Goal: Information Seeking & Learning: Find specific fact

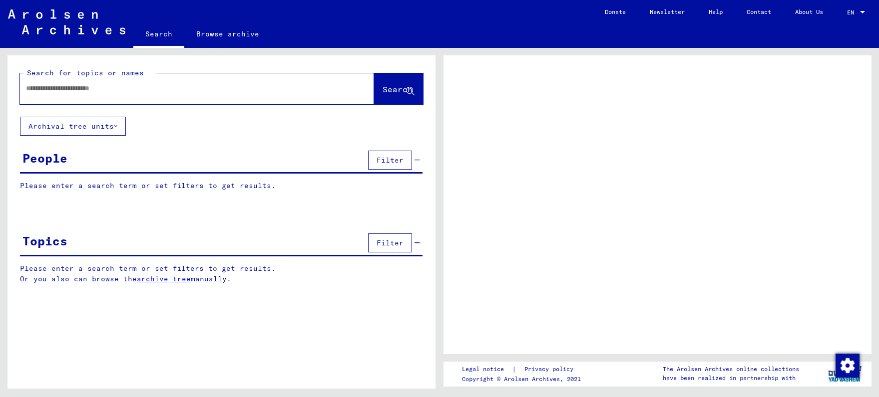
click at [122, 90] on input "text" at bounding box center [188, 88] width 324 height 10
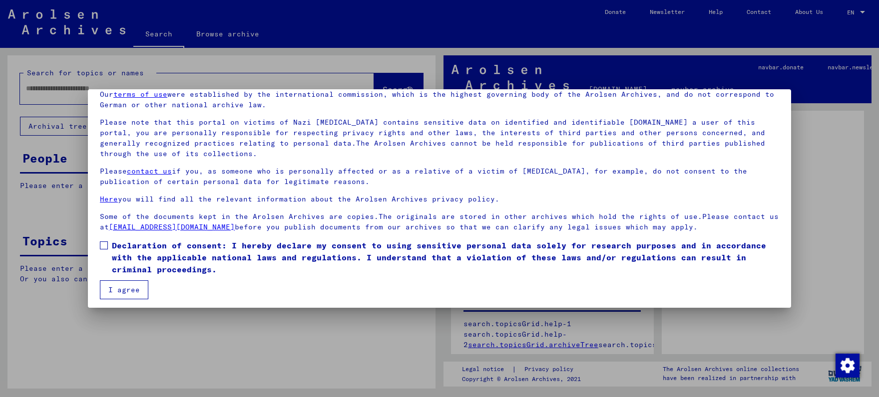
scroll to position [48, 0]
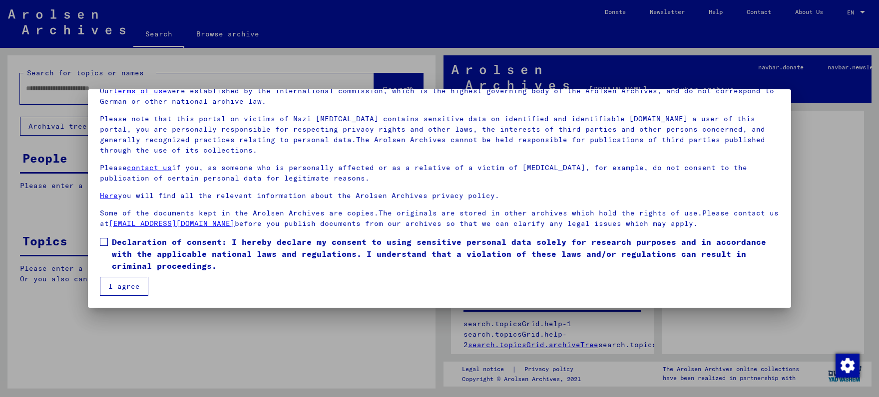
click at [106, 244] on span at bounding box center [104, 242] width 8 height 8
click at [127, 291] on button "I agree" at bounding box center [124, 286] width 48 height 19
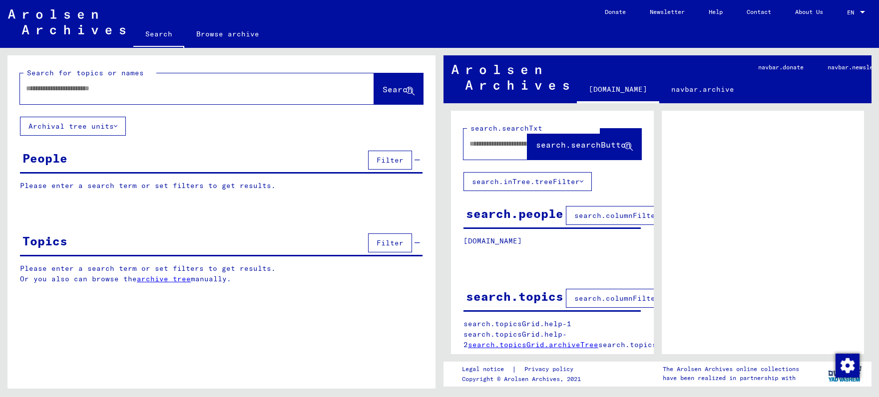
click at [69, 94] on input "text" at bounding box center [188, 88] width 324 height 10
click at [171, 83] on div at bounding box center [185, 88] width 330 height 22
click at [169, 93] on input "text" at bounding box center [188, 88] width 324 height 10
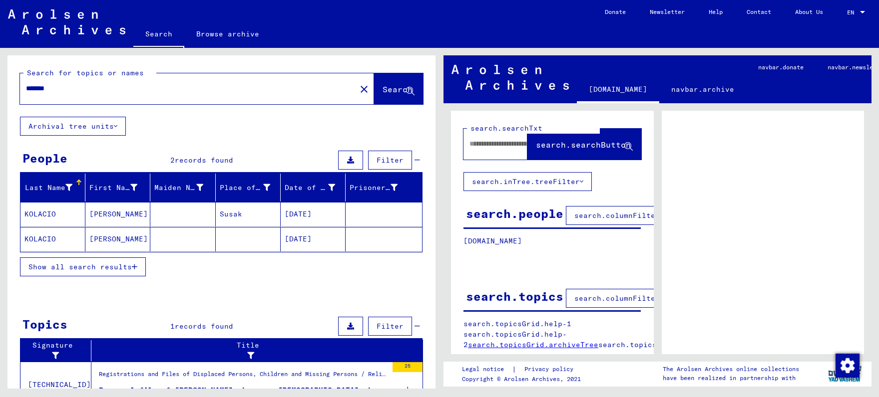
click at [117, 270] on span "Show all search results" at bounding box center [79, 267] width 103 height 9
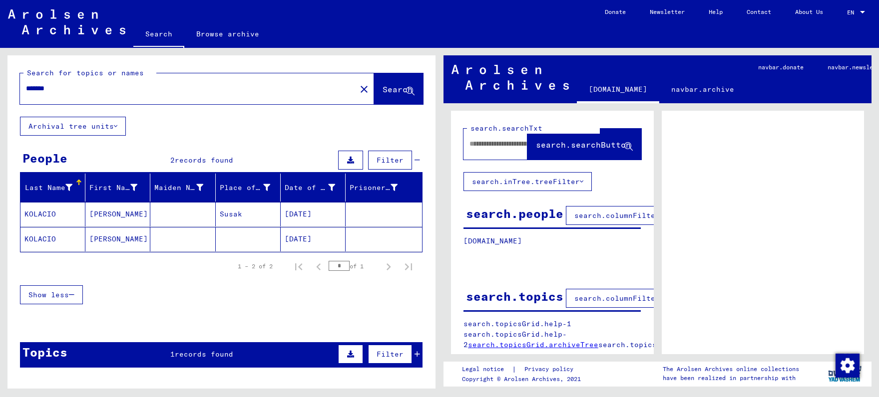
click at [188, 214] on mat-cell at bounding box center [182, 214] width 65 height 24
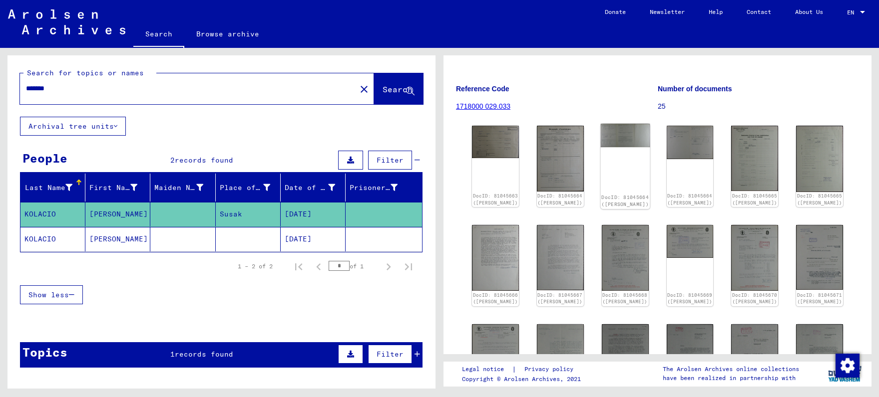
scroll to position [104, 0]
click at [491, 132] on img at bounding box center [495, 140] width 49 height 34
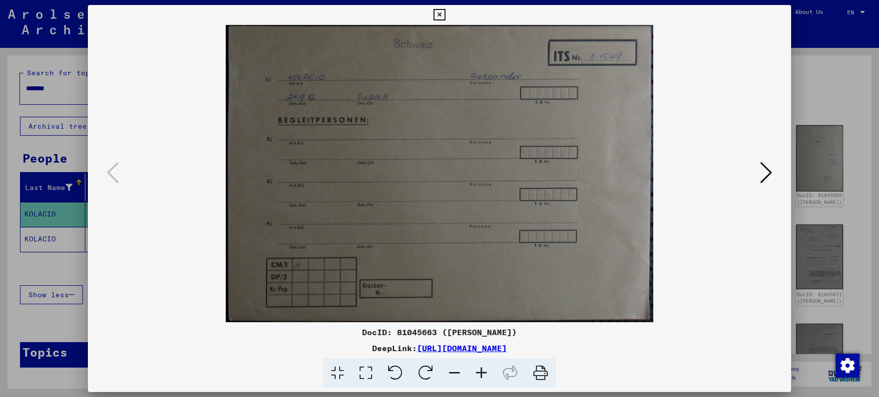
click at [765, 173] on icon at bounding box center [766, 173] width 12 height 24
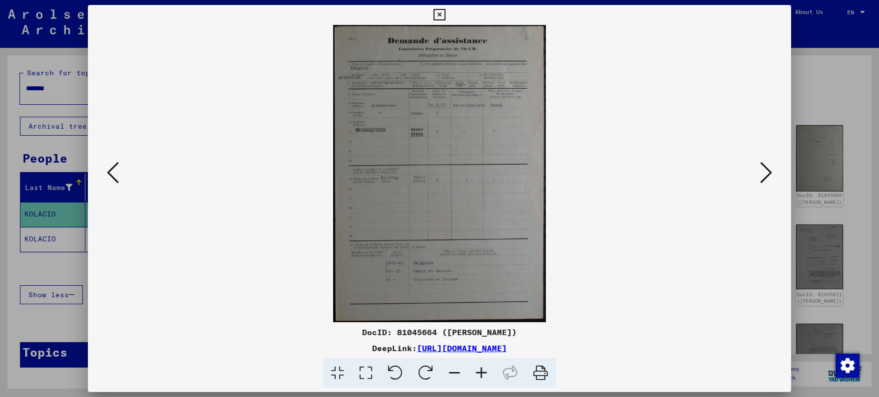
click at [479, 373] on icon at bounding box center [481, 374] width 27 height 30
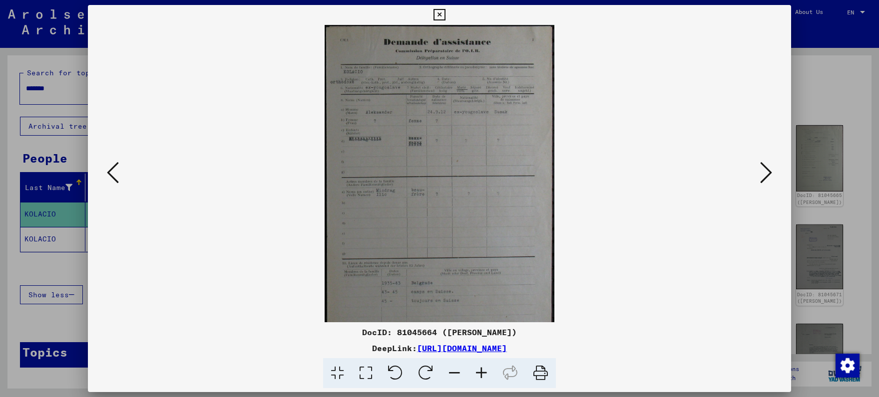
click at [479, 373] on icon at bounding box center [481, 374] width 27 height 30
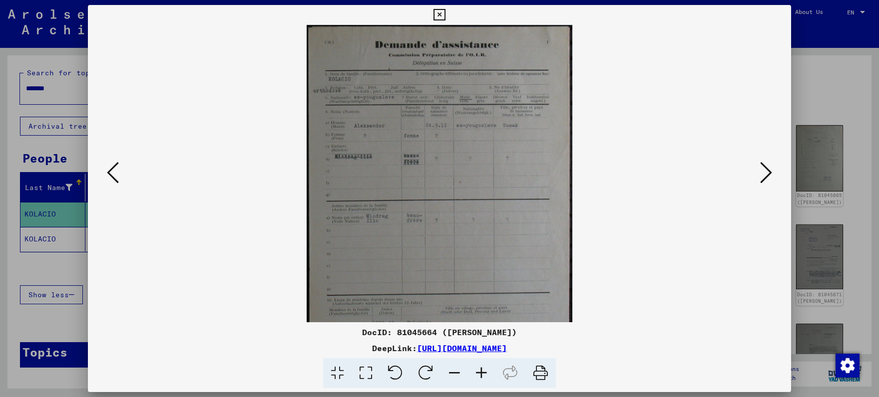
click at [479, 372] on icon at bounding box center [481, 374] width 27 height 30
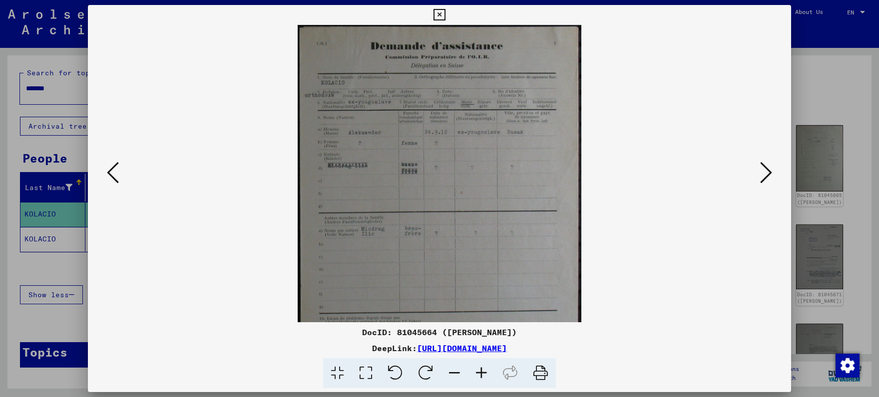
click at [479, 372] on icon at bounding box center [481, 374] width 27 height 30
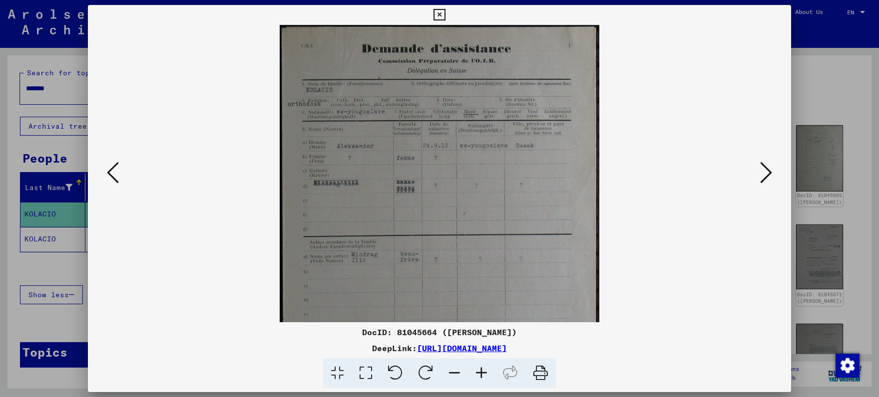
click at [479, 372] on icon at bounding box center [481, 374] width 27 height 30
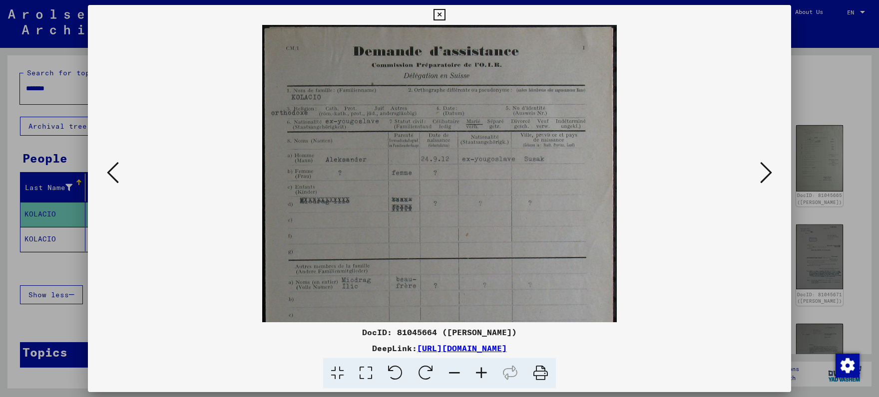
click at [479, 372] on icon at bounding box center [481, 374] width 27 height 30
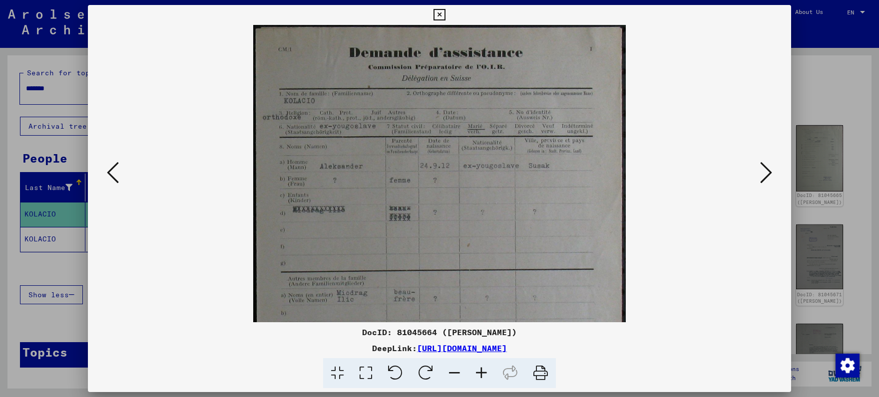
click at [479, 371] on icon at bounding box center [481, 374] width 27 height 30
click at [478, 370] on icon at bounding box center [481, 374] width 27 height 30
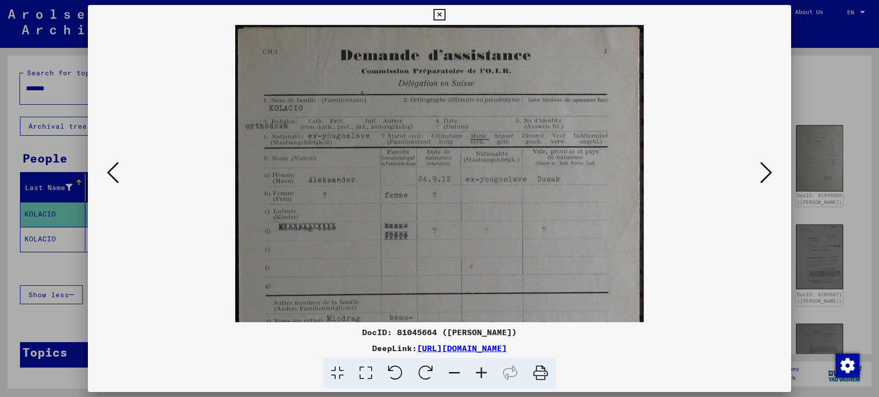
click at [478, 370] on icon at bounding box center [481, 374] width 27 height 30
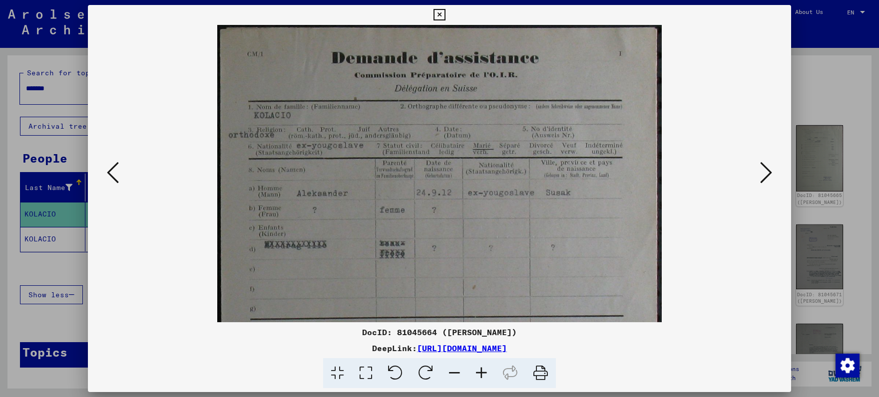
click at [475, 367] on icon at bounding box center [481, 374] width 27 height 30
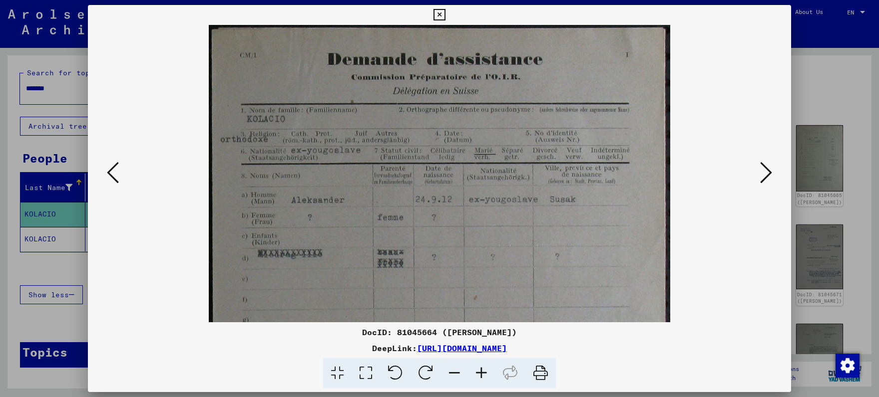
click at [475, 366] on icon at bounding box center [481, 374] width 27 height 30
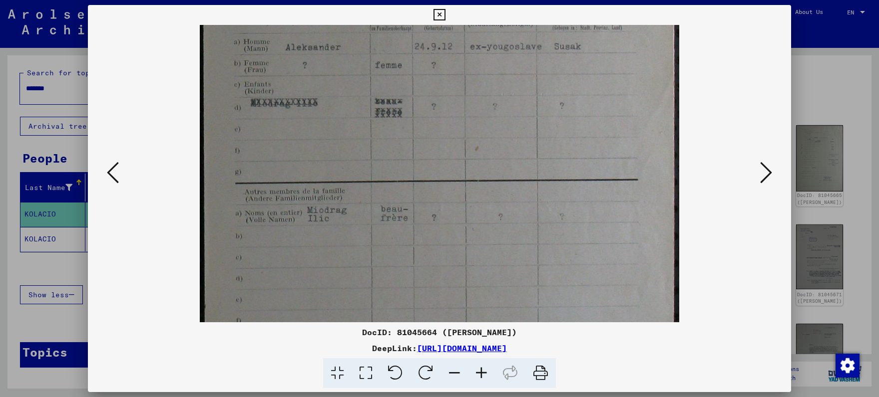
scroll to position [242, 0]
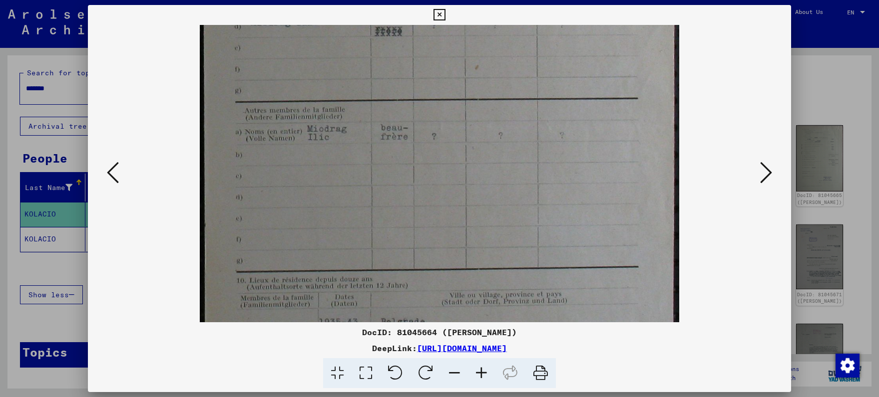
drag, startPoint x: 503, startPoint y: 250, endPoint x: 460, endPoint y: 16, distance: 237.0
click at [455, 9] on div "DocID: 81045664 ([PERSON_NAME]) DeepLink: [URL][DOMAIN_NAME]" at bounding box center [439, 197] width 703 height 384
click at [766, 175] on icon at bounding box center [766, 173] width 12 height 24
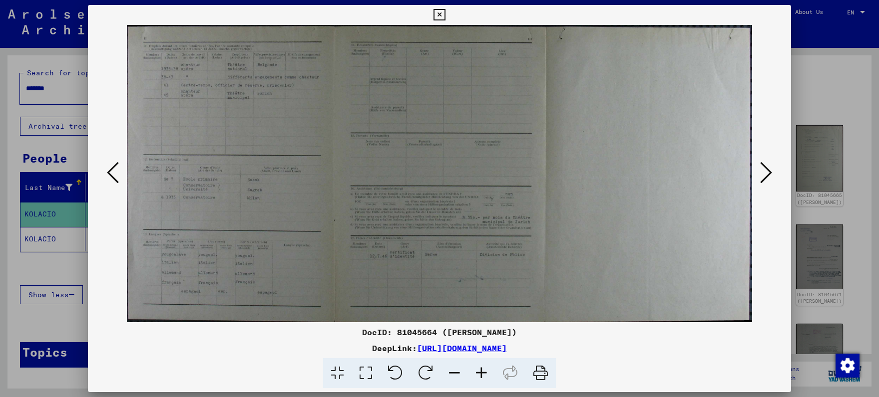
scroll to position [0, 0]
click at [484, 375] on icon at bounding box center [481, 374] width 27 height 30
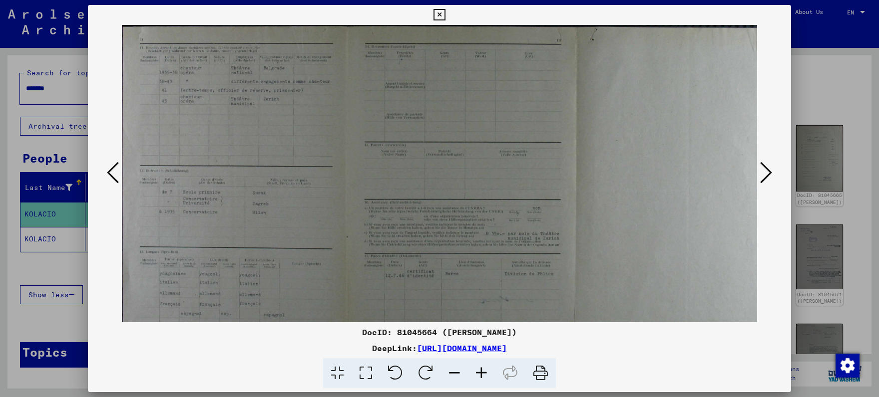
click at [484, 375] on icon at bounding box center [481, 374] width 27 height 30
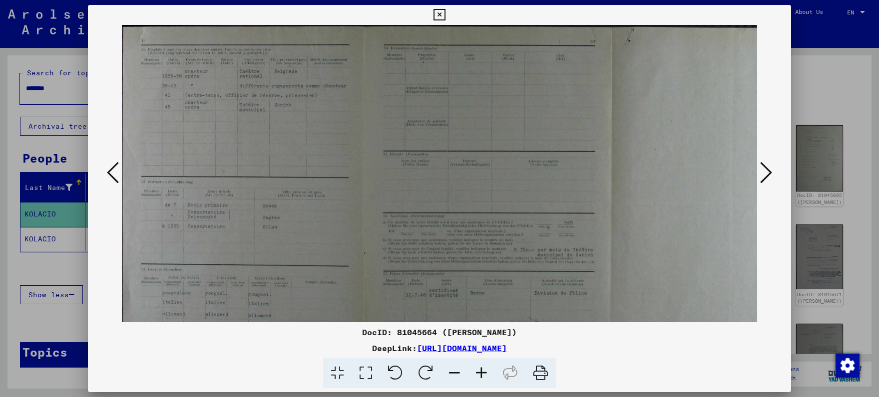
click at [484, 375] on icon at bounding box center [481, 374] width 27 height 30
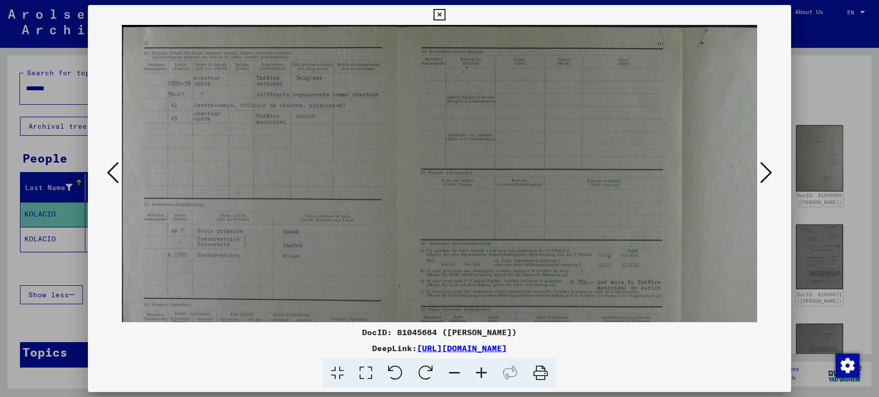
click at [484, 375] on icon at bounding box center [481, 374] width 27 height 30
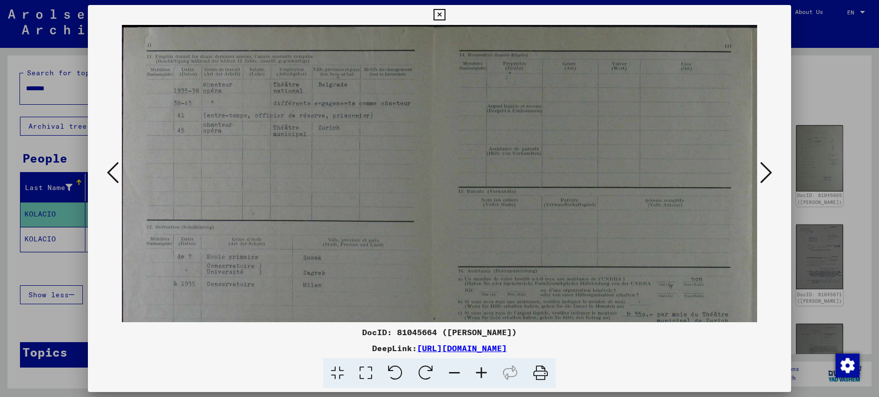
click at [484, 375] on icon at bounding box center [481, 374] width 27 height 30
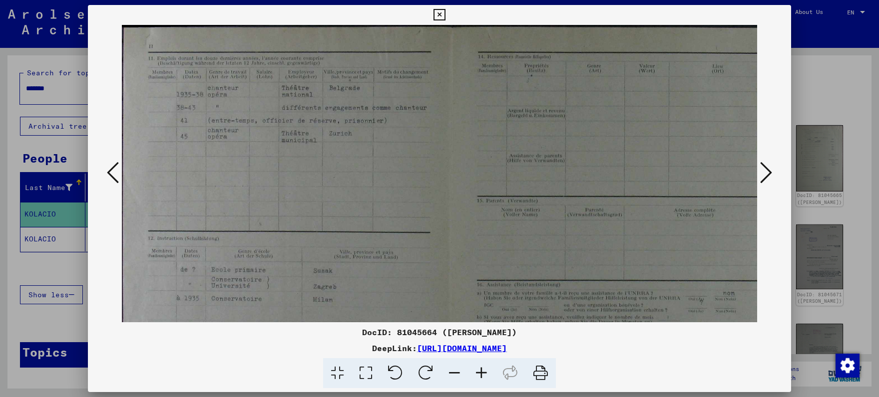
click at [484, 375] on icon at bounding box center [481, 374] width 27 height 30
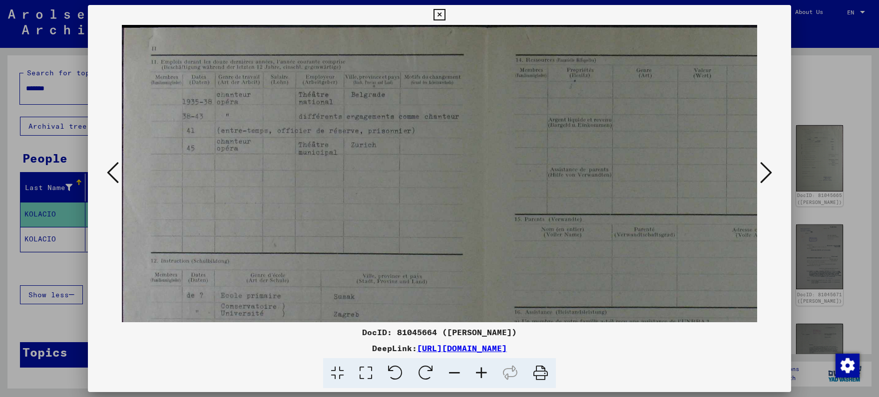
click at [484, 375] on icon at bounding box center [481, 374] width 27 height 30
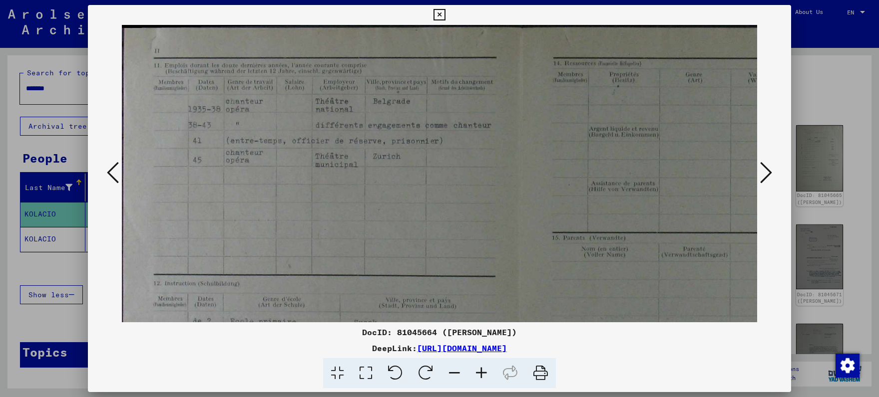
click at [484, 375] on icon at bounding box center [481, 374] width 27 height 30
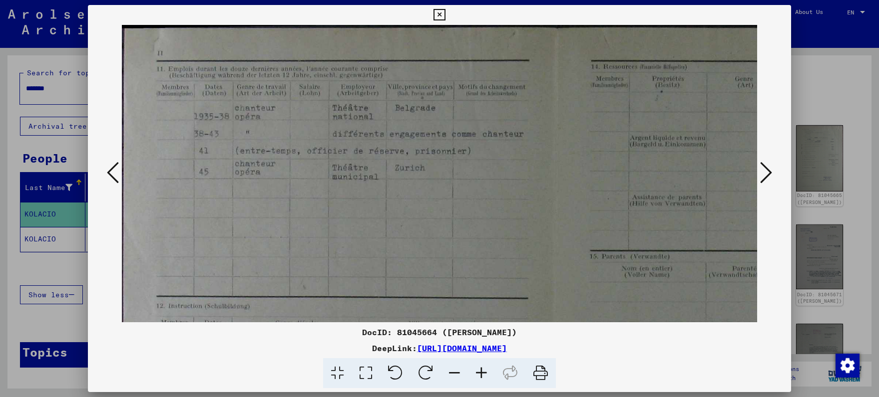
click at [482, 375] on icon at bounding box center [481, 374] width 27 height 30
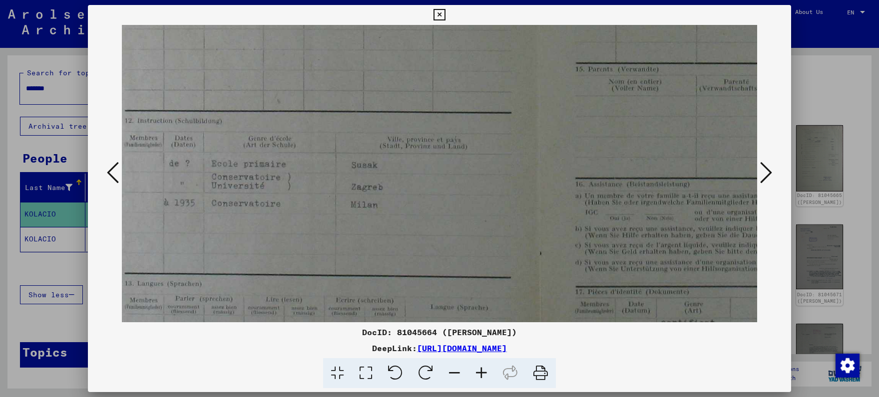
drag, startPoint x: 490, startPoint y: 253, endPoint x: 455, endPoint y: 55, distance: 200.3
click at [455, 55] on img at bounding box center [769, 151] width 1360 height 647
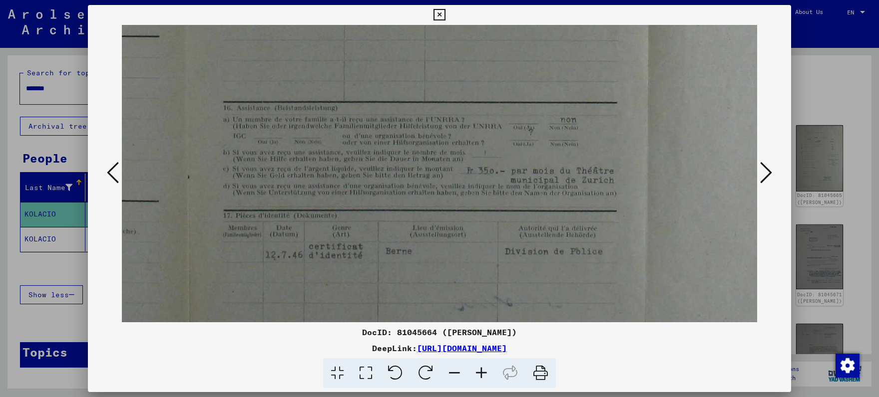
scroll to position [273, 386]
drag, startPoint x: 447, startPoint y: 240, endPoint x: 111, endPoint y: 155, distance: 347.2
click at [111, 155] on div at bounding box center [439, 174] width 703 height 298
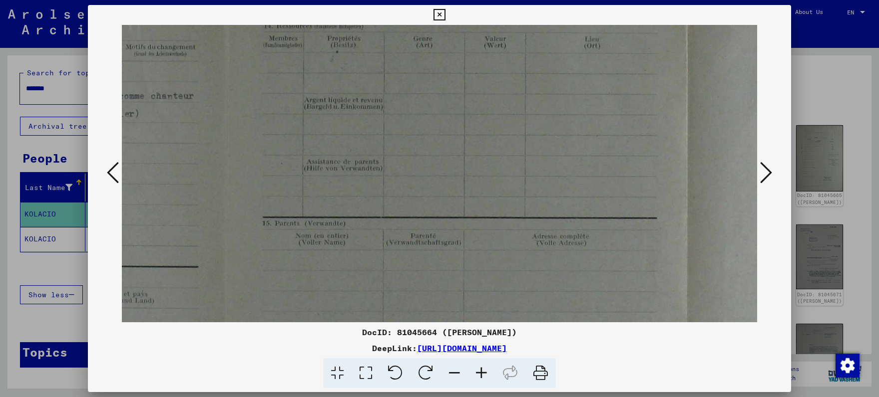
drag, startPoint x: 296, startPoint y: 68, endPoint x: 337, endPoint y: 299, distance: 233.8
click at [337, 300] on img at bounding box center [456, 306] width 1360 height 647
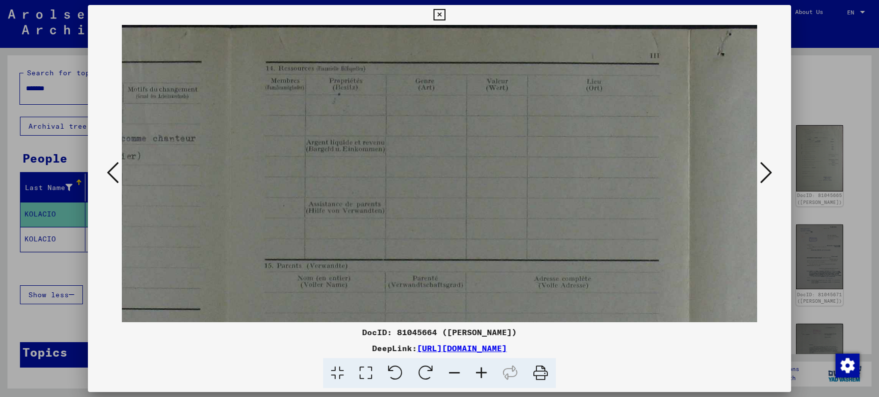
drag, startPoint x: 364, startPoint y: 135, endPoint x: 385, endPoint y: 259, distance: 125.8
click at [364, 294] on img at bounding box center [458, 348] width 1360 height 647
click at [766, 176] on icon at bounding box center [766, 173] width 12 height 24
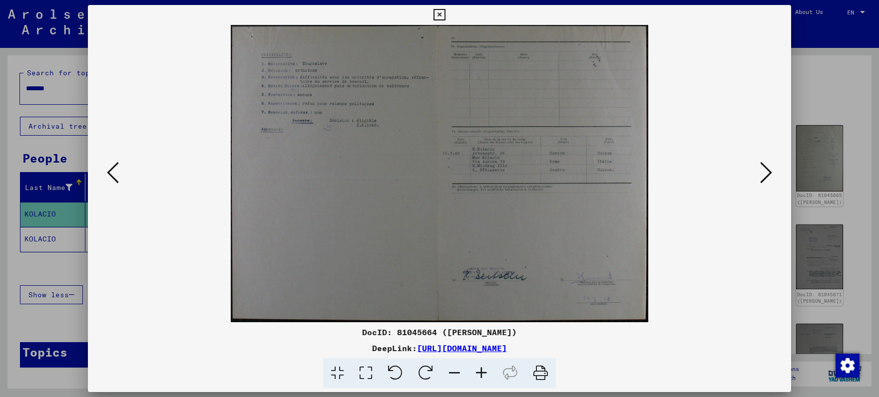
click at [479, 366] on icon at bounding box center [481, 374] width 27 height 30
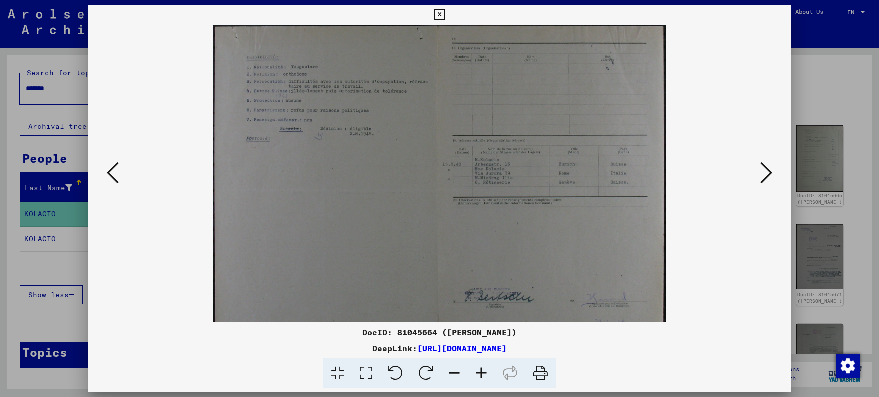
click at [480, 366] on icon at bounding box center [481, 374] width 27 height 30
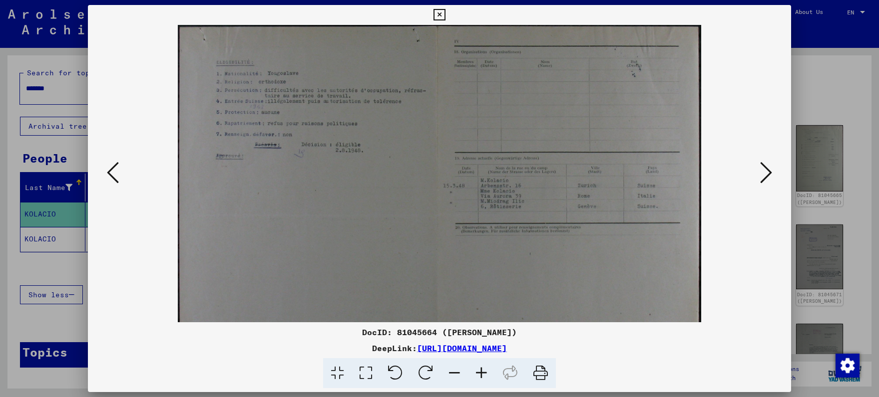
click at [480, 366] on icon at bounding box center [481, 374] width 27 height 30
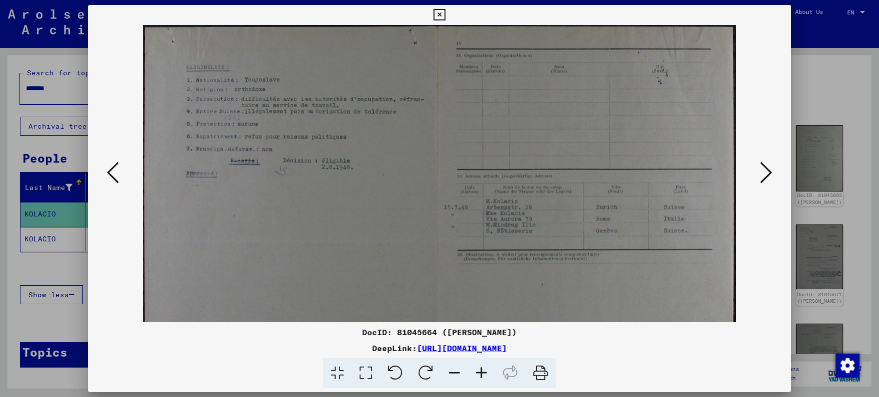
click at [480, 366] on icon at bounding box center [481, 374] width 27 height 30
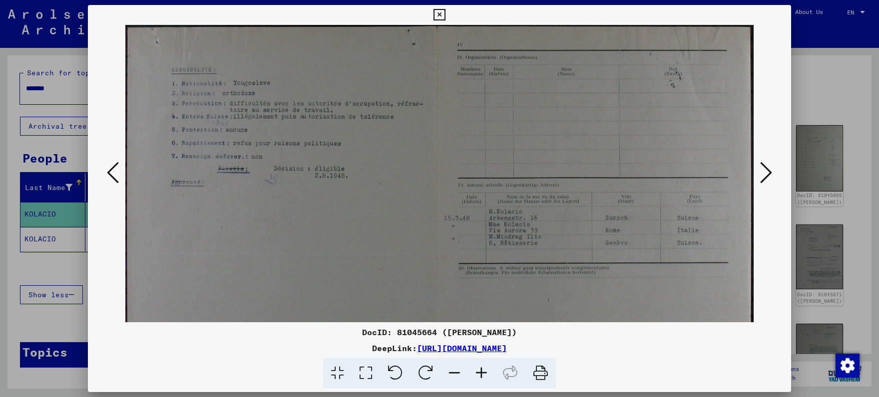
click at [480, 366] on icon at bounding box center [481, 374] width 27 height 30
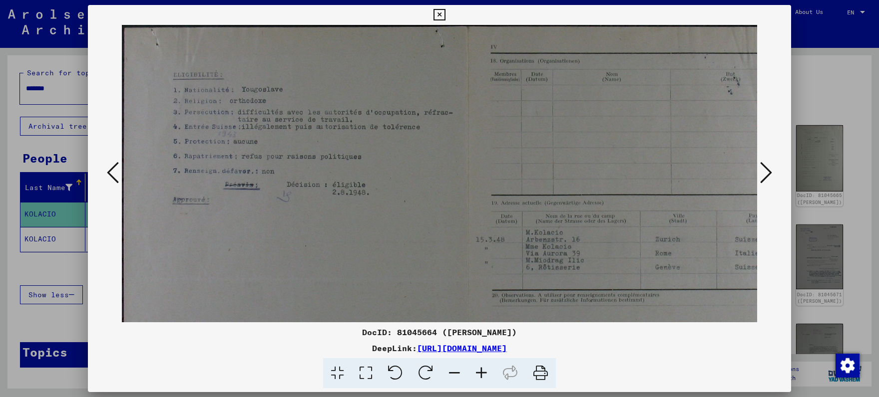
click at [480, 366] on icon at bounding box center [481, 374] width 27 height 30
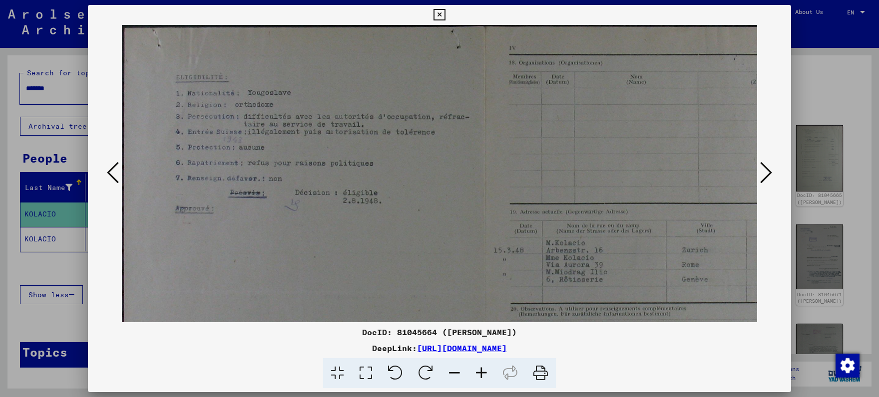
click at [480, 366] on icon at bounding box center [481, 374] width 27 height 30
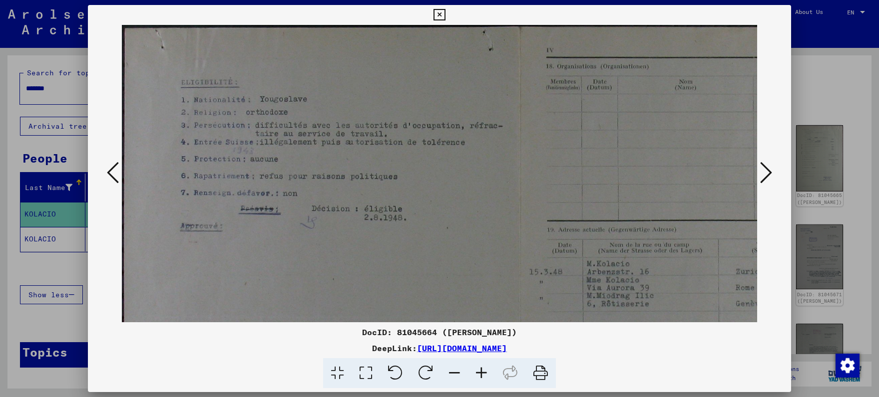
click at [480, 366] on icon at bounding box center [481, 374] width 27 height 30
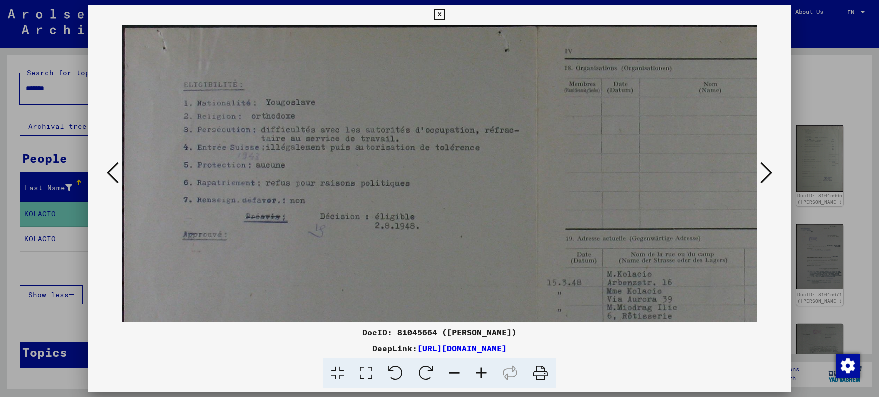
click at [479, 366] on icon at bounding box center [481, 374] width 27 height 30
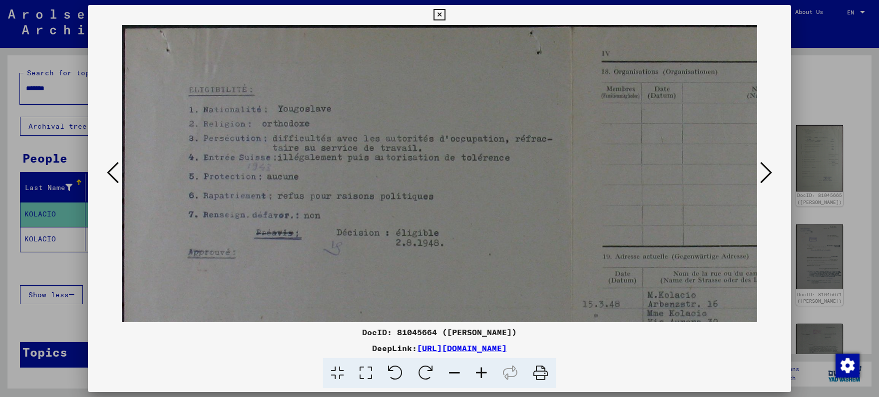
click at [478, 366] on icon at bounding box center [481, 374] width 27 height 30
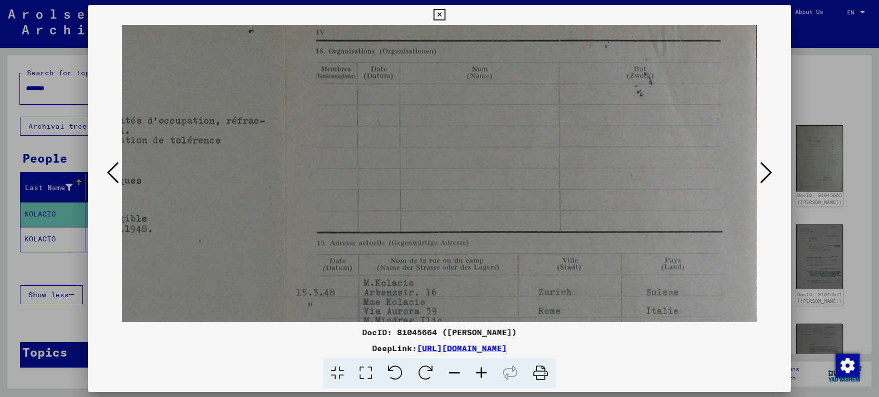
drag, startPoint x: 586, startPoint y: 228, endPoint x: 275, endPoint y: 204, distance: 312.5
click at [275, 204] on img at bounding box center [289, 338] width 943 height 672
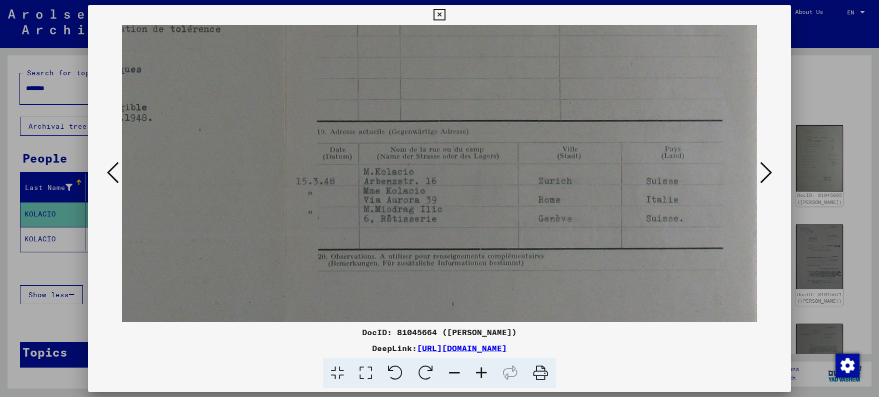
scroll to position [134, 304]
drag, startPoint x: 475, startPoint y: 296, endPoint x: 424, endPoint y: 183, distance: 124.0
click at [424, 183] on img at bounding box center [289, 227] width 943 height 672
click at [767, 175] on icon at bounding box center [766, 173] width 12 height 24
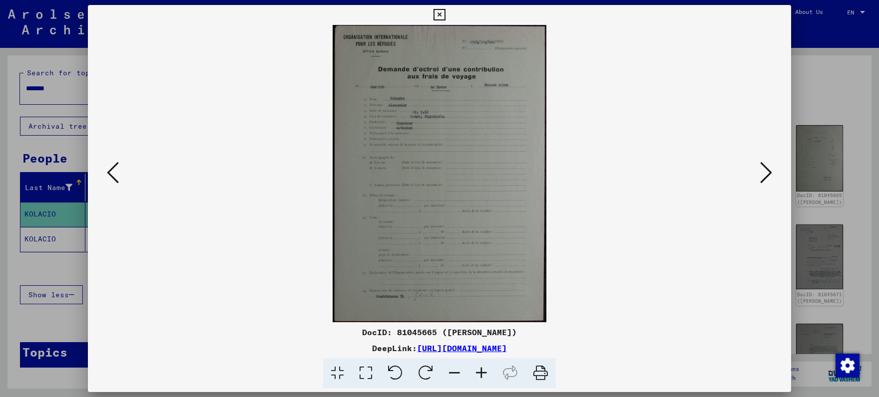
click at [761, 177] on button at bounding box center [766, 173] width 18 height 28
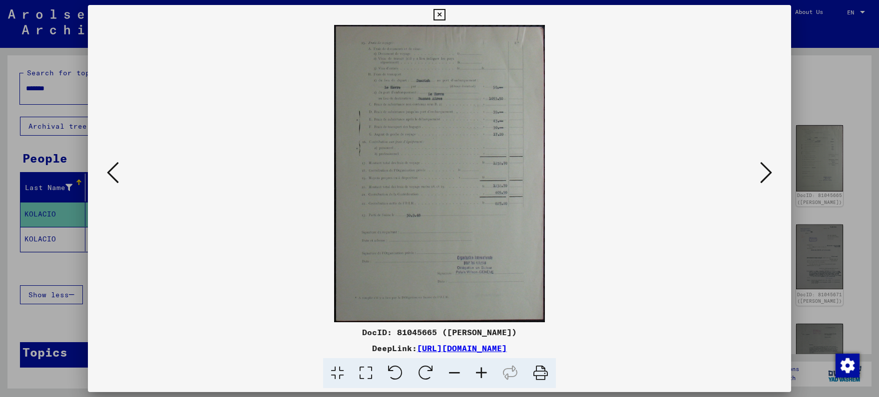
click at [756, 177] on viewer-one-image at bounding box center [439, 174] width 635 height 298
click at [766, 175] on icon at bounding box center [766, 173] width 12 height 24
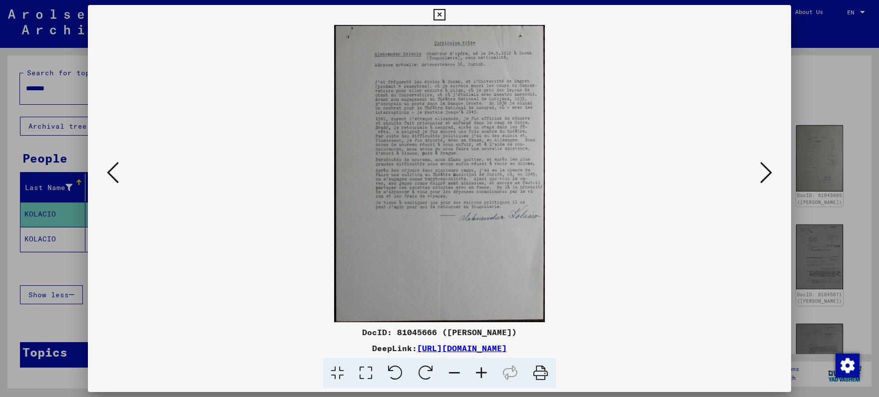
click at [484, 372] on icon at bounding box center [481, 374] width 27 height 30
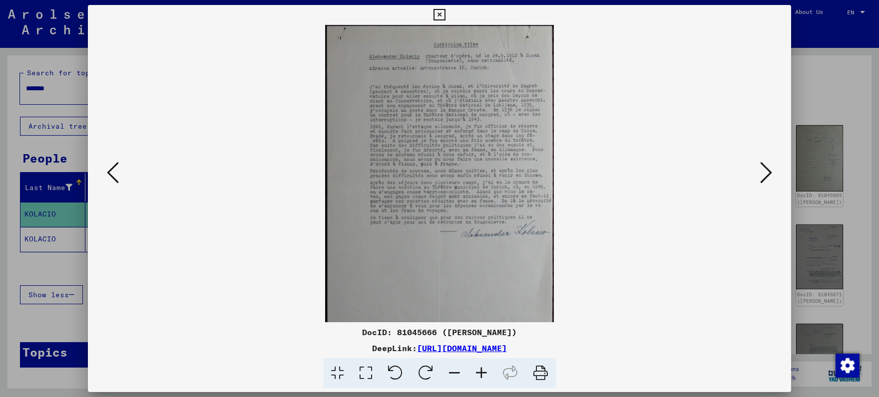
click at [484, 372] on icon at bounding box center [481, 374] width 27 height 30
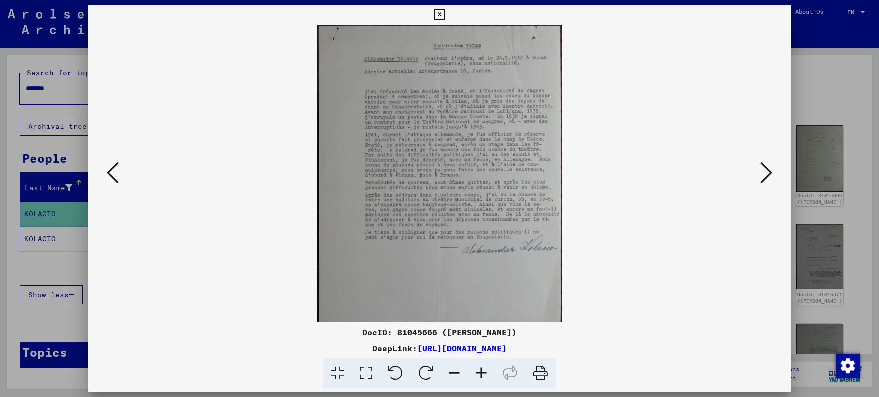
click at [483, 371] on icon at bounding box center [481, 374] width 27 height 30
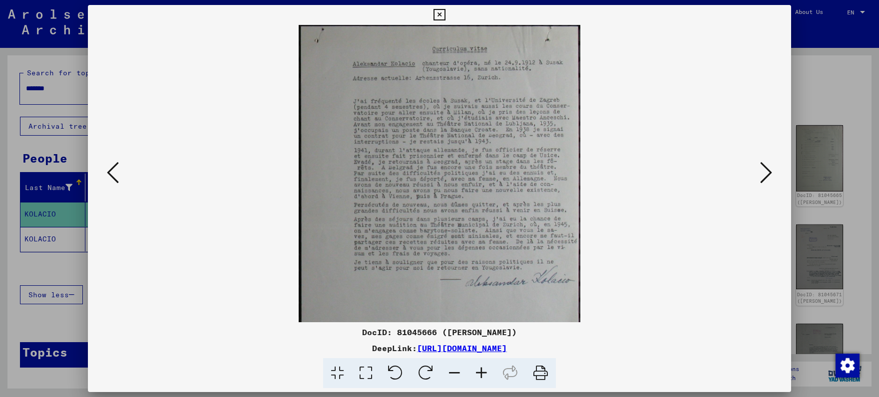
click at [483, 371] on icon at bounding box center [481, 374] width 27 height 30
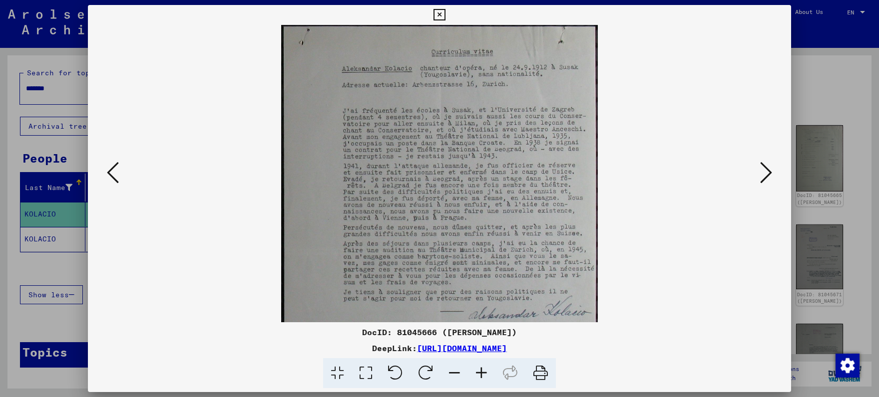
click at [483, 371] on icon at bounding box center [481, 374] width 27 height 30
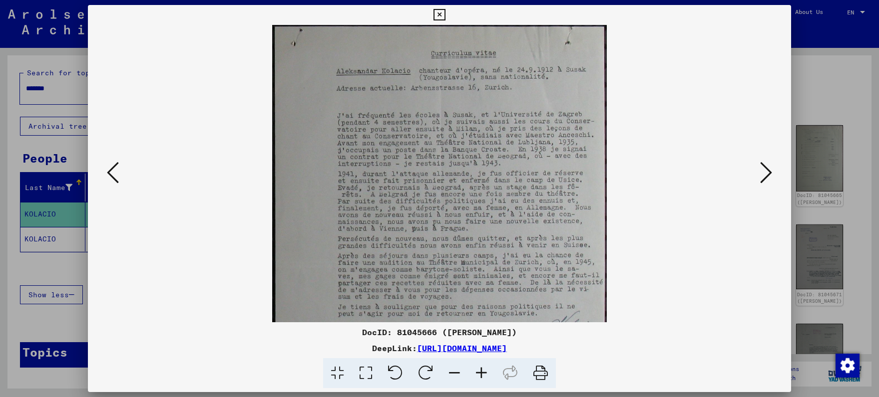
click at [483, 371] on icon at bounding box center [481, 374] width 27 height 30
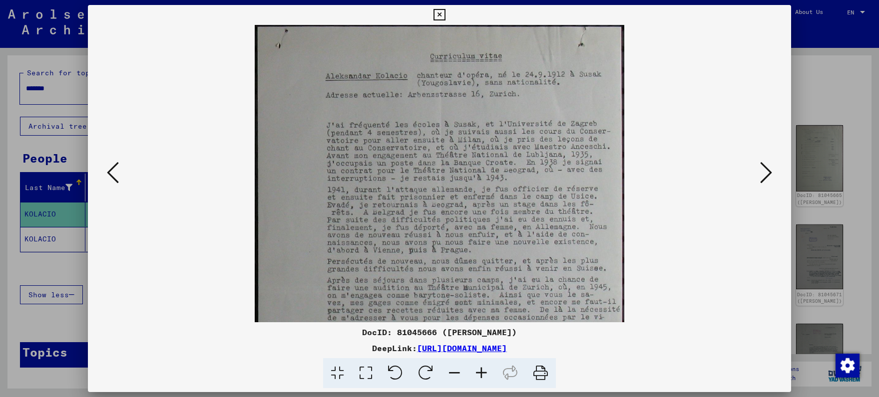
click at [483, 371] on icon at bounding box center [481, 374] width 27 height 30
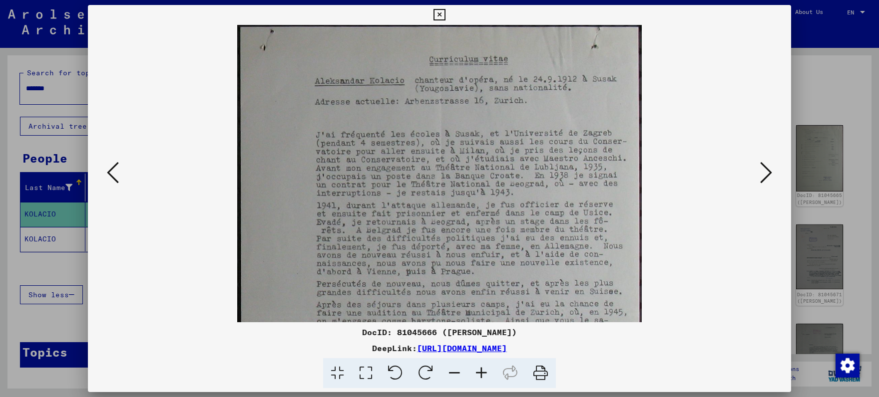
click at [483, 371] on icon at bounding box center [481, 374] width 27 height 30
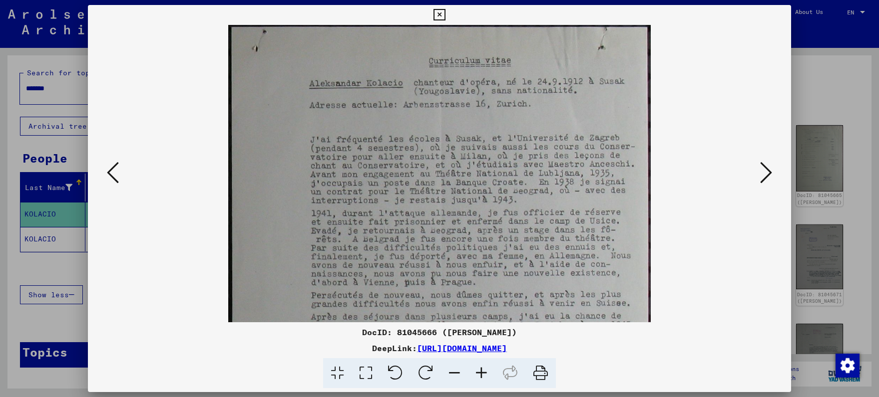
click at [483, 371] on icon at bounding box center [481, 374] width 27 height 30
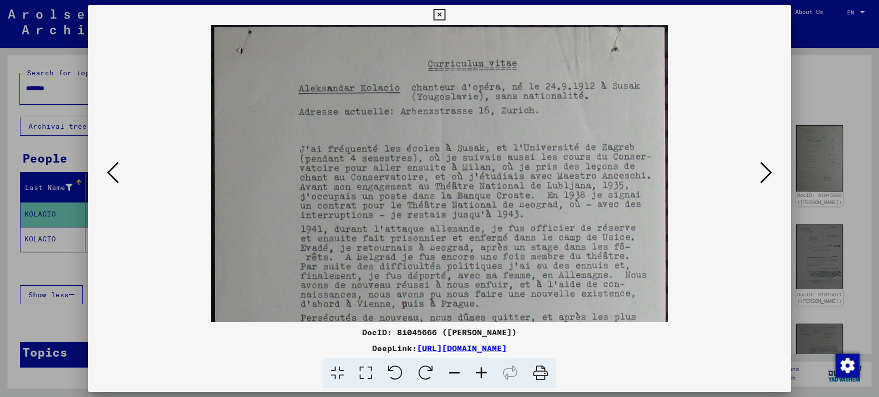
click at [483, 371] on icon at bounding box center [481, 374] width 27 height 30
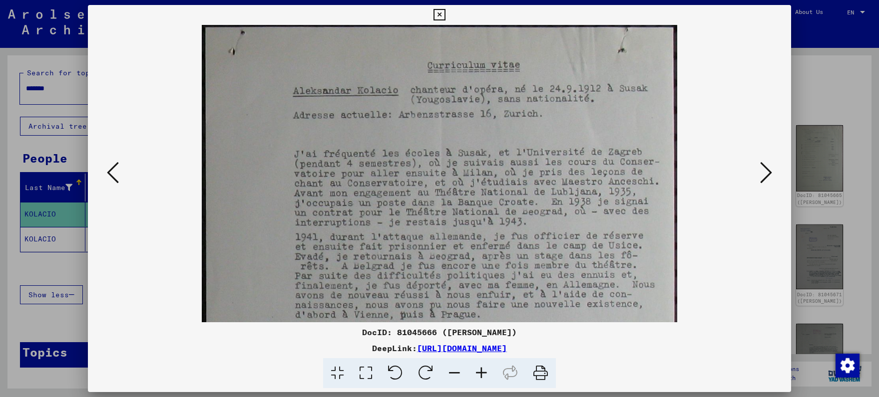
click at [483, 371] on icon at bounding box center [481, 374] width 27 height 30
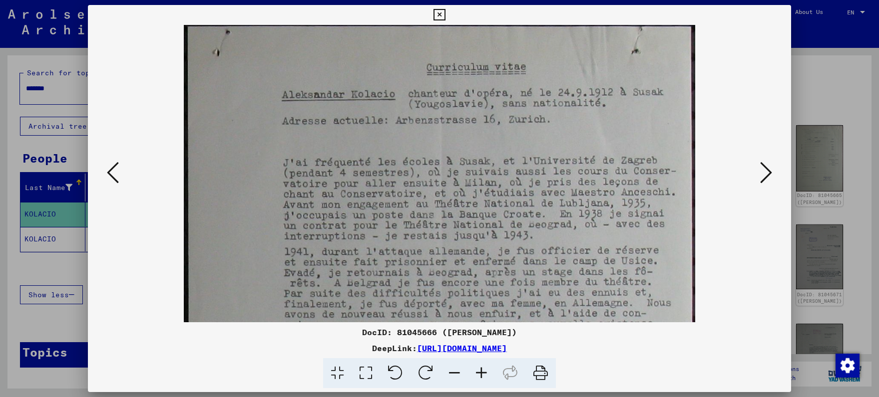
scroll to position [7, 0]
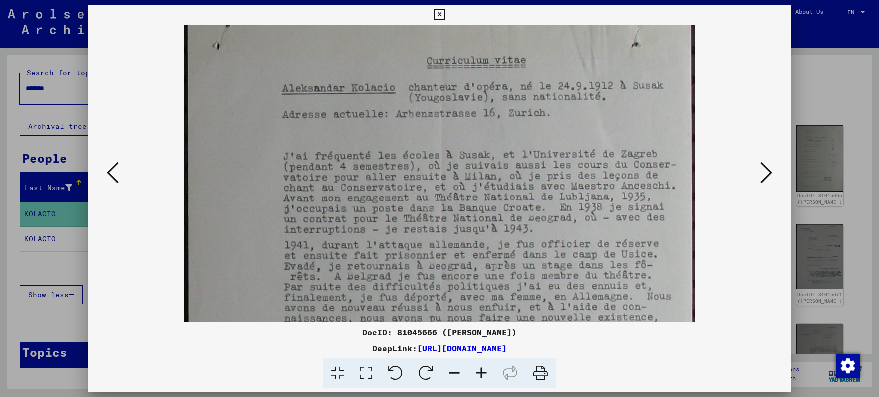
drag, startPoint x: 453, startPoint y: 230, endPoint x: 387, endPoint y: 222, distance: 66.4
click at [387, 222] on img at bounding box center [439, 378] width 511 height 722
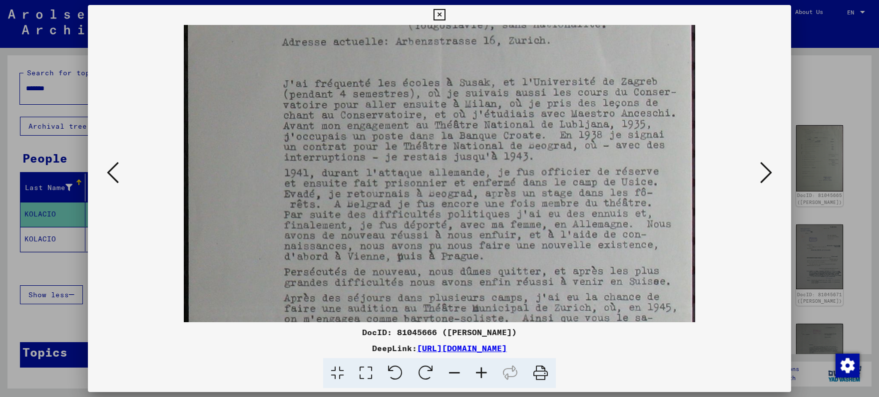
scroll to position [88, 0]
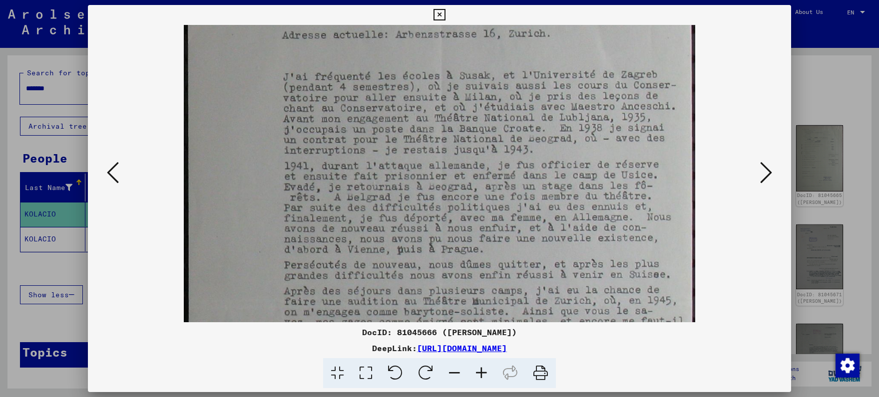
drag, startPoint x: 502, startPoint y: 200, endPoint x: 461, endPoint y: 115, distance: 93.8
click at [461, 118] on img at bounding box center [439, 299] width 511 height 722
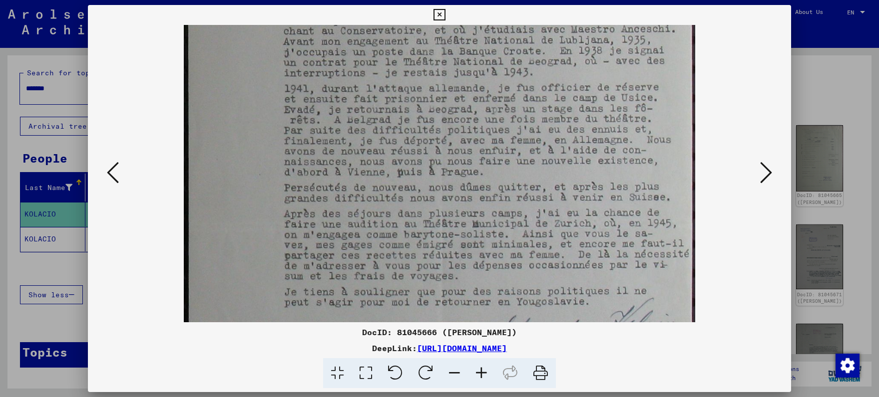
scroll to position [165, 0]
drag, startPoint x: 486, startPoint y: 163, endPoint x: 475, endPoint y: 83, distance: 80.7
click at [475, 83] on img at bounding box center [439, 221] width 511 height 722
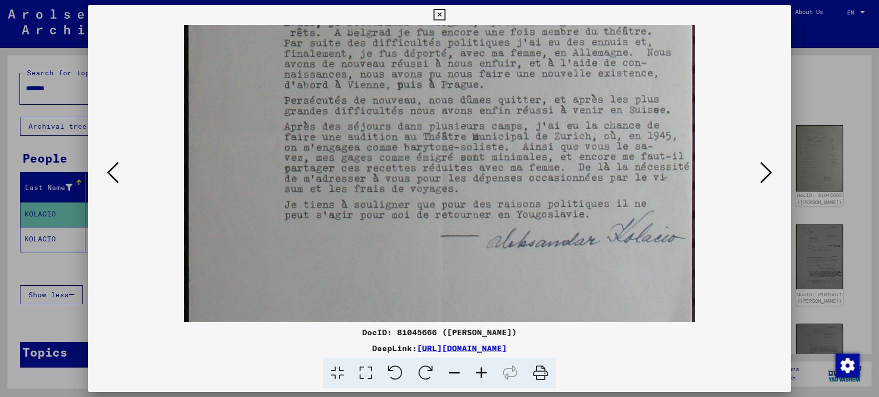
scroll to position [253, 0]
drag, startPoint x: 532, startPoint y: 184, endPoint x: 514, endPoint y: 96, distance: 90.2
click at [514, 96] on img at bounding box center [439, 133] width 511 height 722
click at [763, 174] on icon at bounding box center [766, 173] width 12 height 24
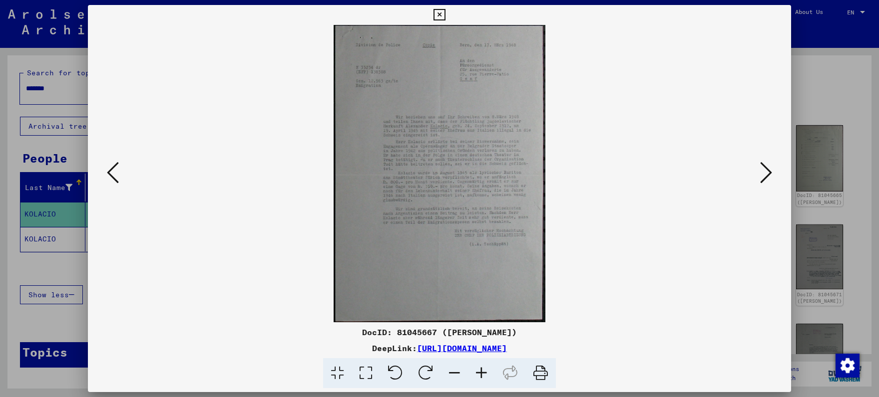
click at [763, 173] on icon at bounding box center [766, 173] width 12 height 24
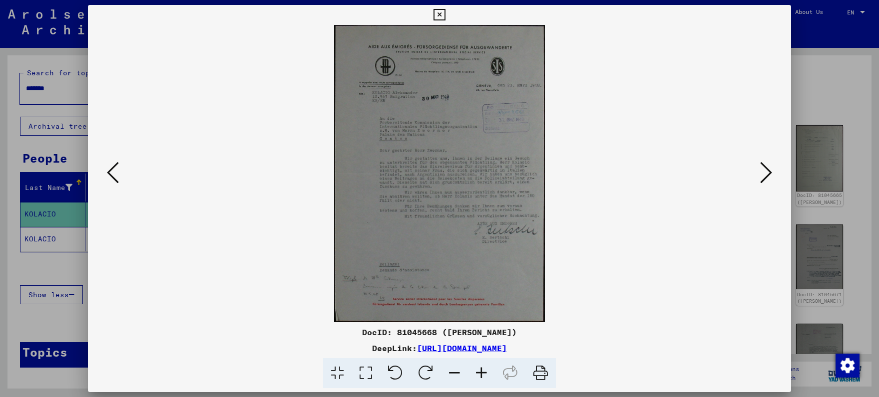
click at [480, 373] on icon at bounding box center [481, 374] width 27 height 30
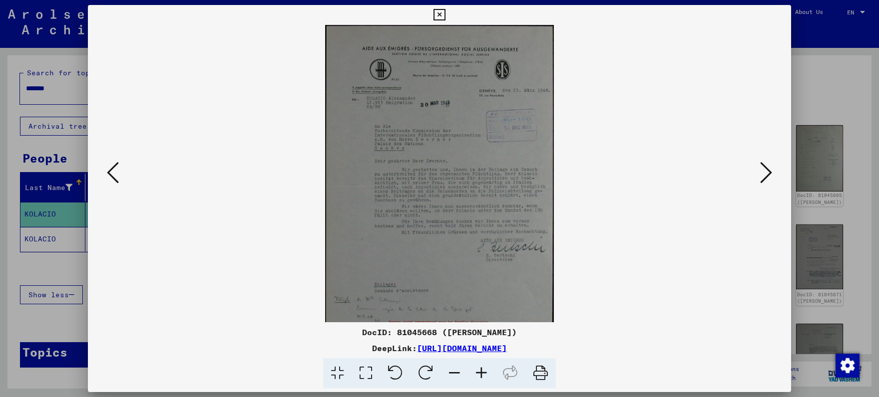
click at [480, 373] on icon at bounding box center [481, 374] width 27 height 30
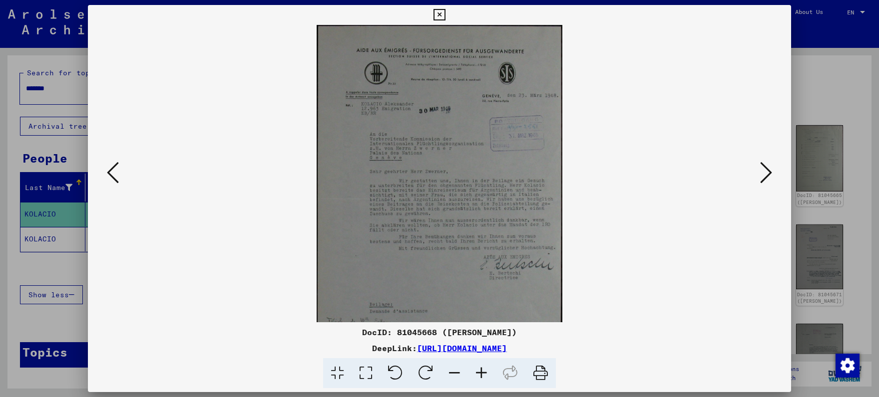
click at [480, 373] on icon at bounding box center [481, 374] width 27 height 30
click at [481, 373] on icon at bounding box center [481, 374] width 27 height 30
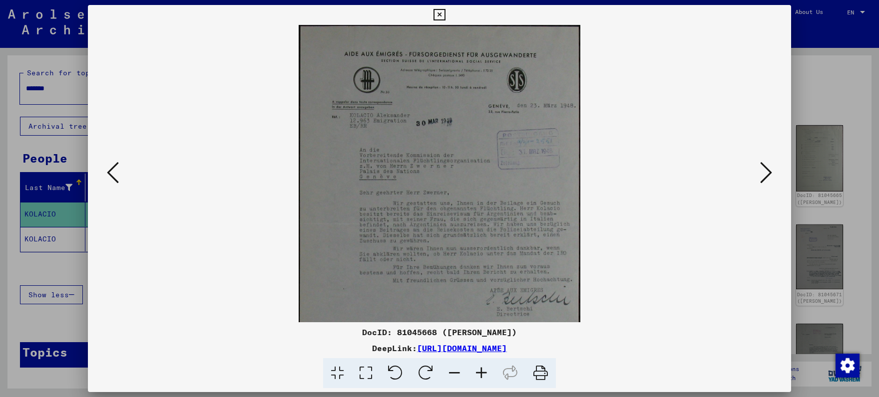
click at [483, 372] on icon at bounding box center [481, 374] width 27 height 30
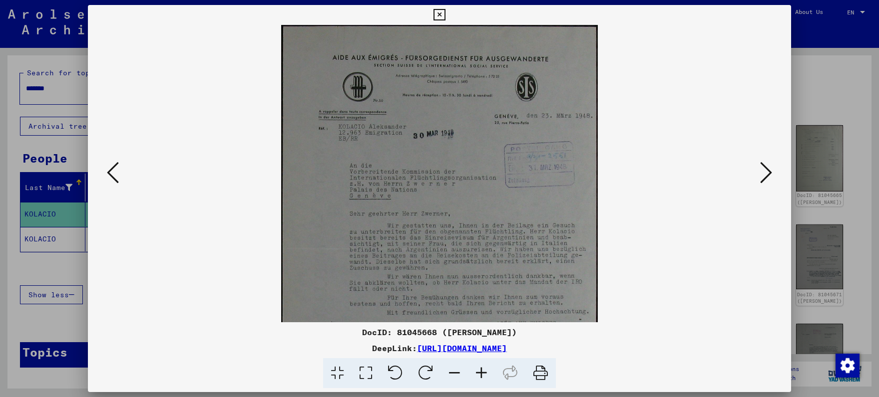
click at [483, 372] on icon at bounding box center [481, 374] width 27 height 30
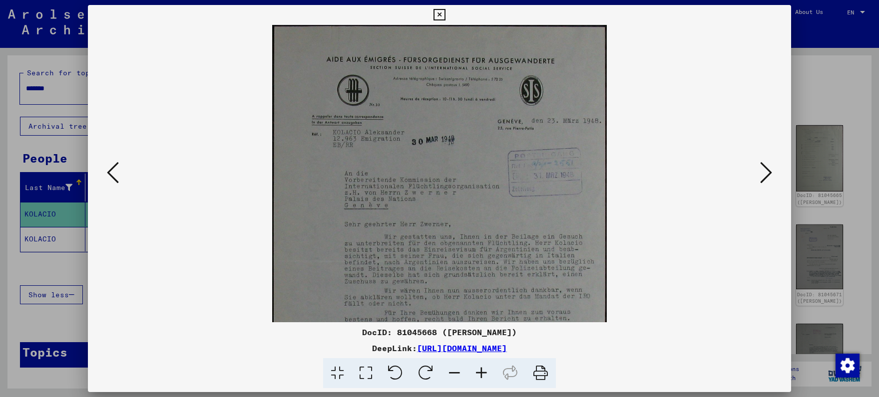
click at [483, 372] on icon at bounding box center [481, 374] width 27 height 30
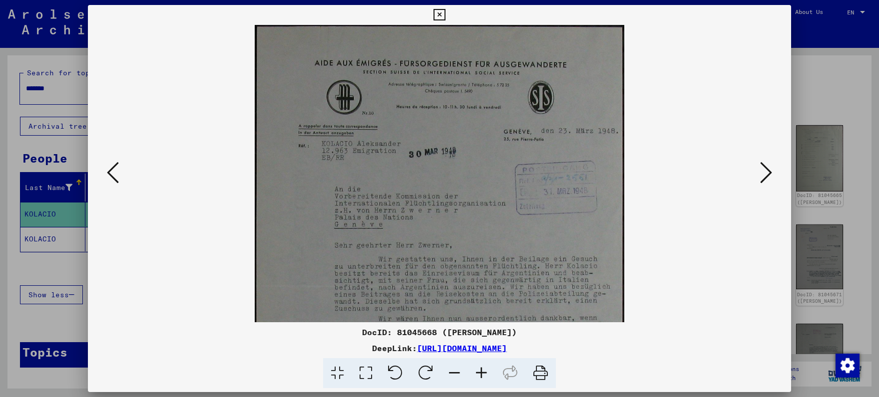
click at [483, 372] on icon at bounding box center [481, 374] width 27 height 30
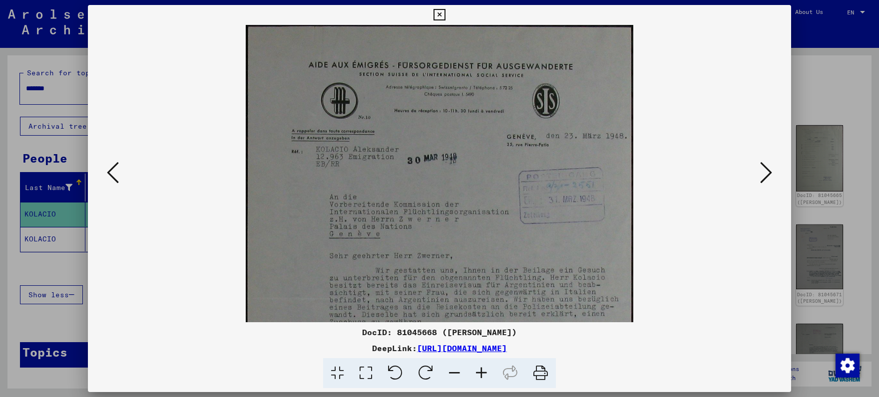
click at [483, 372] on icon at bounding box center [481, 374] width 27 height 30
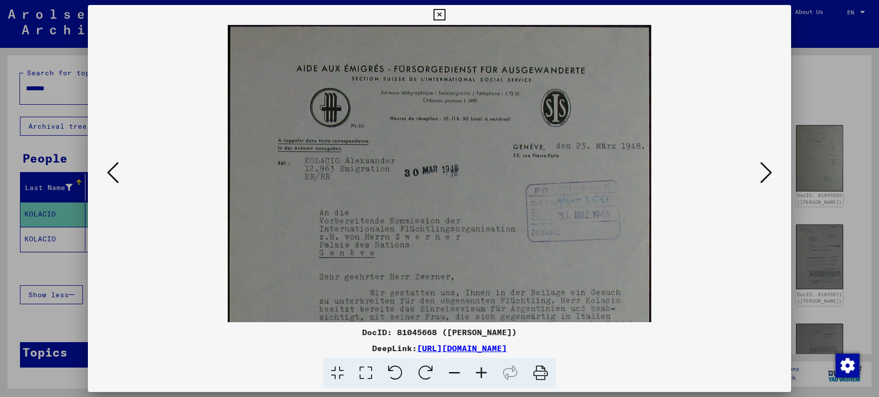
click at [483, 372] on icon at bounding box center [481, 374] width 27 height 30
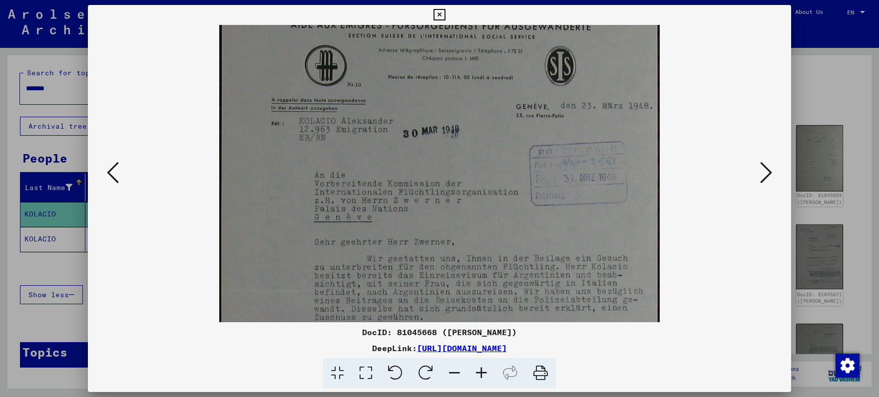
scroll to position [203, 0]
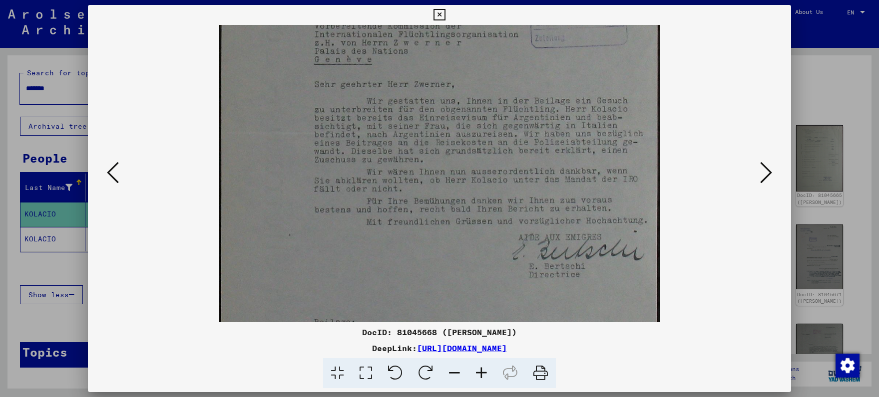
drag, startPoint x: 467, startPoint y: 279, endPoint x: 433, endPoint y: 81, distance: 200.6
click at [433, 81] on img at bounding box center [439, 133] width 440 height 622
click at [762, 177] on icon at bounding box center [766, 173] width 12 height 24
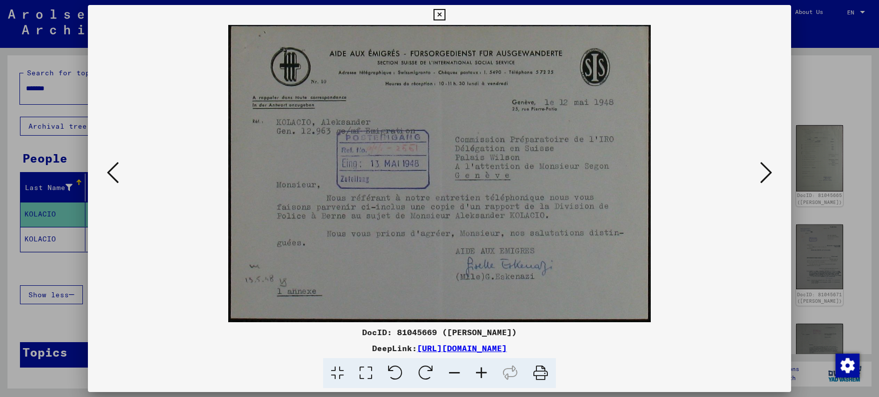
click at [762, 177] on icon at bounding box center [766, 173] width 12 height 24
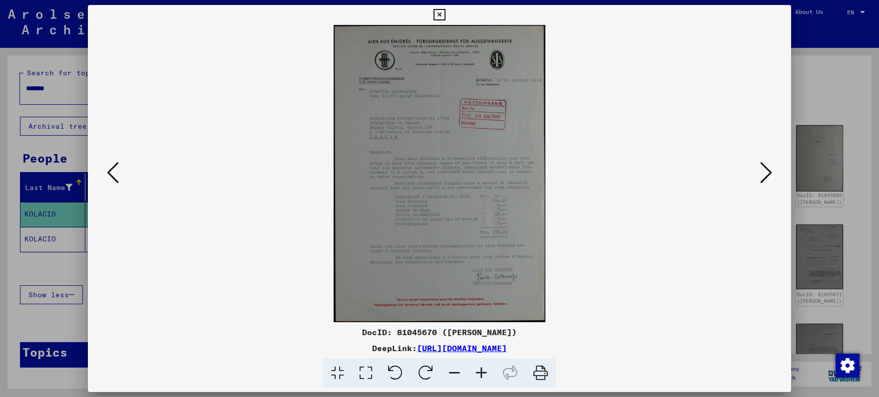
click at [762, 177] on icon at bounding box center [766, 173] width 12 height 24
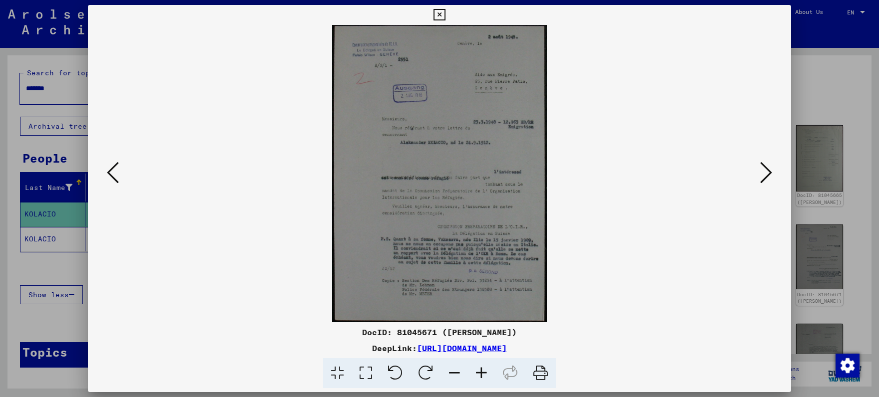
click at [762, 177] on icon at bounding box center [766, 173] width 12 height 24
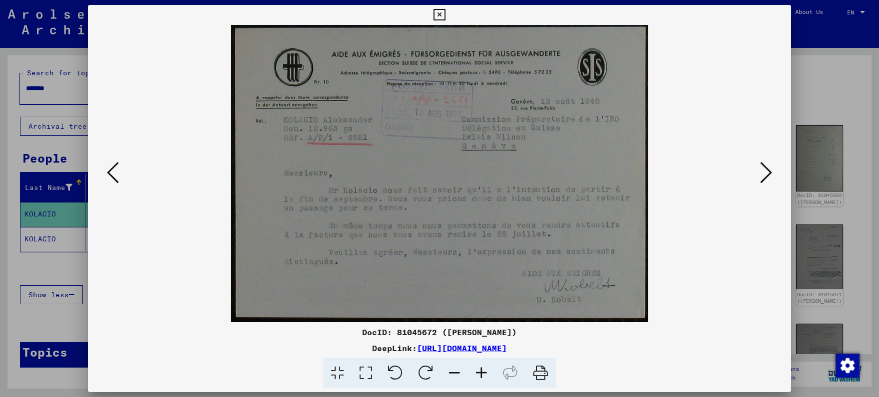
click at [757, 174] on viewer-one-image at bounding box center [439, 174] width 635 height 298
click at [765, 171] on icon at bounding box center [766, 173] width 12 height 24
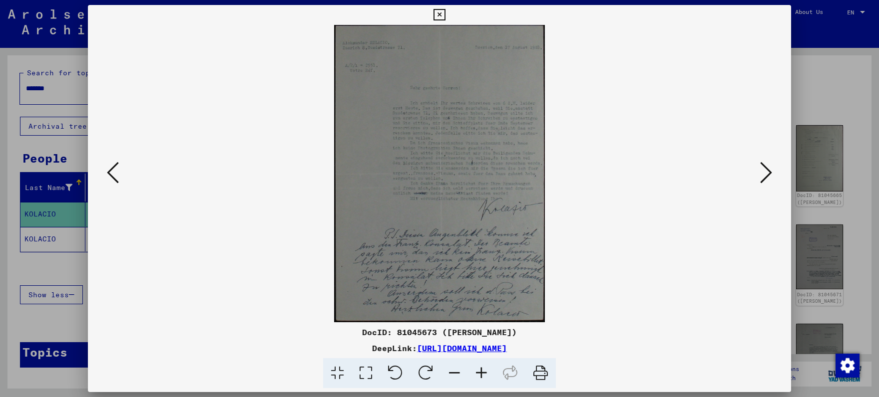
click at [483, 374] on icon at bounding box center [481, 374] width 27 height 30
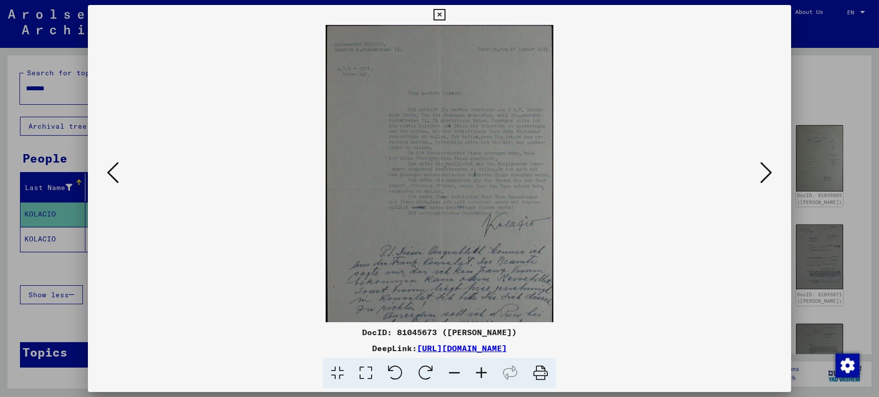
click at [483, 374] on icon at bounding box center [481, 374] width 27 height 30
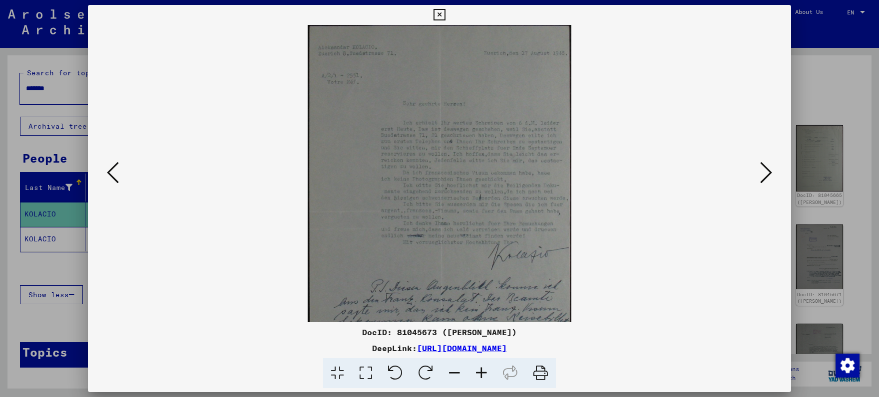
click at [483, 374] on icon at bounding box center [481, 374] width 27 height 30
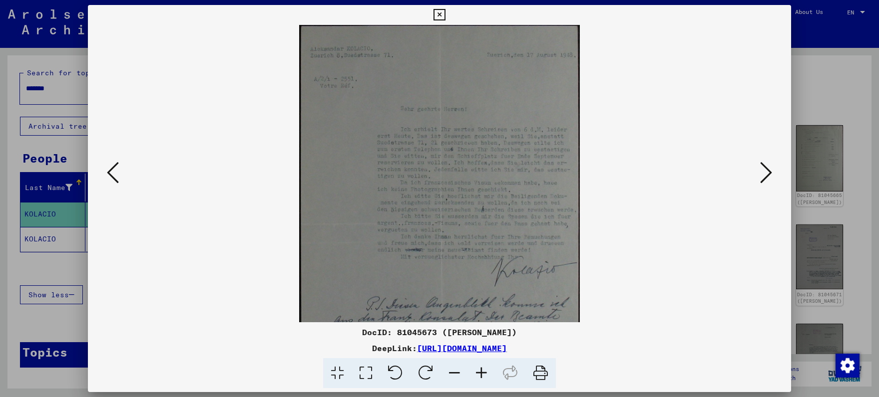
click at [483, 374] on icon at bounding box center [481, 374] width 27 height 30
click at [484, 374] on icon at bounding box center [481, 374] width 27 height 30
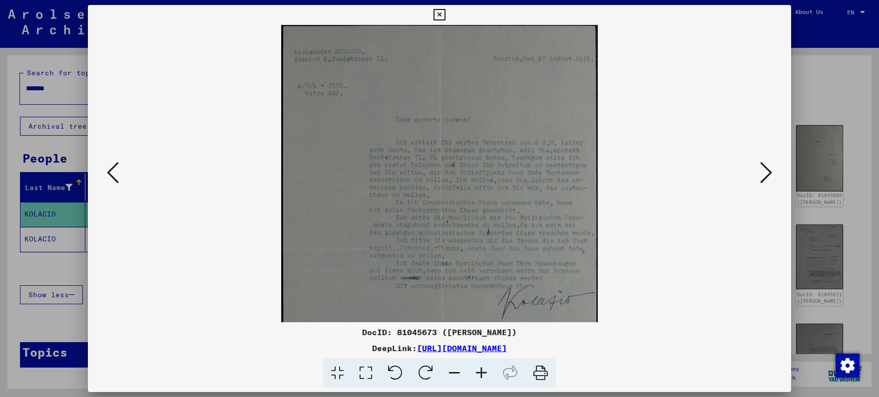
click at [484, 374] on icon at bounding box center [481, 374] width 27 height 30
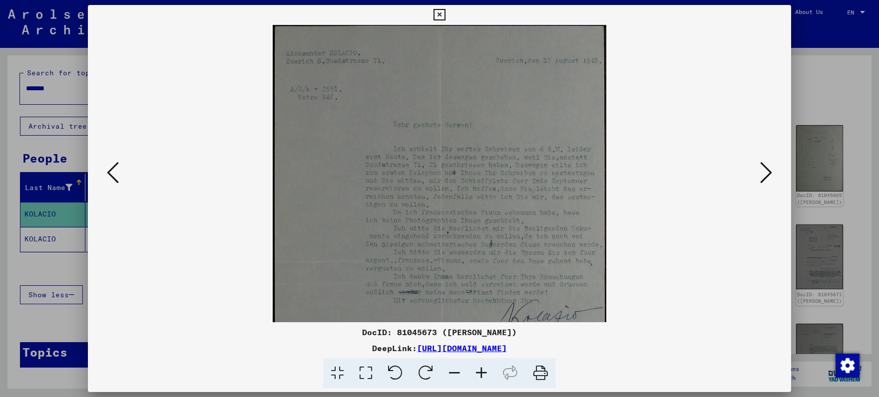
click at [484, 374] on icon at bounding box center [481, 374] width 27 height 30
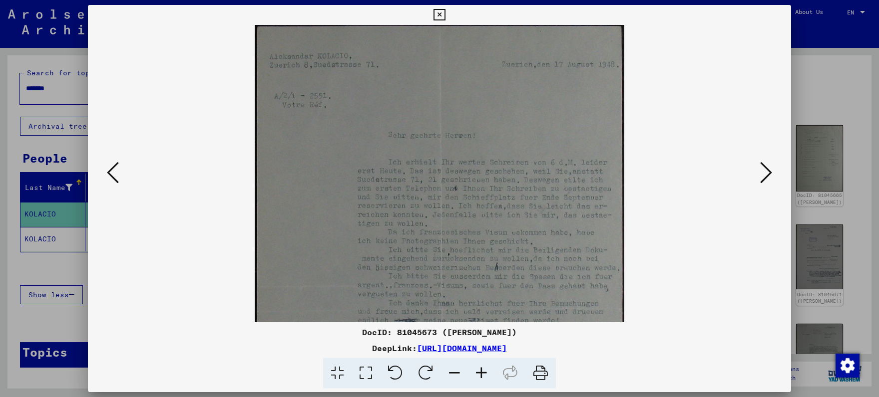
click at [484, 374] on icon at bounding box center [481, 374] width 27 height 30
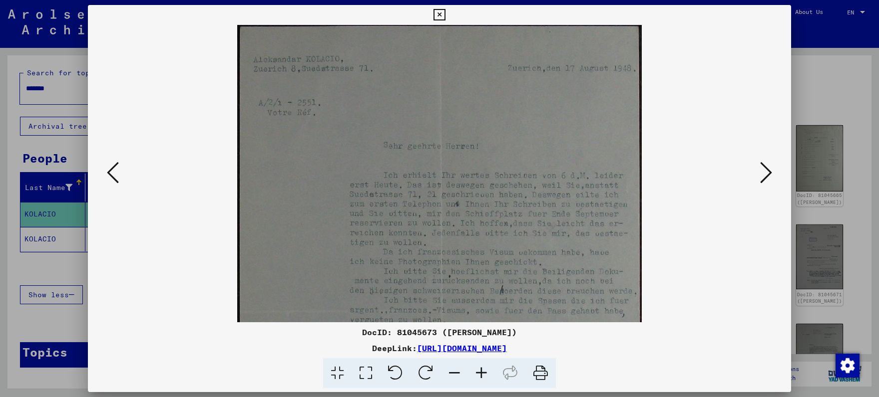
click at [484, 374] on icon at bounding box center [481, 374] width 27 height 30
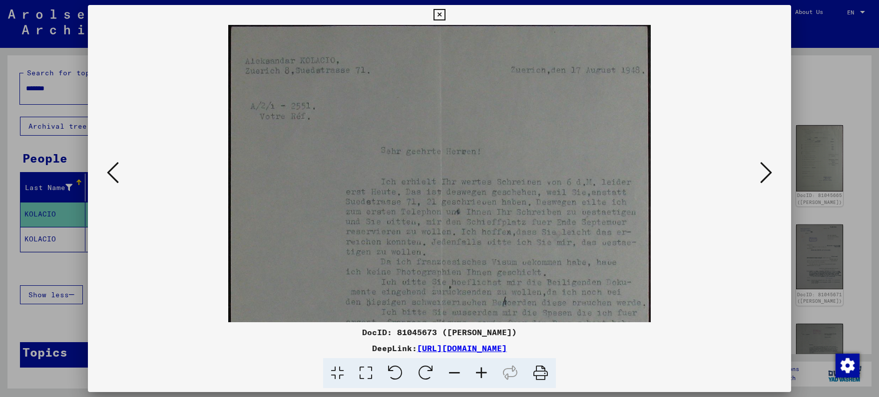
click at [484, 374] on icon at bounding box center [481, 374] width 27 height 30
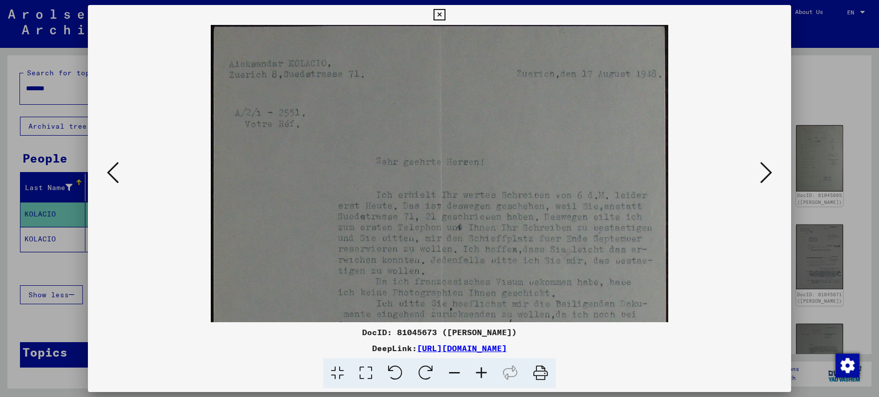
click at [484, 374] on icon at bounding box center [481, 374] width 27 height 30
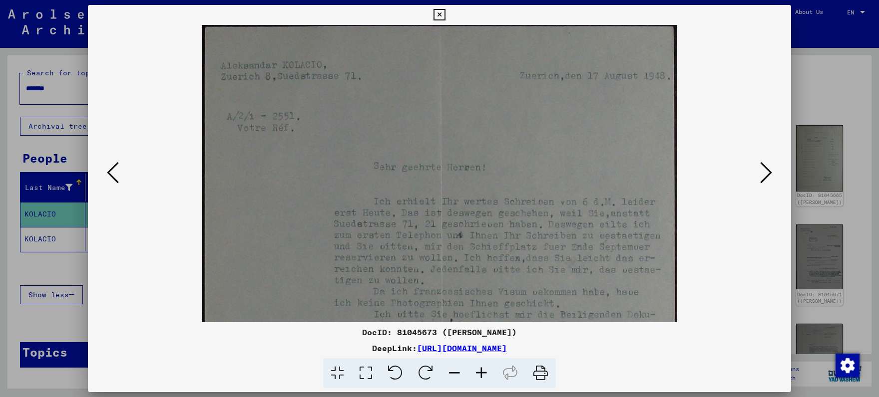
click at [484, 374] on icon at bounding box center [481, 374] width 27 height 30
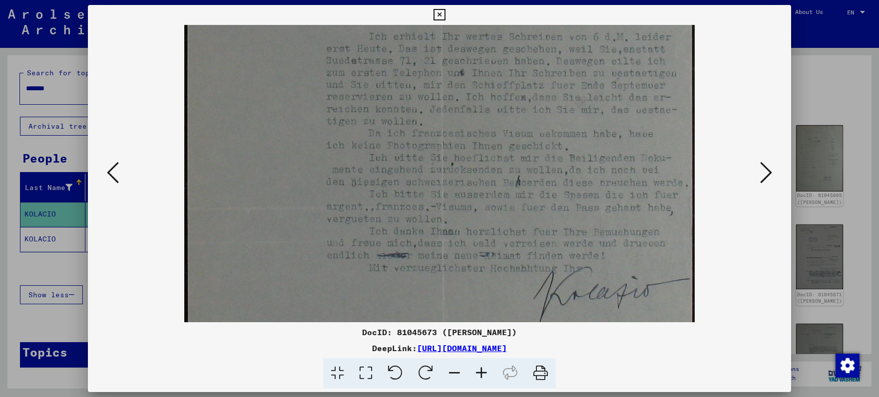
drag, startPoint x: 457, startPoint y: 229, endPoint x: 310, endPoint y: 104, distance: 192.8
click at [310, 104] on img at bounding box center [439, 208] width 510 height 722
click at [769, 179] on icon at bounding box center [766, 173] width 12 height 24
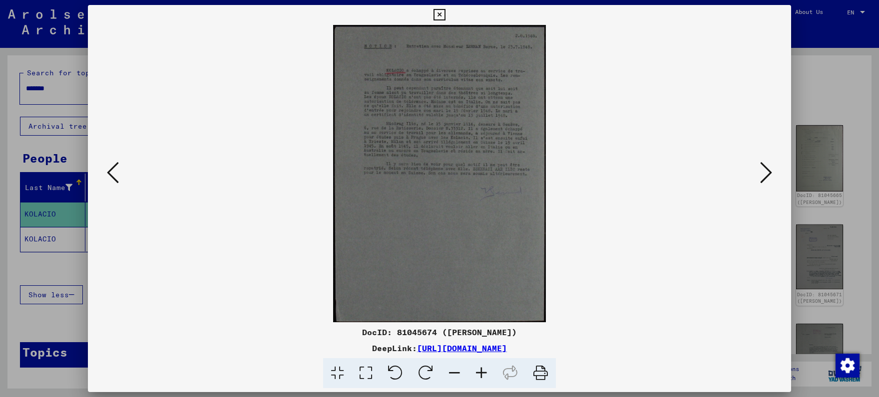
scroll to position [0, 0]
click at [769, 179] on icon at bounding box center [766, 173] width 12 height 24
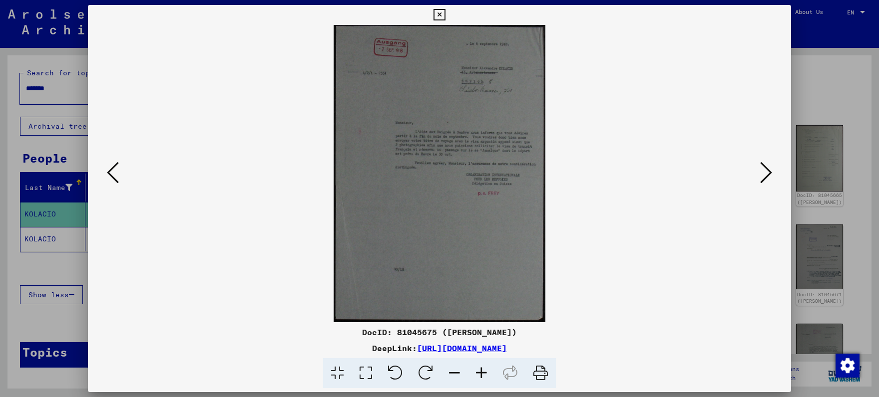
click at [766, 179] on icon at bounding box center [766, 173] width 12 height 24
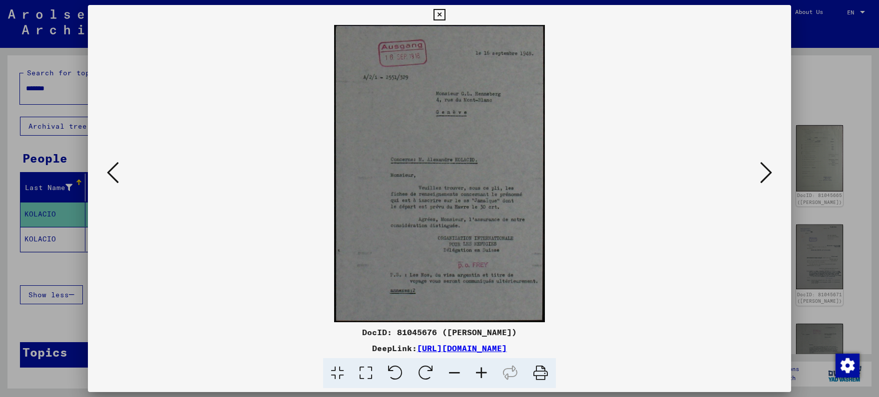
click at [766, 179] on icon at bounding box center [766, 173] width 12 height 24
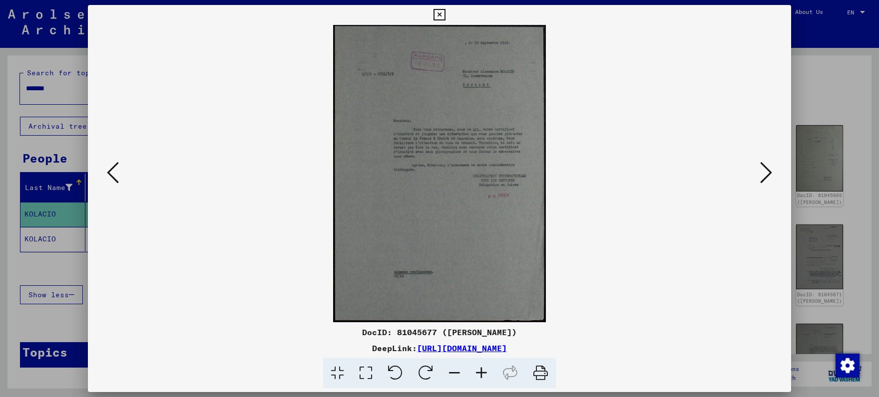
click at [764, 179] on icon at bounding box center [766, 173] width 12 height 24
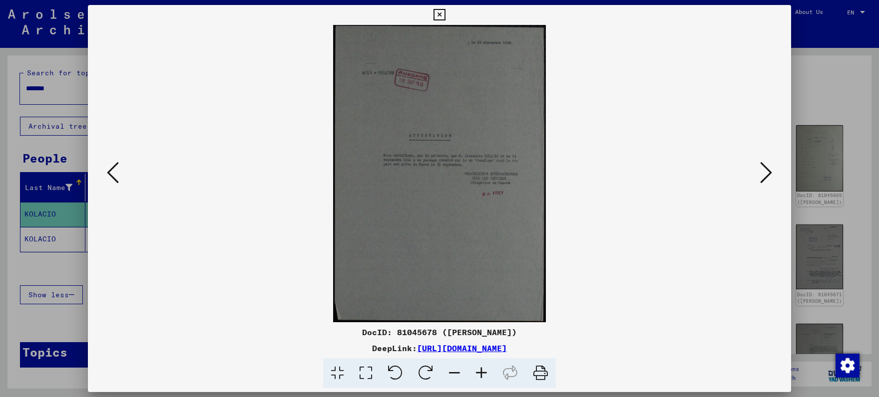
click at [763, 178] on icon at bounding box center [766, 173] width 12 height 24
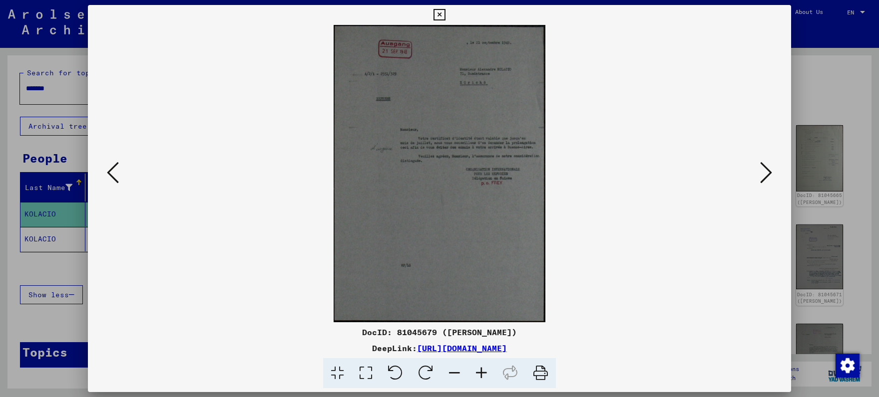
click at [763, 178] on icon at bounding box center [766, 173] width 12 height 24
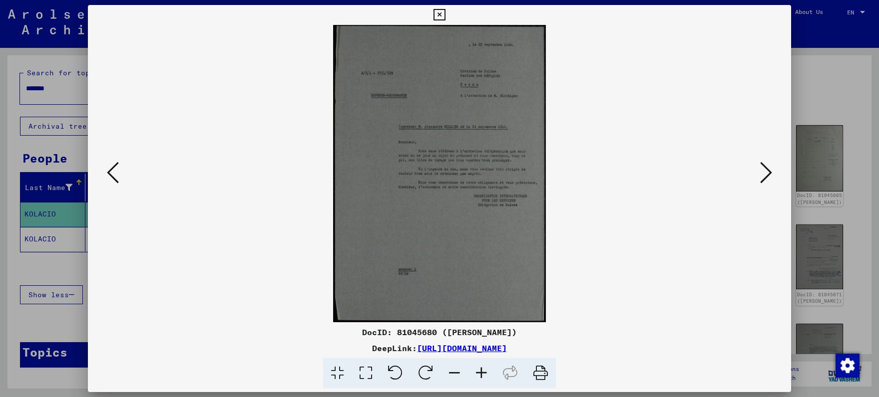
click at [761, 177] on button at bounding box center [766, 173] width 18 height 28
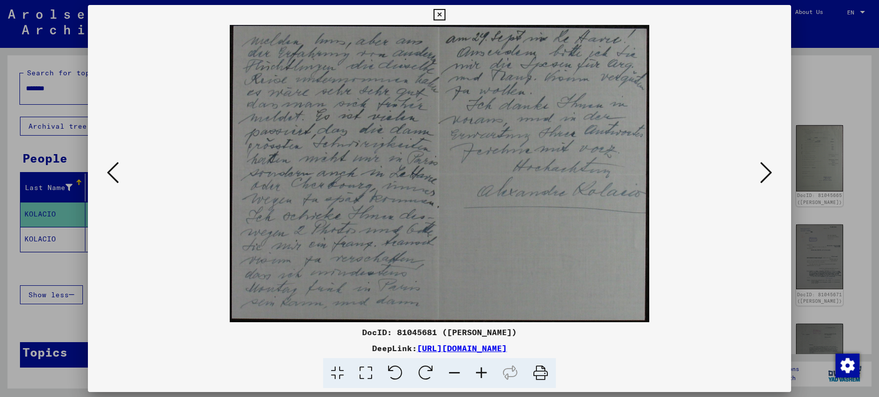
click at [761, 177] on button at bounding box center [766, 173] width 18 height 28
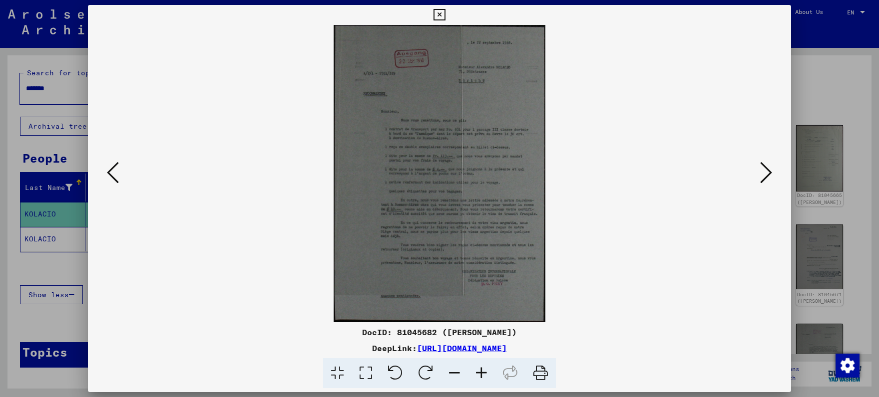
click at [752, 174] on viewer-one-image at bounding box center [439, 174] width 635 height 298
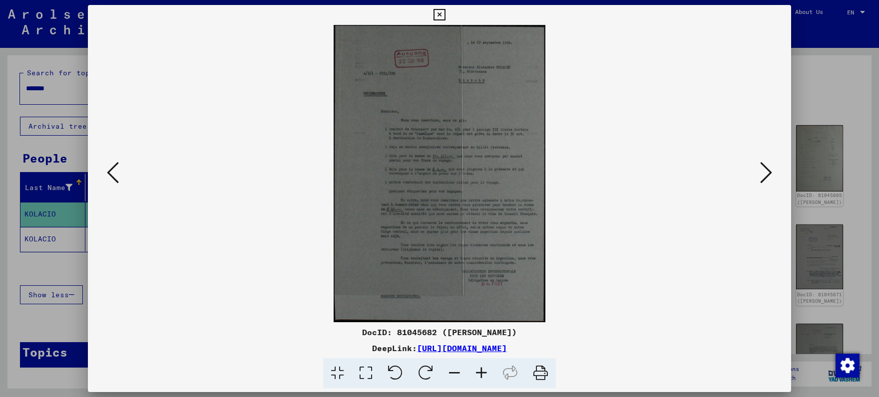
click at [767, 174] on icon at bounding box center [766, 173] width 12 height 24
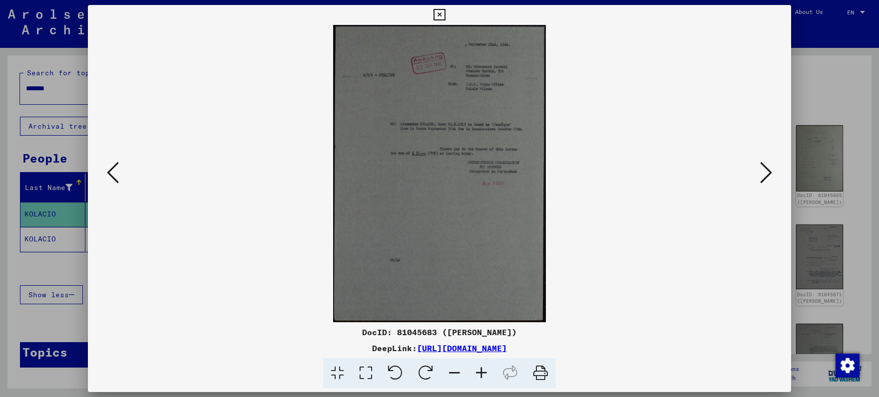
click at [767, 174] on icon at bounding box center [766, 173] width 12 height 24
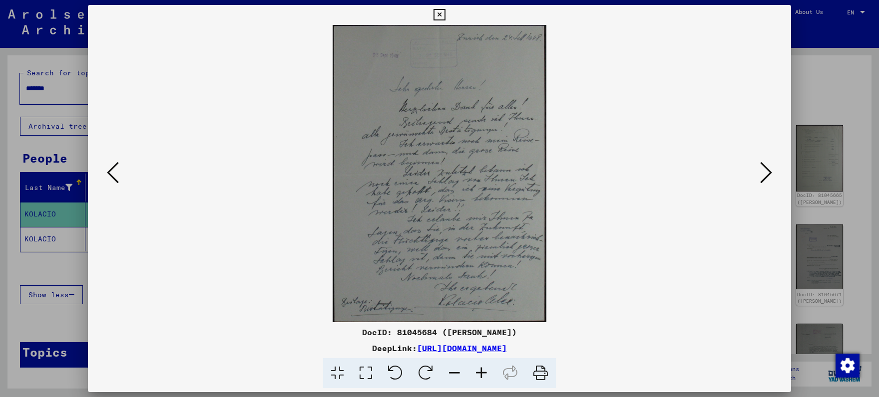
click at [767, 173] on icon at bounding box center [766, 173] width 12 height 24
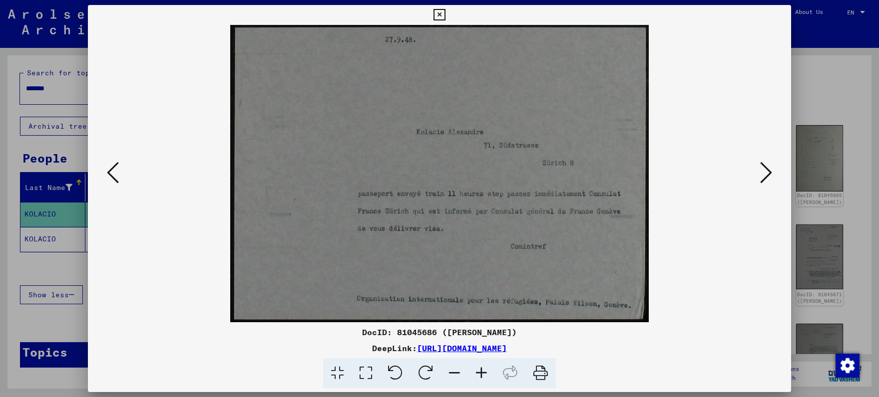
click at [767, 173] on icon at bounding box center [766, 173] width 12 height 24
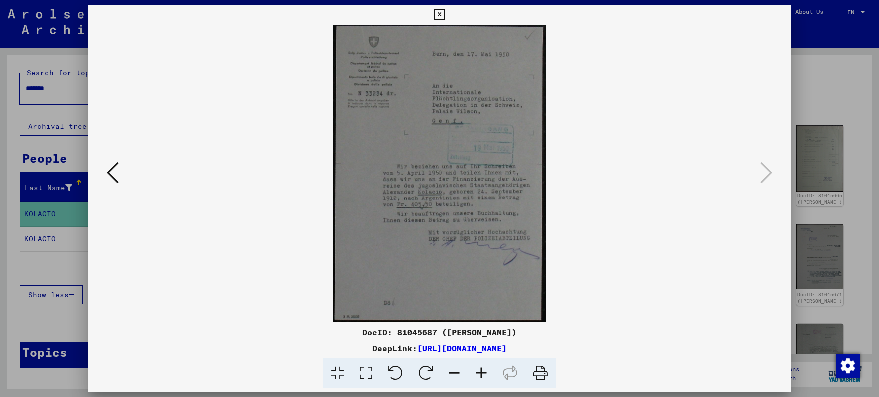
click at [445, 14] on icon at bounding box center [438, 15] width 11 height 12
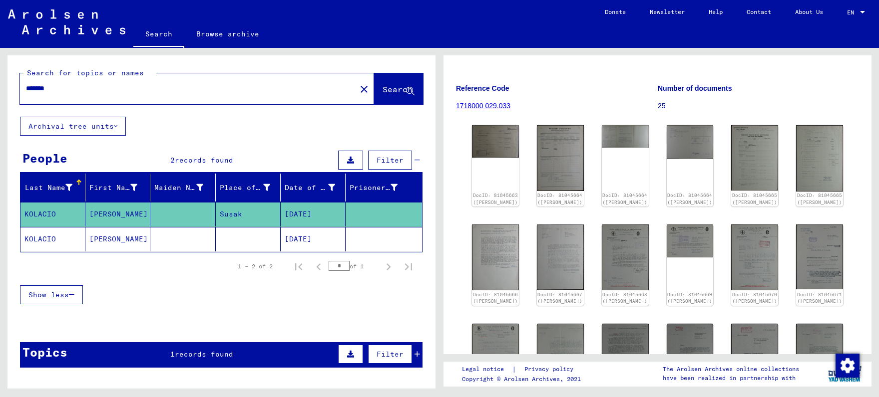
click at [179, 346] on div "Topics 1 records found Filter" at bounding box center [221, 355] width 402 height 25
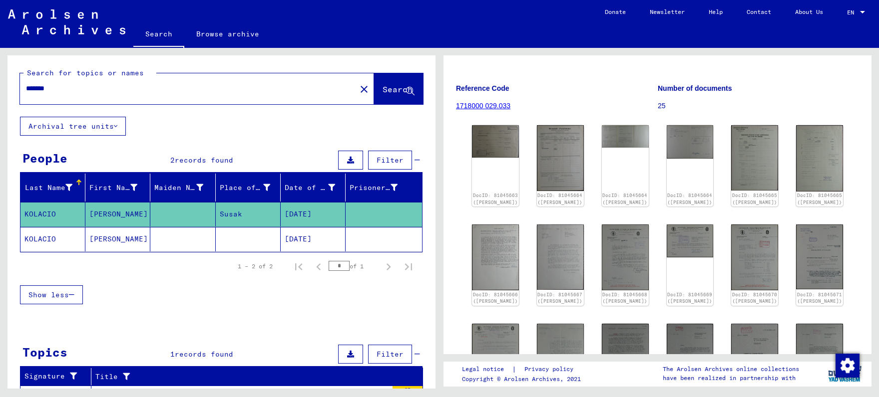
drag, startPoint x: 66, startPoint y: 88, endPoint x: 19, endPoint y: 88, distance: 46.9
click at [26, 88] on input "*******" at bounding box center [188, 88] width 324 height 10
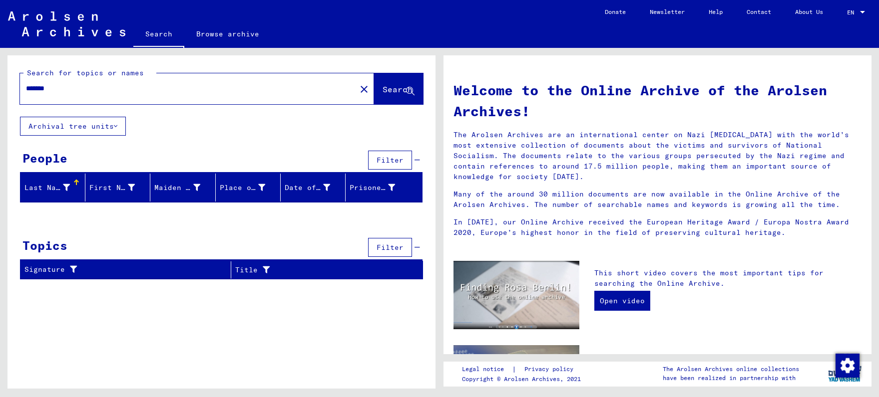
click at [383, 88] on span "Search" at bounding box center [398, 89] width 30 height 10
click at [327, 120] on div "Search for topics or names ******* close Search Archival tree units People Filt…" at bounding box center [221, 171] width 428 height 232
click at [383, 92] on span "Search" at bounding box center [398, 89] width 30 height 10
click at [383, 94] on span "Search" at bounding box center [398, 89] width 30 height 10
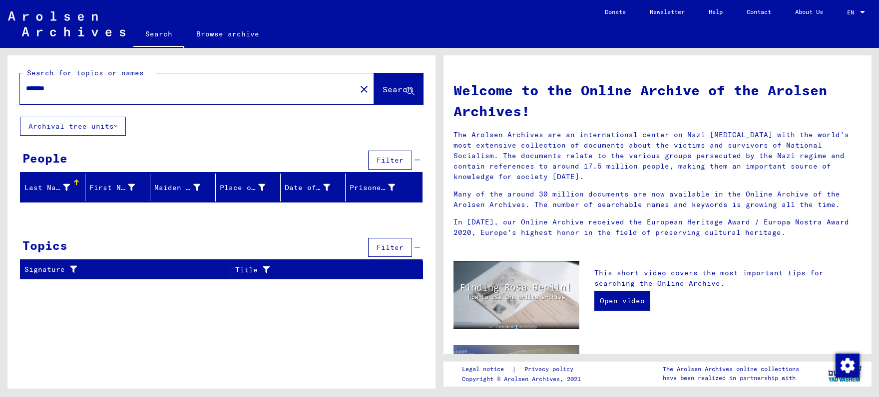
drag, startPoint x: 63, startPoint y: 87, endPoint x: 21, endPoint y: 88, distance: 42.0
click at [26, 88] on input "*******" at bounding box center [185, 88] width 318 height 10
click at [144, 80] on div "*******" at bounding box center [182, 88] width 324 height 22
click at [88, 85] on input "*******" at bounding box center [185, 88] width 318 height 10
drag, startPoint x: 91, startPoint y: 91, endPoint x: 0, endPoint y: 90, distance: 90.9
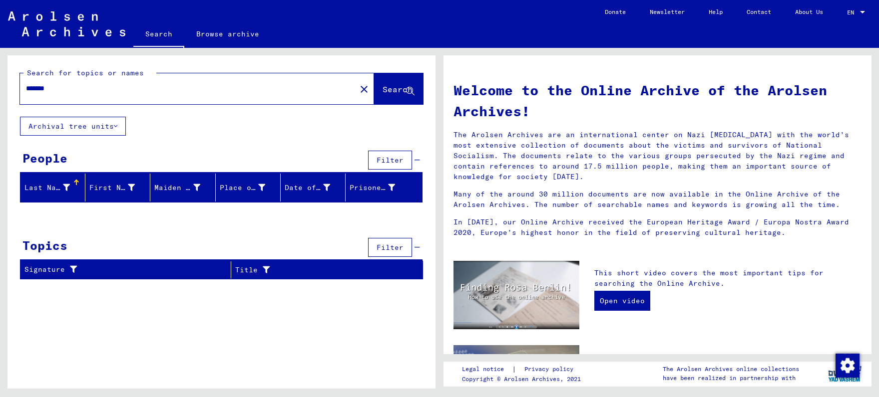
click at [26, 90] on input "*******" at bounding box center [185, 88] width 318 height 10
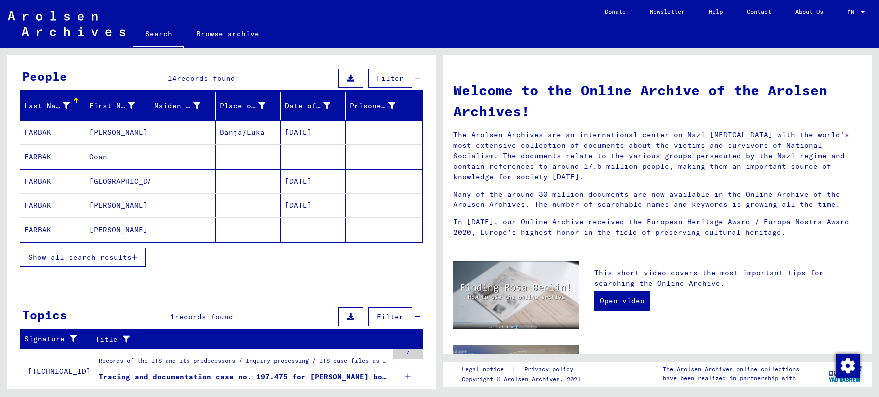
scroll to position [104, 0]
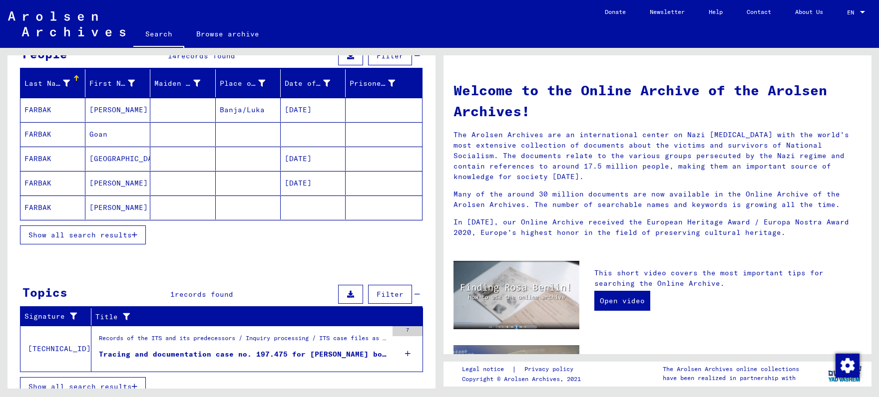
click at [102, 236] on span "Show all search results" at bounding box center [79, 235] width 103 height 9
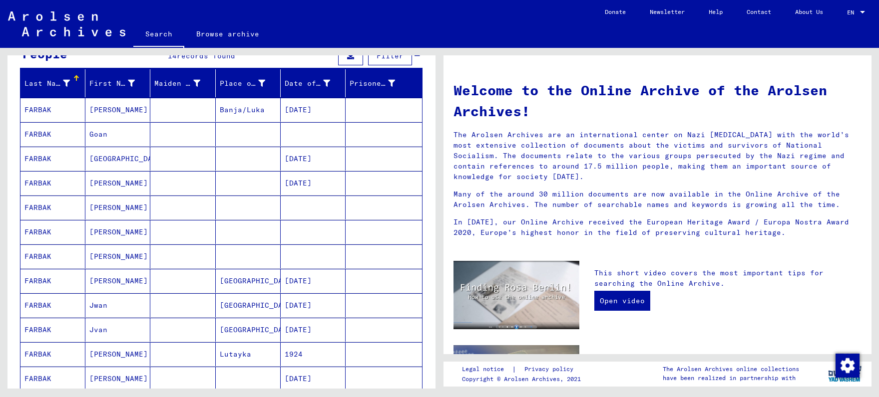
click at [191, 114] on mat-cell at bounding box center [182, 110] width 65 height 24
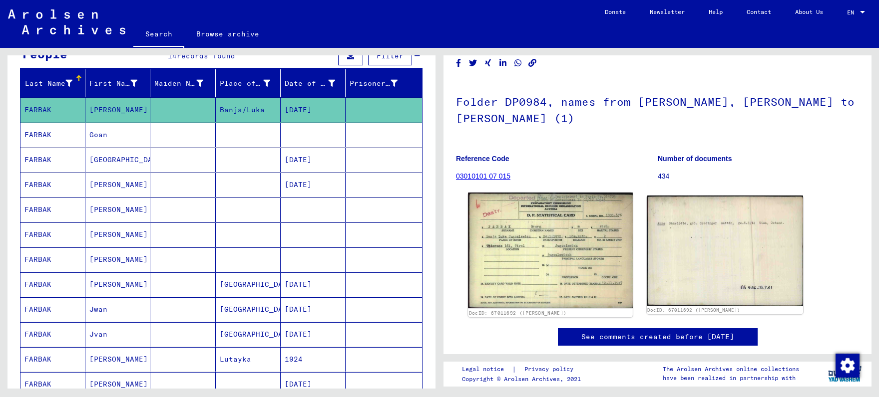
scroll to position [52, 0]
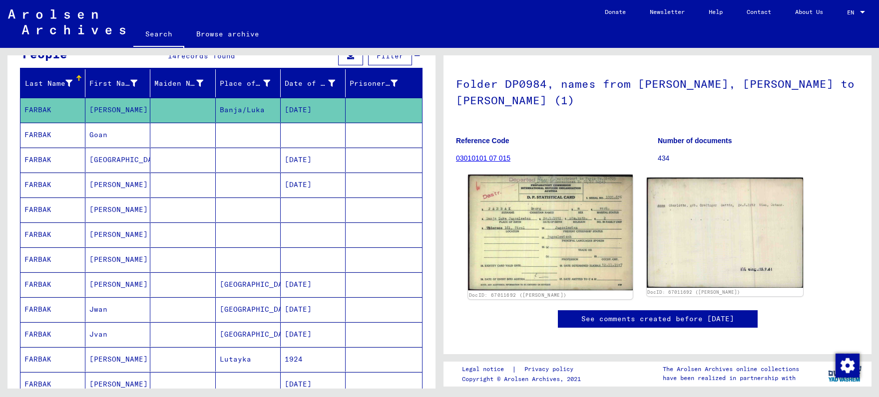
click at [539, 234] on img at bounding box center [550, 233] width 164 height 116
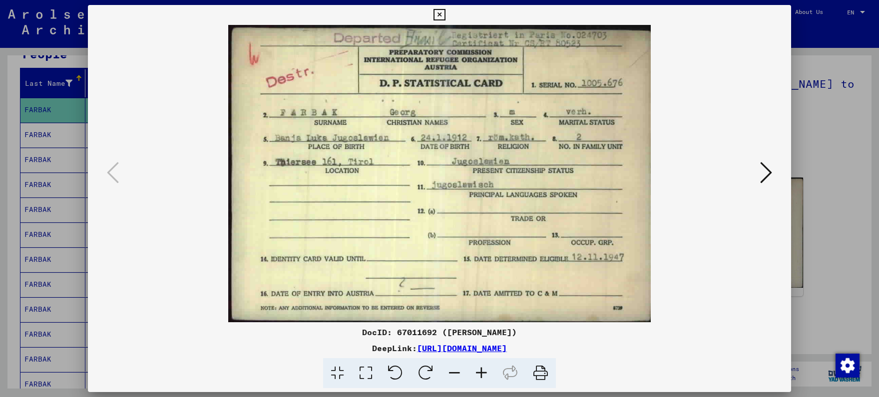
click at [761, 168] on button at bounding box center [766, 173] width 18 height 28
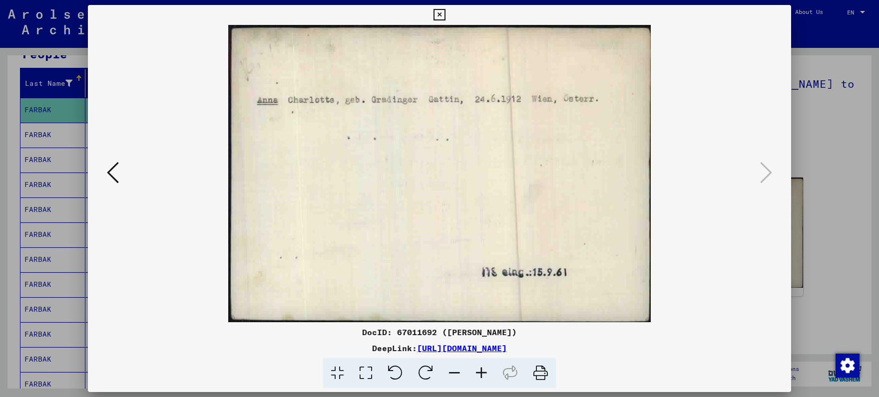
click at [445, 16] on icon at bounding box center [438, 15] width 11 height 12
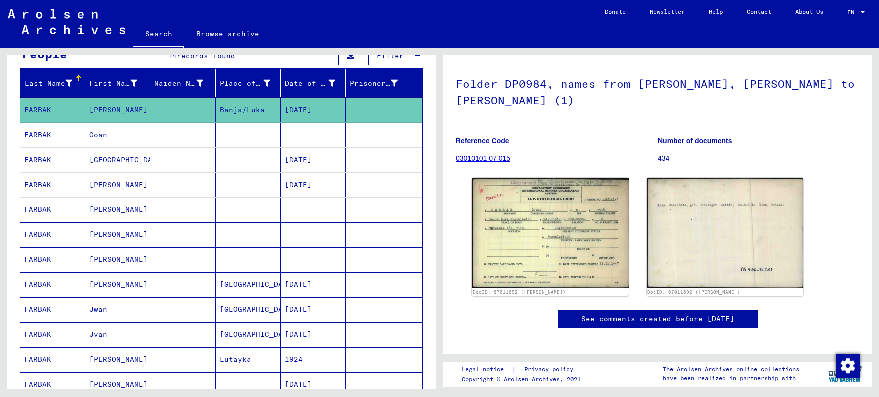
click at [108, 133] on mat-cell "Goan" at bounding box center [117, 135] width 65 height 24
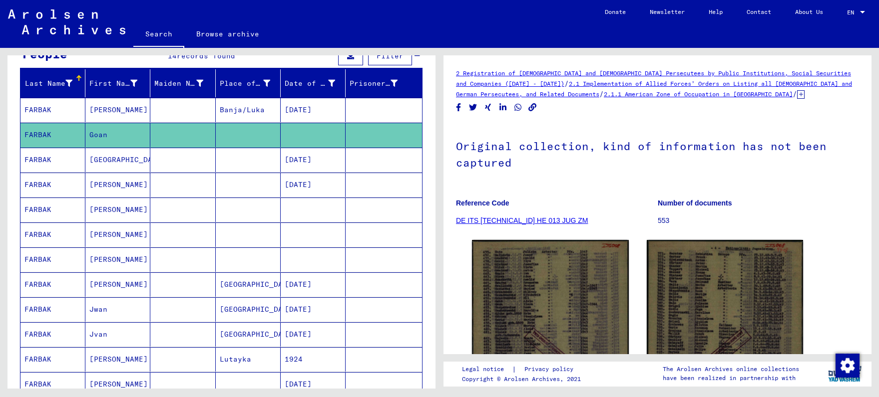
click at [235, 162] on mat-cell at bounding box center [248, 160] width 65 height 24
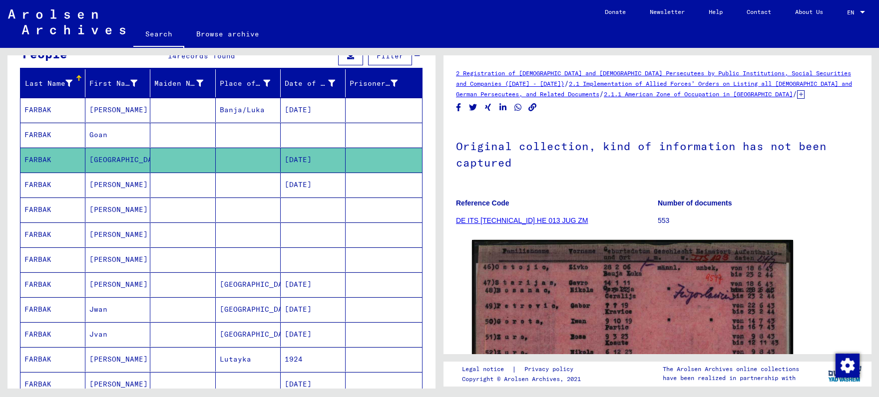
scroll to position [156, 0]
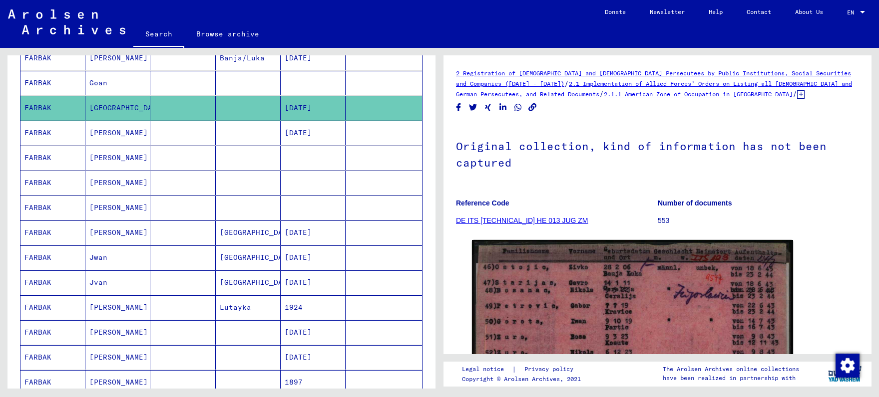
click at [251, 135] on mat-cell at bounding box center [248, 133] width 65 height 24
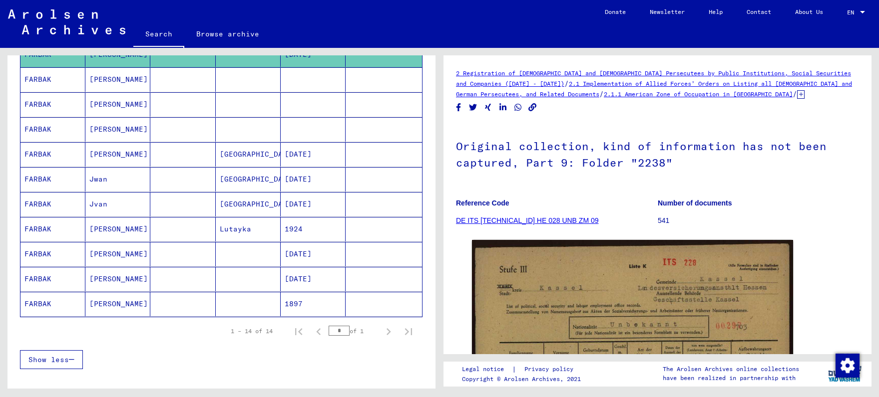
scroll to position [261, 0]
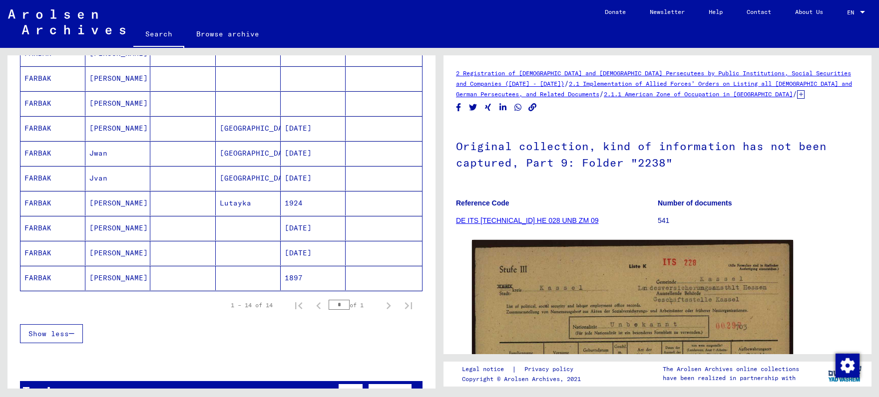
click at [252, 133] on mat-cell "[GEOGRAPHIC_DATA]" at bounding box center [248, 128] width 65 height 24
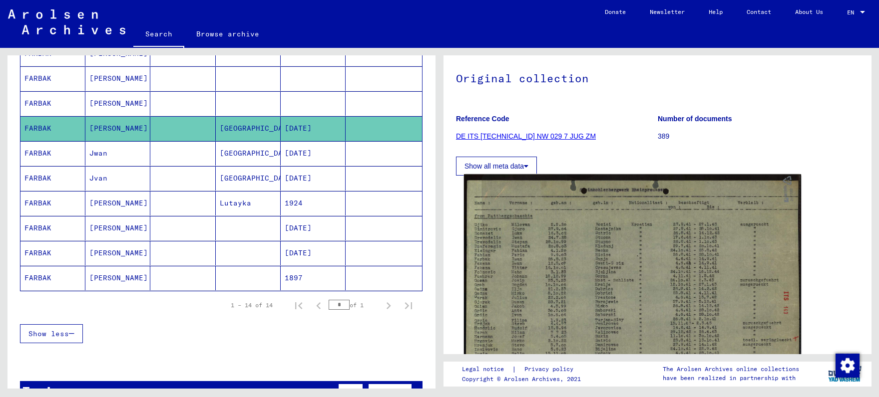
scroll to position [156, 0]
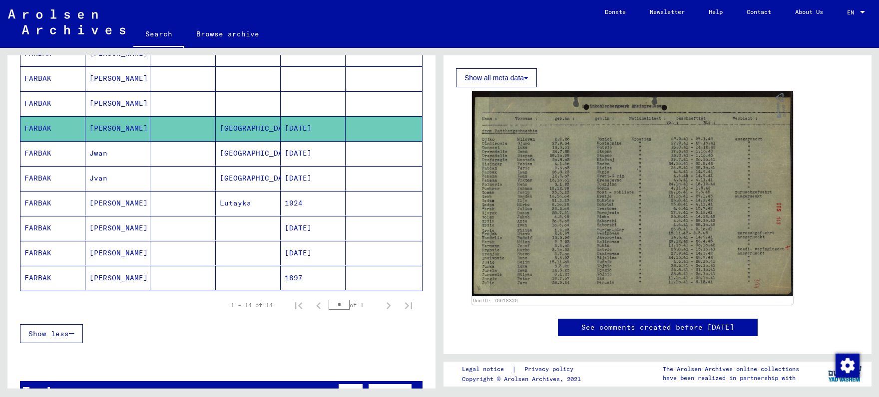
click at [260, 204] on mat-cell "Lutayka" at bounding box center [248, 203] width 65 height 24
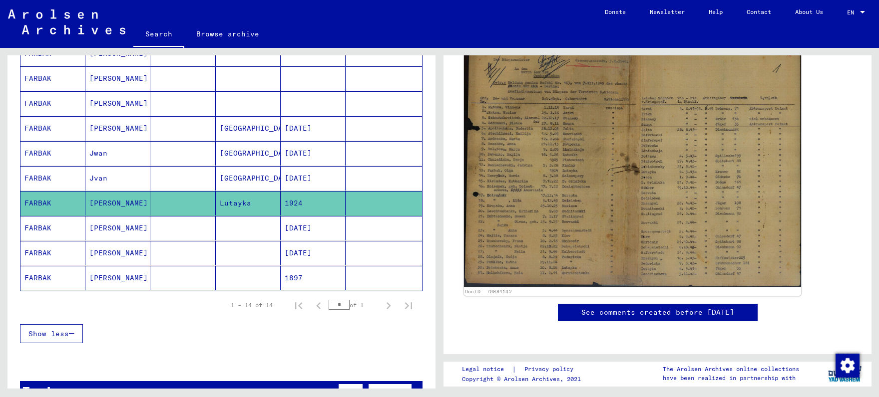
click at [511, 151] on img at bounding box center [632, 164] width 337 height 248
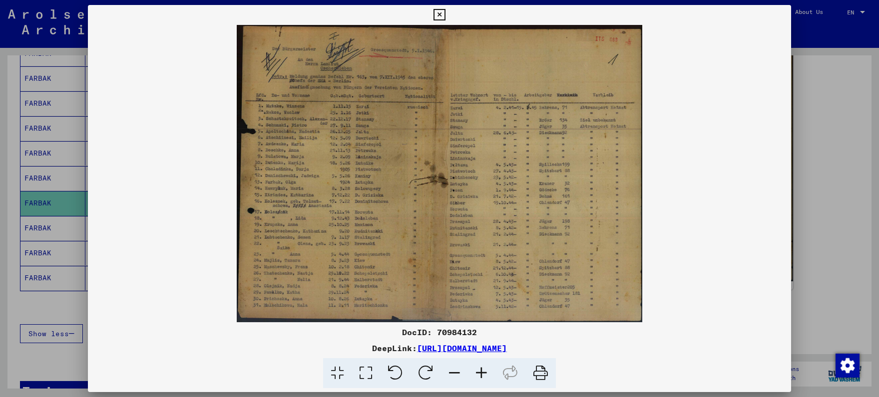
click at [479, 373] on icon at bounding box center [481, 374] width 27 height 30
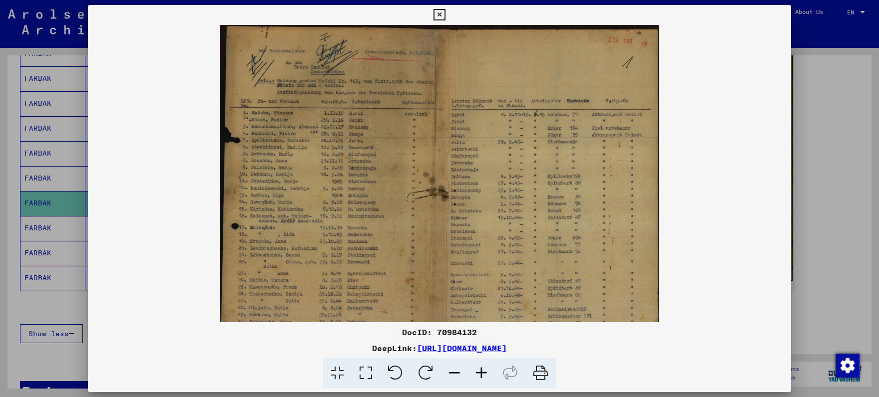
click at [479, 373] on icon at bounding box center [481, 374] width 27 height 30
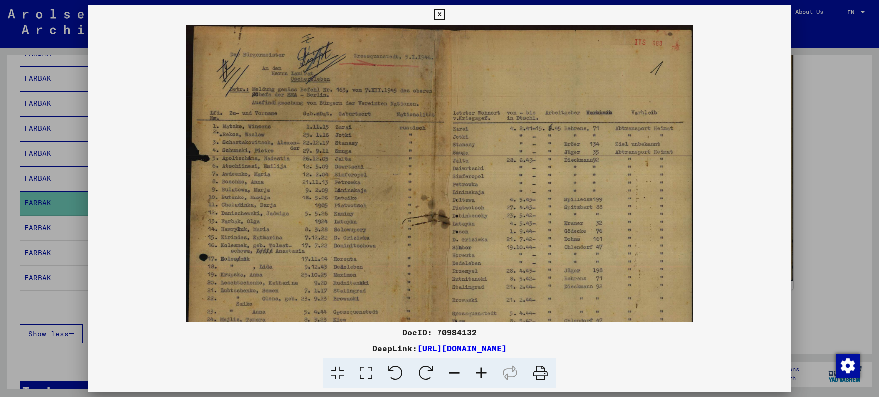
click at [479, 373] on icon at bounding box center [481, 374] width 27 height 30
click at [479, 371] on icon at bounding box center [481, 374] width 27 height 30
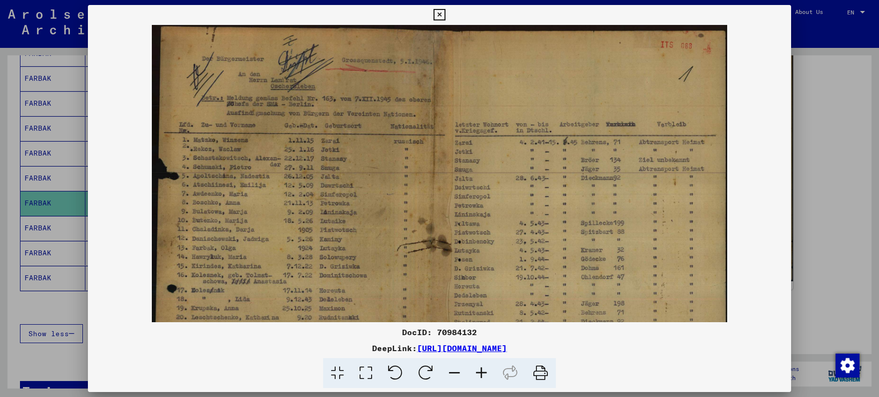
click at [478, 368] on icon at bounding box center [481, 374] width 27 height 30
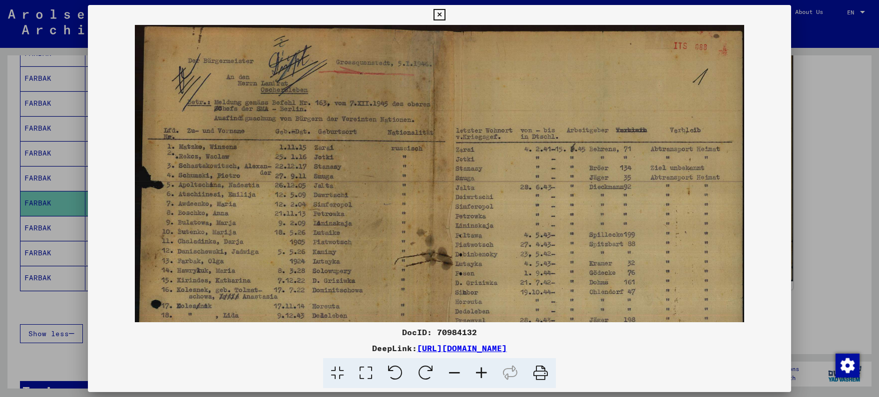
click at [478, 367] on icon at bounding box center [481, 374] width 27 height 30
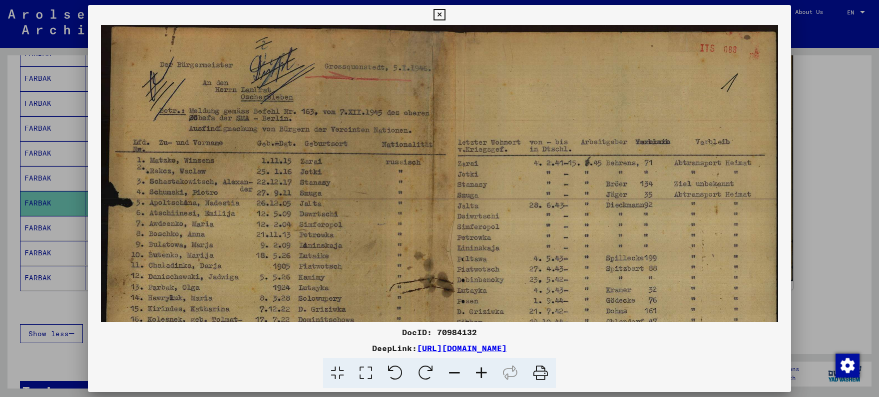
click at [476, 364] on icon at bounding box center [481, 374] width 27 height 30
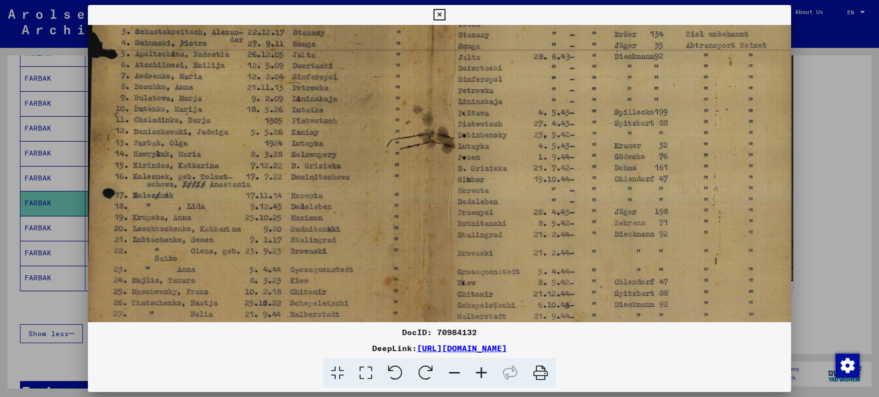
scroll to position [156, 4]
drag, startPoint x: 442, startPoint y: 306, endPoint x: 438, endPoint y: 151, distance: 155.4
click at [438, 151] on img at bounding box center [439, 130] width 711 height 522
click at [445, 19] on icon at bounding box center [438, 15] width 11 height 12
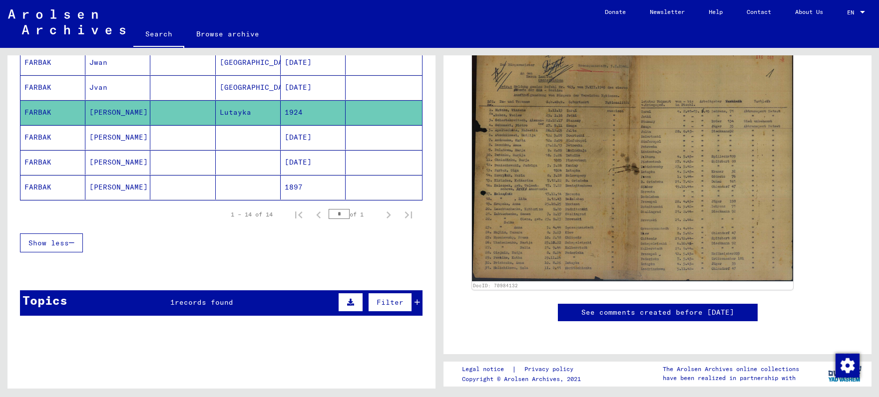
scroll to position [363, 0]
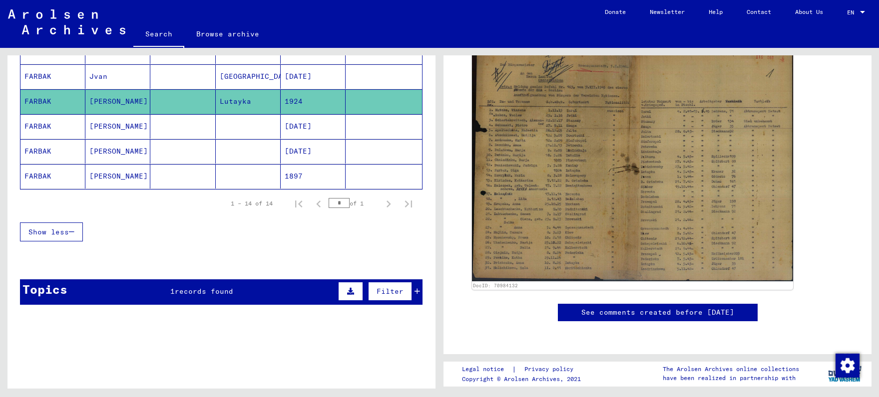
click at [177, 293] on span "records found" at bounding box center [204, 291] width 58 height 9
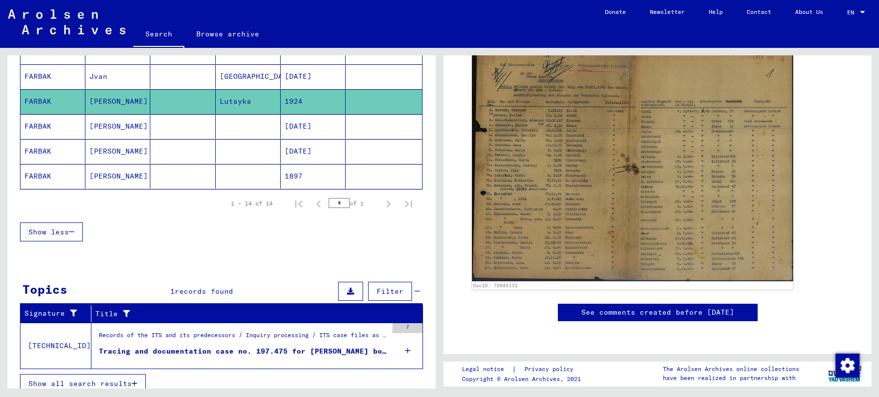
scroll to position [370, 0]
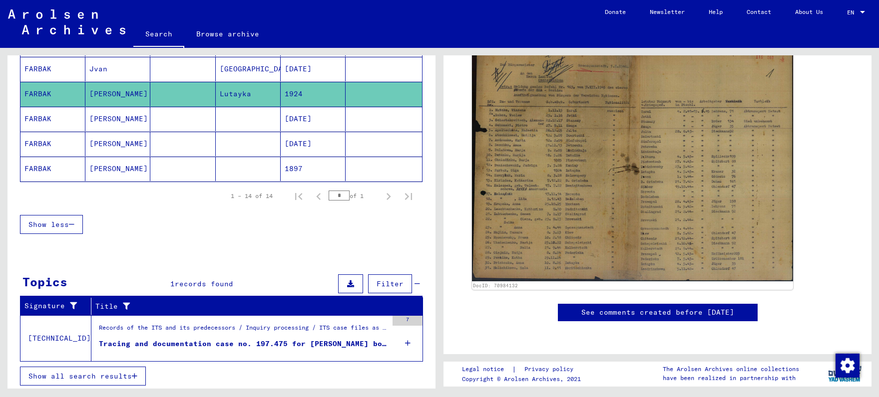
click at [235, 339] on div "Tracing and documentation case no. 197.475 for [PERSON_NAME] born [DEMOGRAPHIC_…" at bounding box center [243, 344] width 289 height 10
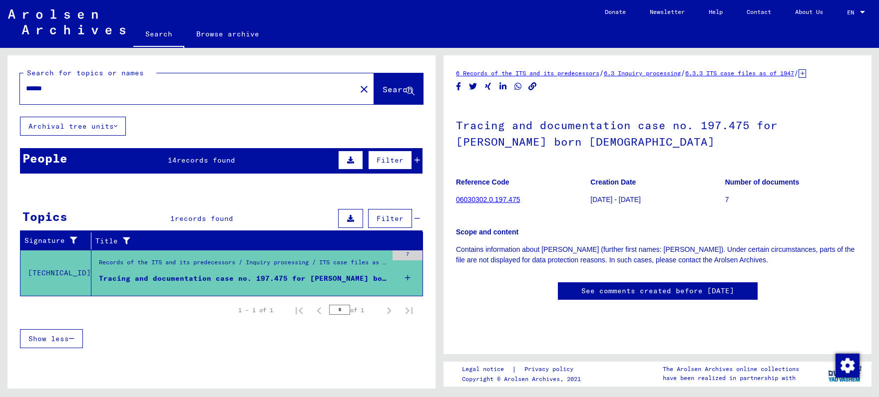
drag, startPoint x: 101, startPoint y: 86, endPoint x: 5, endPoint y: 85, distance: 95.4
click at [26, 85] on input "******" at bounding box center [188, 88] width 324 height 10
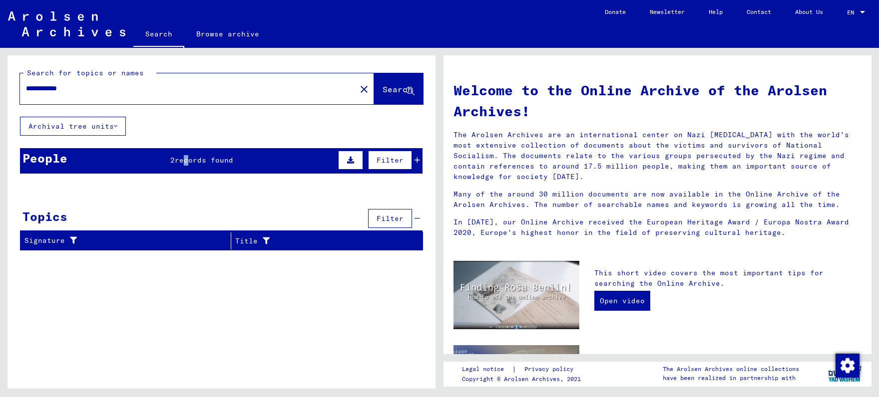
click at [184, 162] on span "records found" at bounding box center [204, 160] width 58 height 9
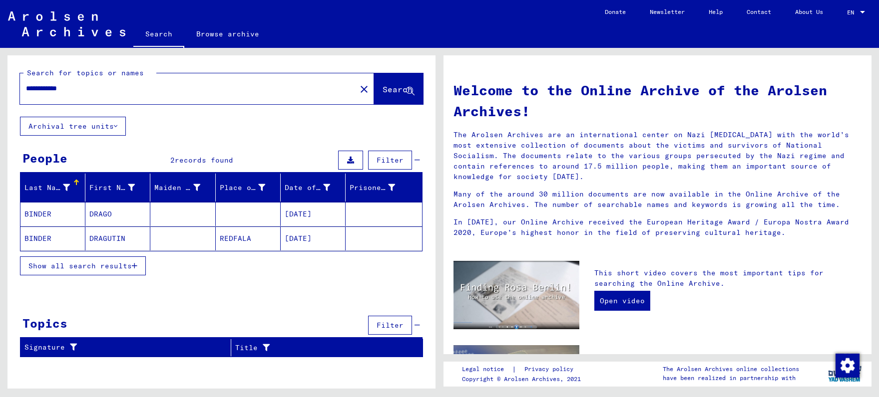
click at [157, 212] on mat-cell at bounding box center [182, 214] width 65 height 24
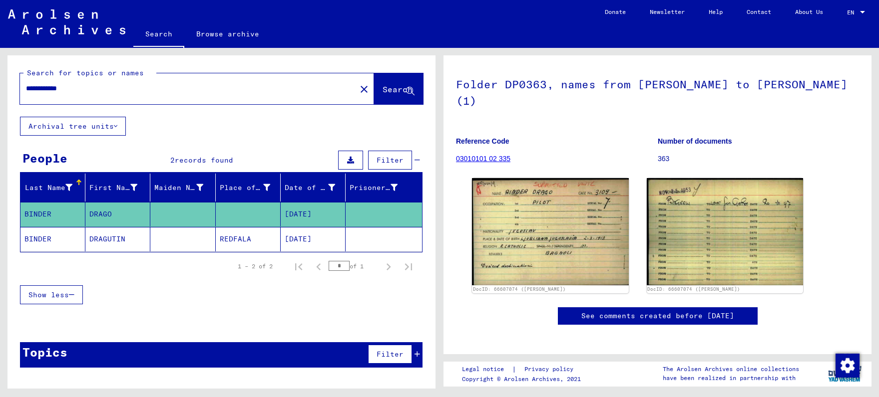
scroll to position [52, 0]
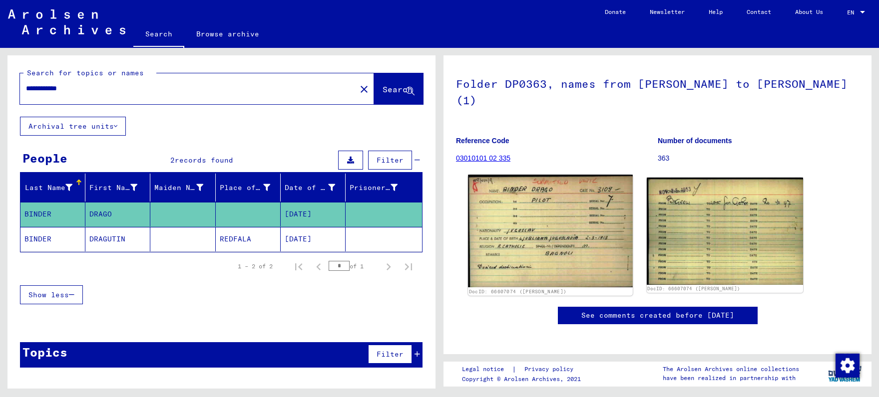
click at [568, 192] on img at bounding box center [550, 231] width 164 height 112
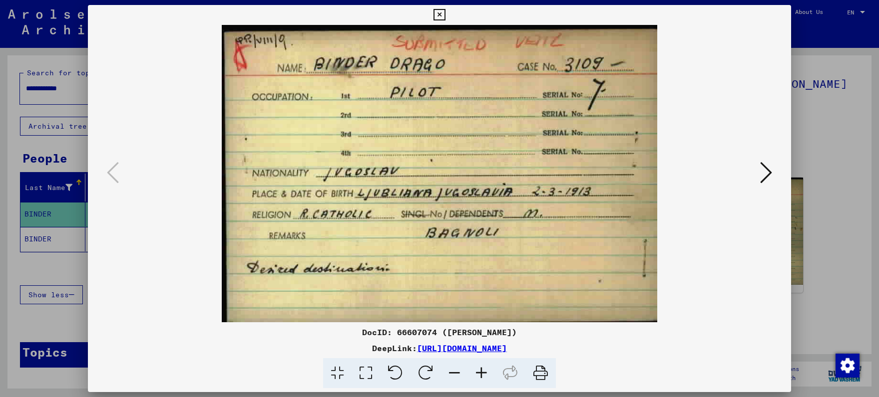
click at [766, 173] on icon at bounding box center [766, 173] width 12 height 24
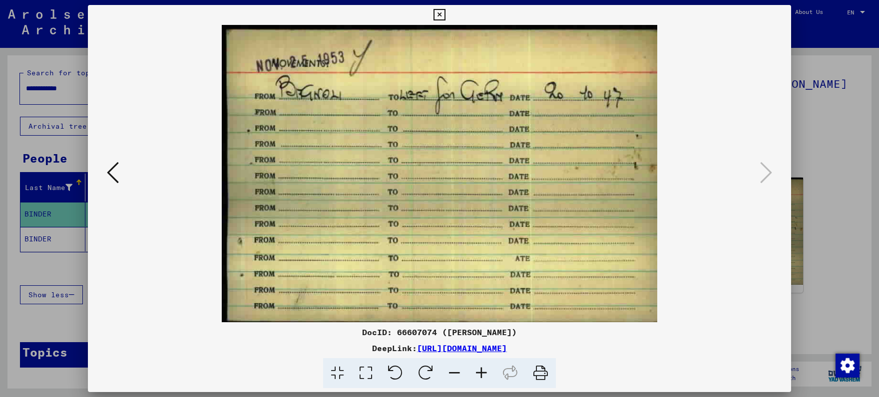
click at [445, 12] on icon at bounding box center [438, 15] width 11 height 12
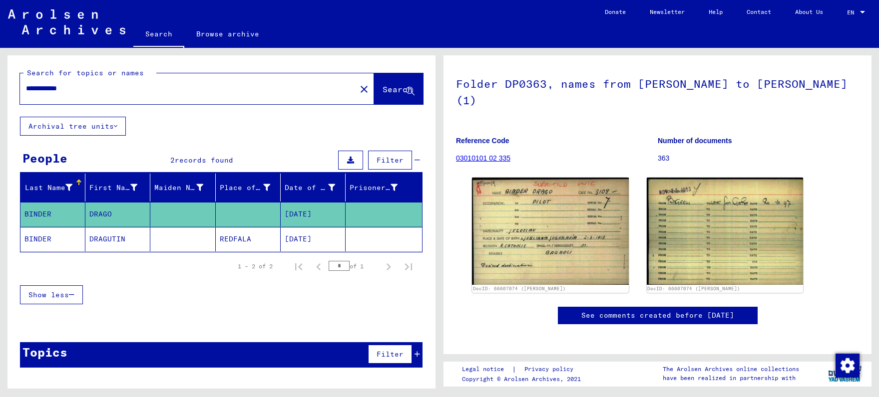
click at [133, 236] on mat-cell "DRAGUTIN" at bounding box center [117, 239] width 65 height 24
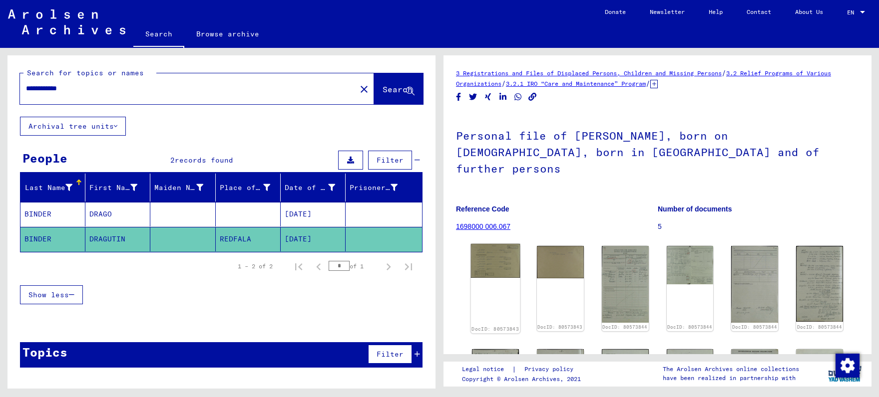
click at [486, 244] on img at bounding box center [495, 261] width 49 height 34
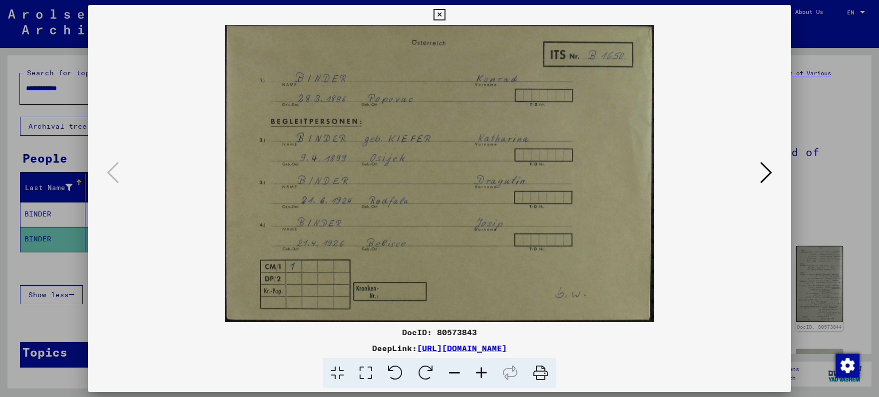
click at [766, 171] on icon at bounding box center [766, 173] width 12 height 24
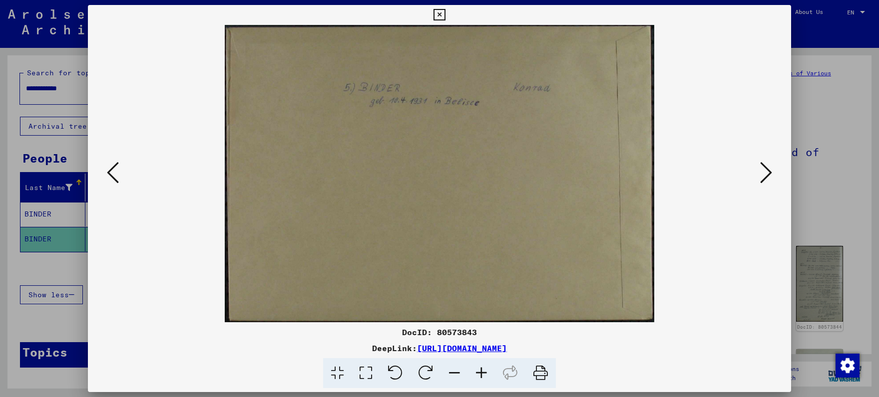
click at [766, 171] on icon at bounding box center [766, 173] width 12 height 24
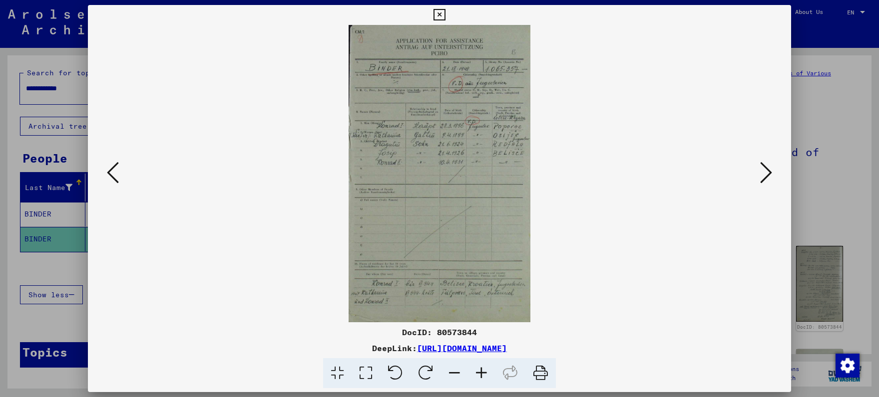
click at [763, 171] on icon at bounding box center [766, 173] width 12 height 24
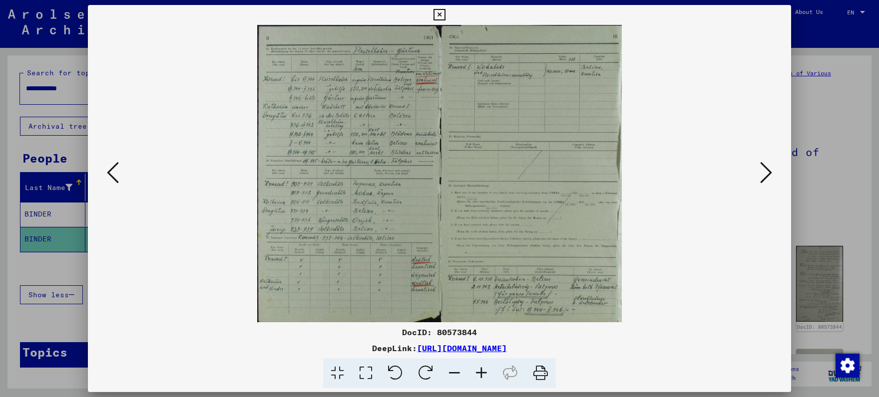
click at [482, 374] on icon at bounding box center [481, 374] width 27 height 30
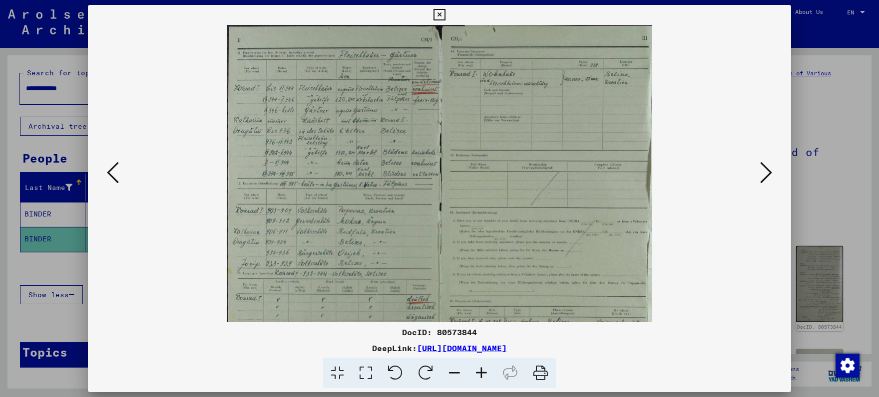
click at [482, 374] on icon at bounding box center [481, 374] width 27 height 30
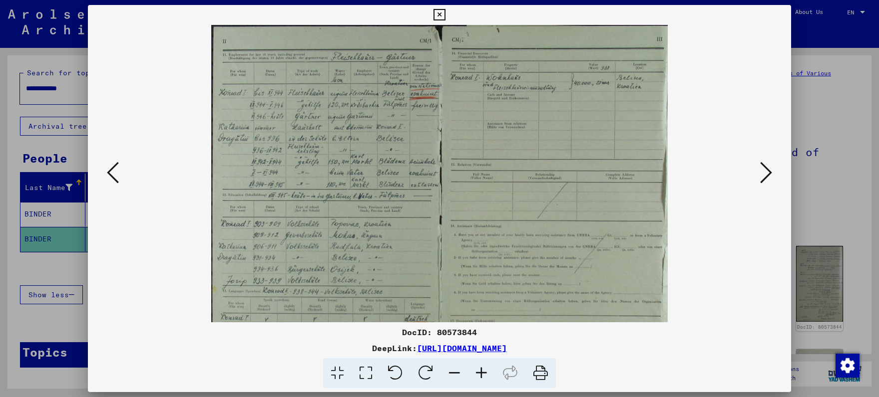
click at [482, 374] on icon at bounding box center [481, 374] width 27 height 30
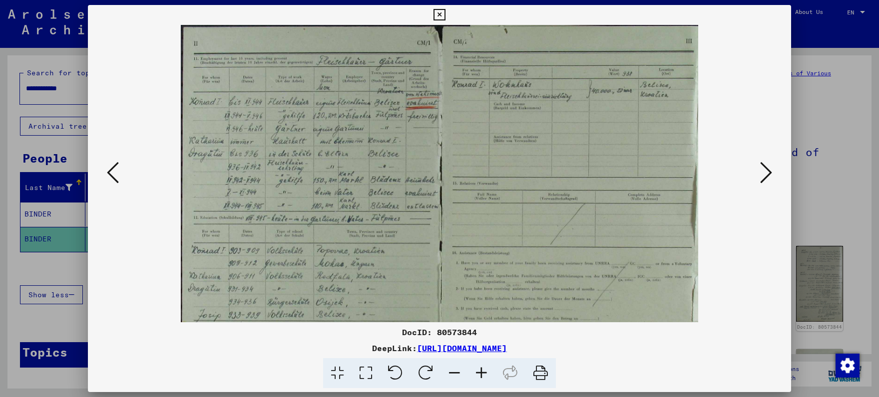
click at [482, 374] on icon at bounding box center [481, 374] width 27 height 30
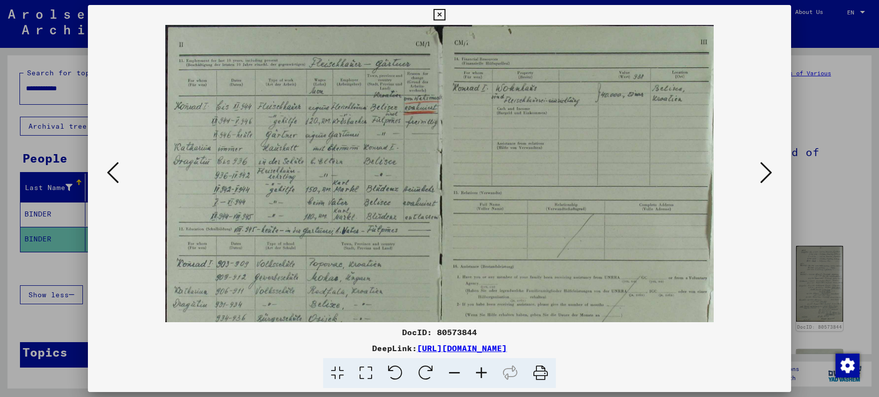
click at [482, 374] on icon at bounding box center [481, 374] width 27 height 30
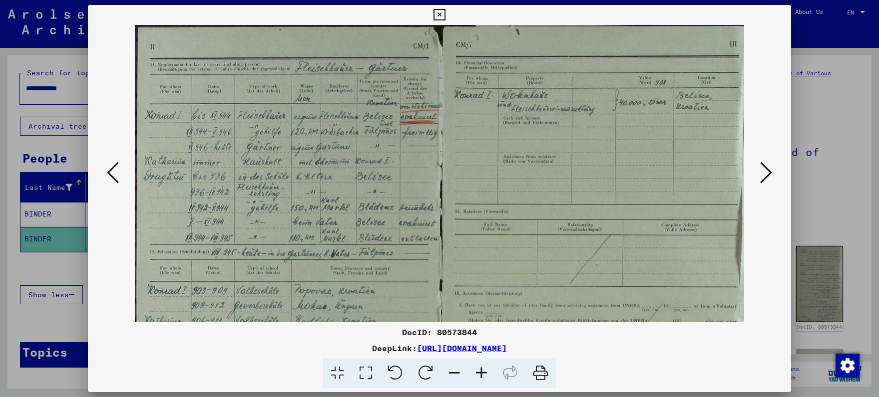
click at [482, 374] on icon at bounding box center [481, 374] width 27 height 30
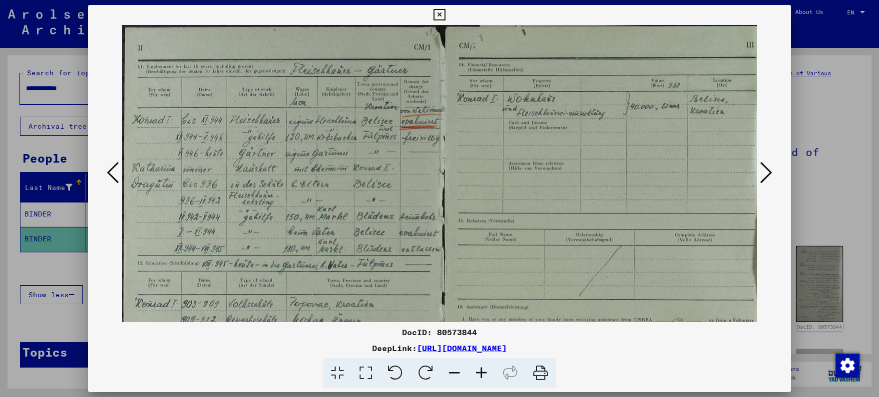
click at [482, 374] on icon at bounding box center [481, 374] width 27 height 30
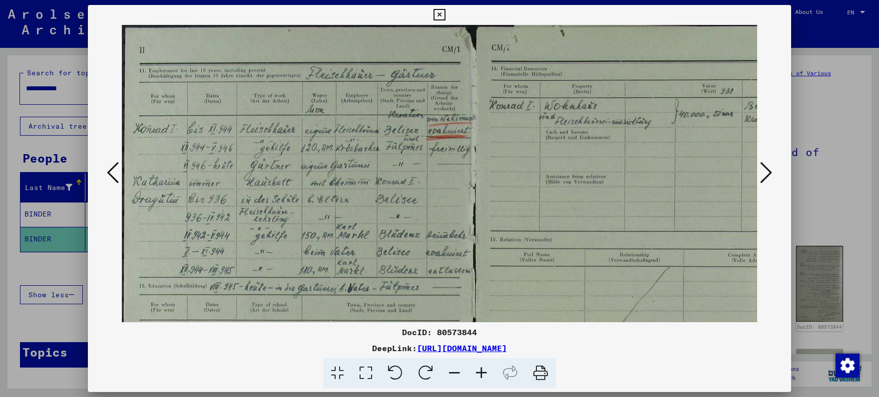
click at [482, 374] on icon at bounding box center [481, 374] width 27 height 30
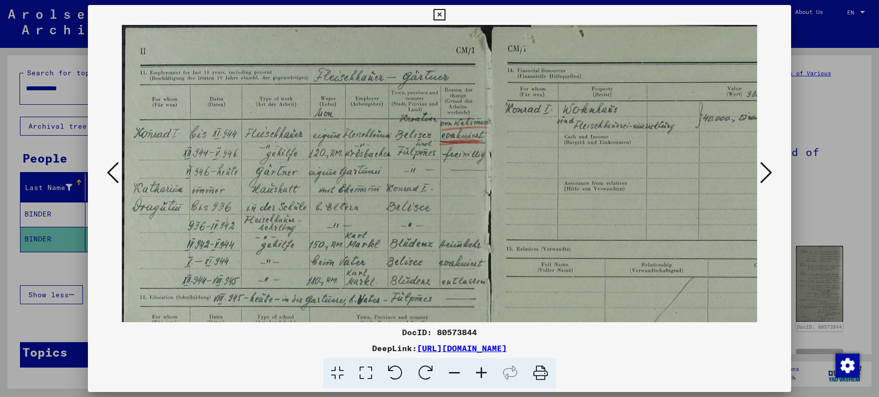
click at [482, 374] on icon at bounding box center [481, 374] width 27 height 30
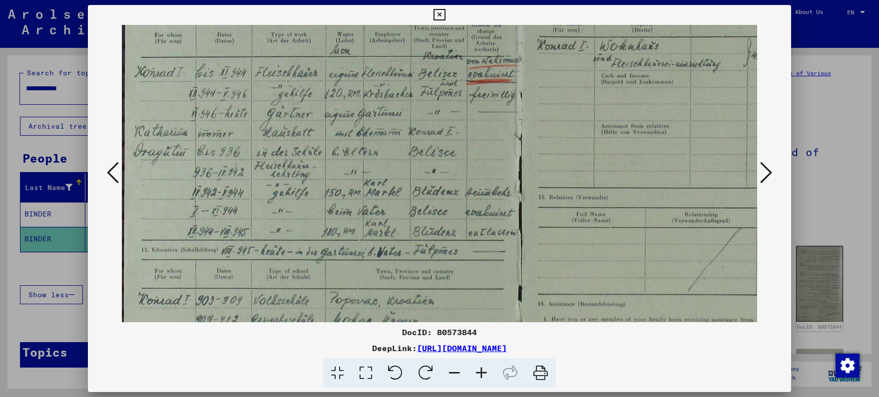
scroll to position [71, 0]
drag, startPoint x: 339, startPoint y: 253, endPoint x: 340, endPoint y: 180, distance: 72.9
click at [340, 180] on img at bounding box center [518, 277] width 792 height 647
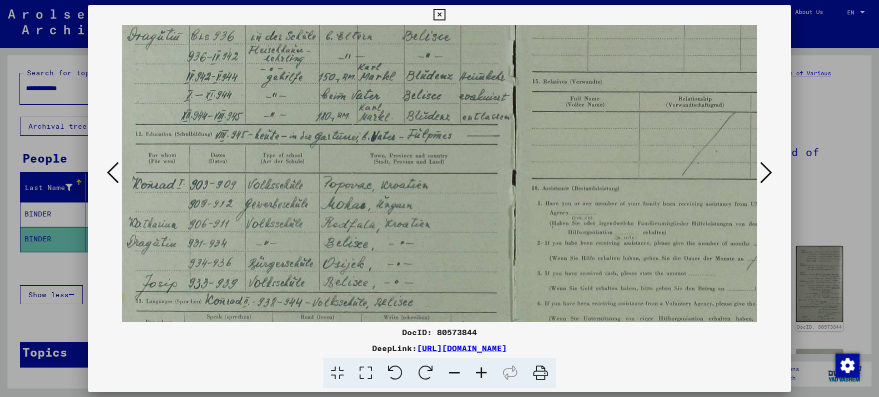
scroll to position [198, 10]
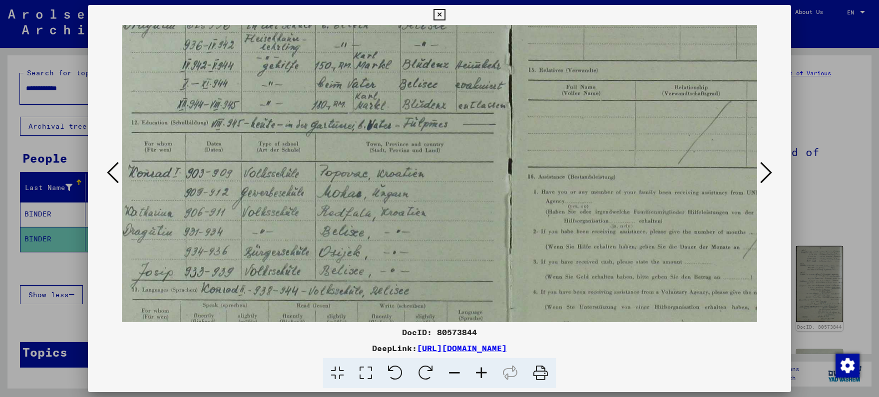
drag, startPoint x: 299, startPoint y: 252, endPoint x: 295, endPoint y: 124, distance: 128.4
click at [295, 124] on img at bounding box center [508, 150] width 792 height 647
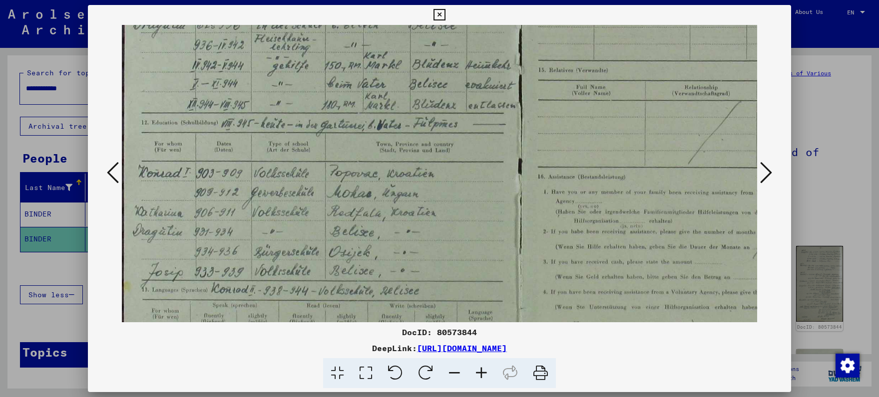
scroll to position [221, 0]
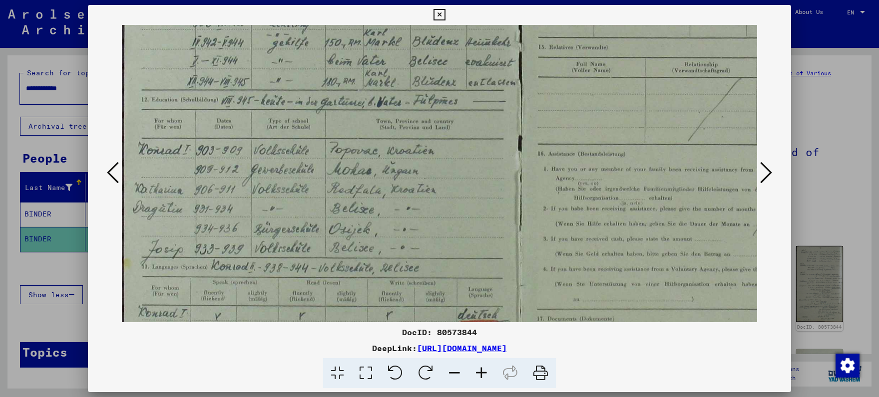
drag, startPoint x: 292, startPoint y: 189, endPoint x: 355, endPoint y: 165, distance: 67.3
click at [355, 165] on img at bounding box center [518, 127] width 792 height 647
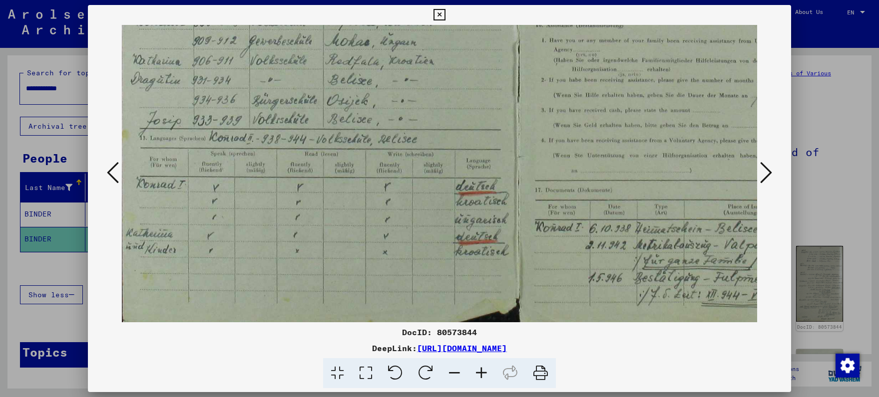
scroll to position [350, 0]
drag, startPoint x: 287, startPoint y: 252, endPoint x: 344, endPoint y: 105, distance: 157.0
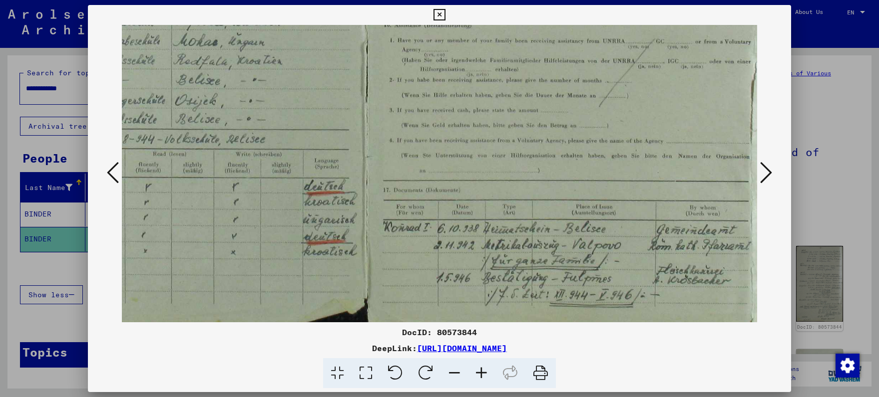
drag, startPoint x: 665, startPoint y: 225, endPoint x: 147, endPoint y: 177, distance: 520.1
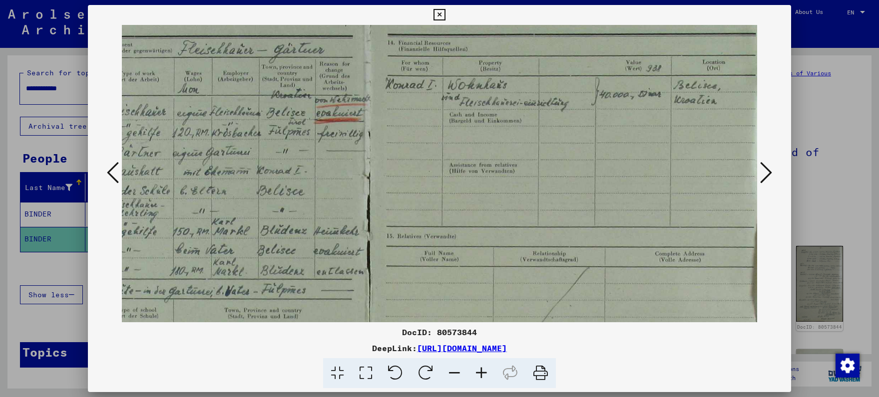
drag, startPoint x: 586, startPoint y: 60, endPoint x: 548, endPoint y: 352, distance: 294.0
click at [548, 378] on div "DocID: 80573844 DeepLink: [URL][DOMAIN_NAME]" at bounding box center [439, 197] width 703 height 384
click at [765, 176] on icon at bounding box center [766, 173] width 12 height 24
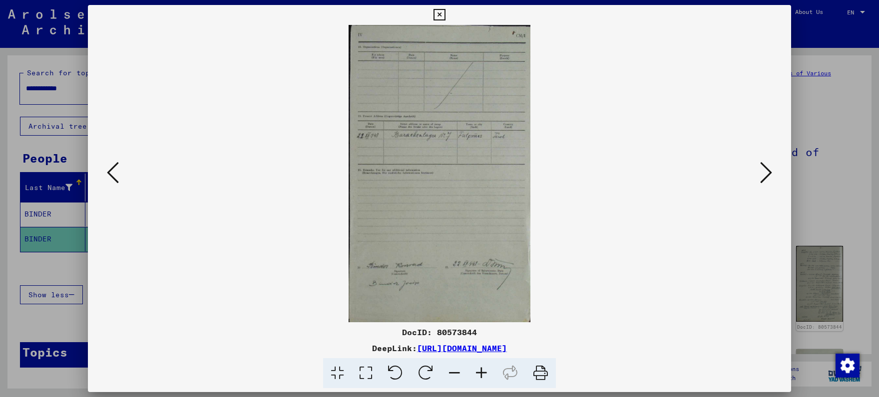
scroll to position [0, 0]
click at [765, 176] on icon at bounding box center [766, 173] width 12 height 24
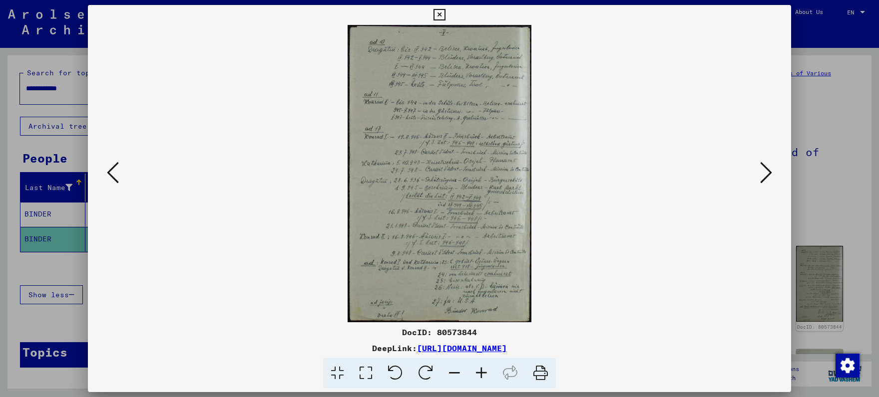
click at [476, 379] on icon at bounding box center [481, 374] width 27 height 30
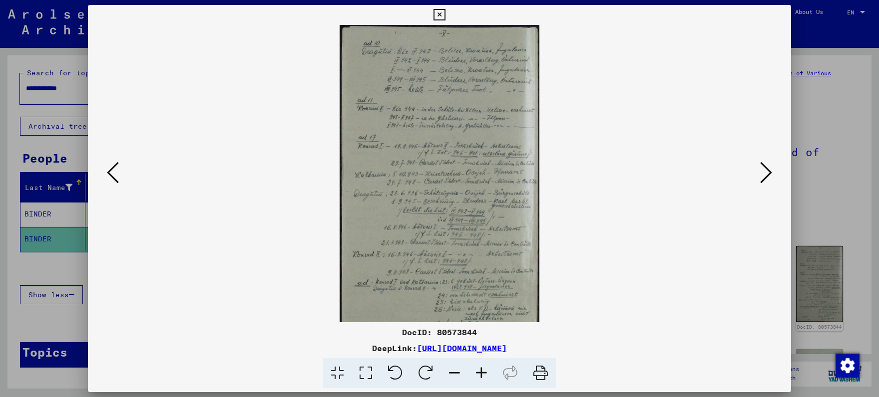
click at [475, 378] on icon at bounding box center [481, 374] width 27 height 30
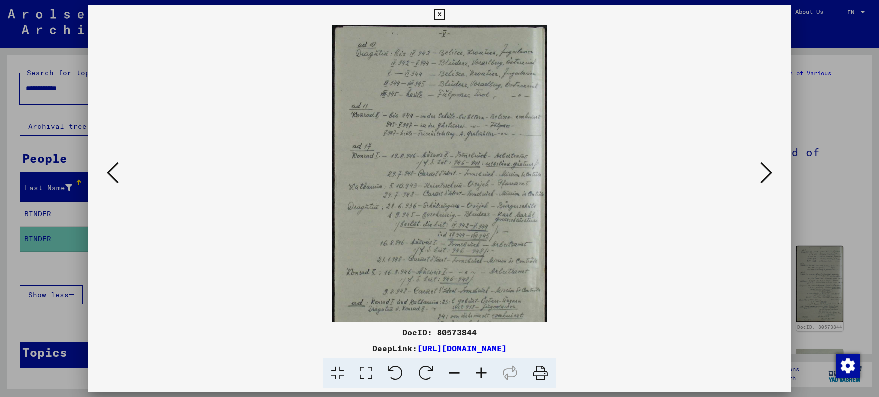
click at [475, 378] on icon at bounding box center [481, 374] width 27 height 30
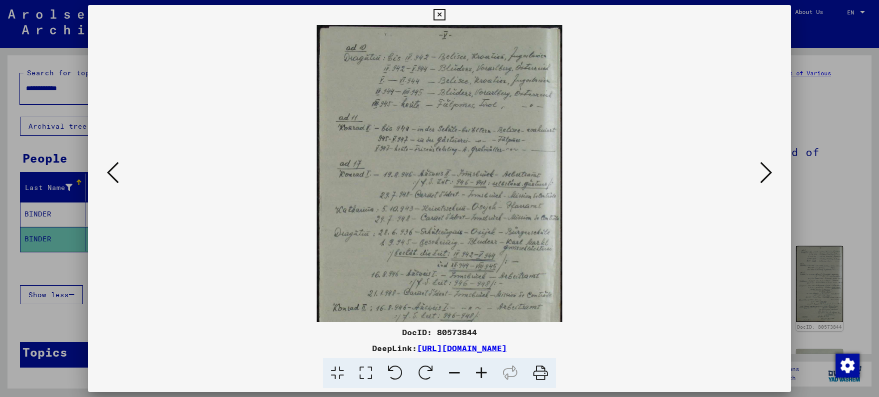
click at [475, 378] on icon at bounding box center [481, 374] width 27 height 30
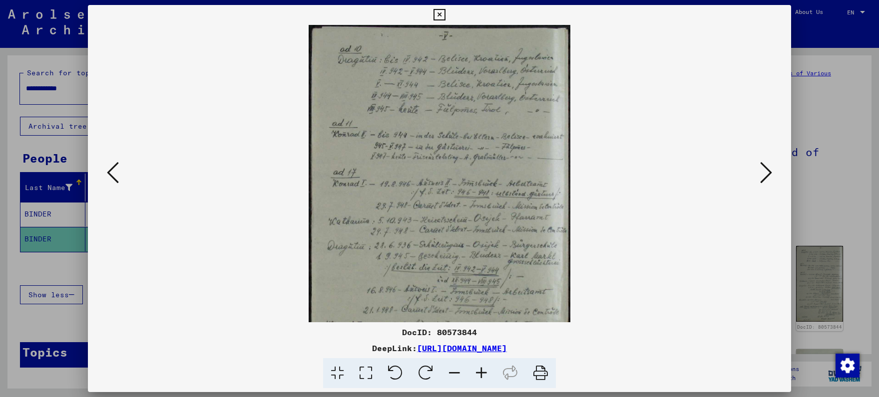
click at [474, 377] on icon at bounding box center [481, 374] width 27 height 30
click at [473, 377] on icon at bounding box center [481, 374] width 27 height 30
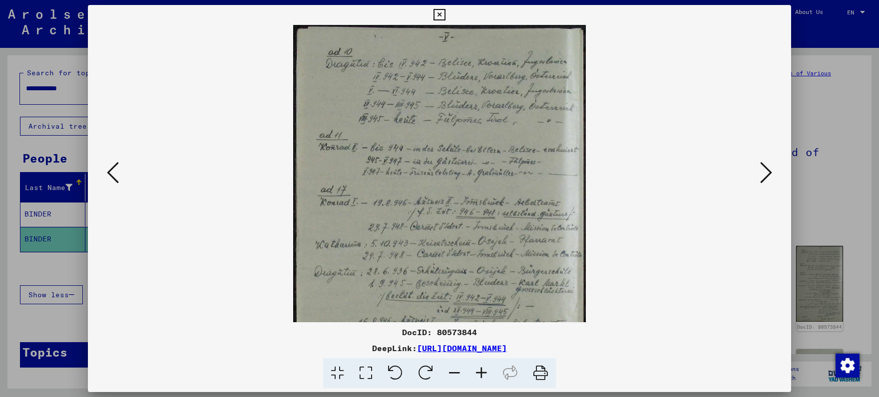
click at [472, 377] on icon at bounding box center [481, 374] width 27 height 30
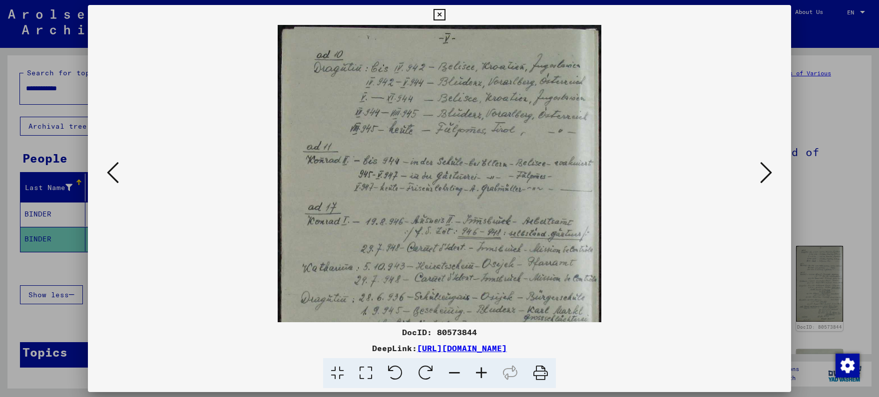
click at [471, 377] on icon at bounding box center [481, 374] width 27 height 30
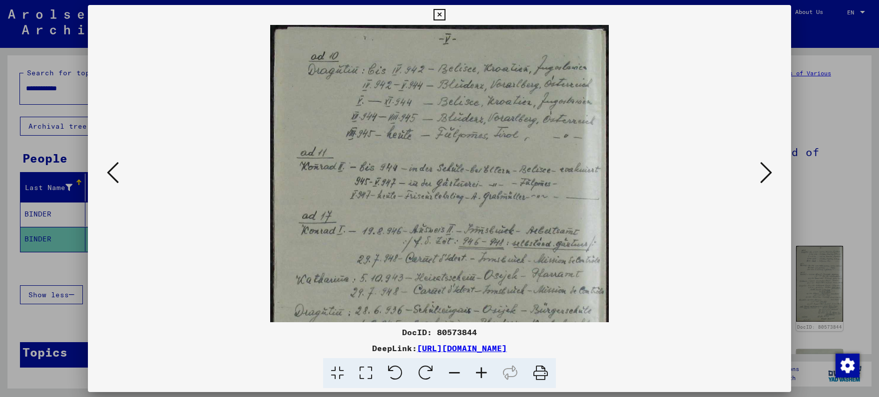
click at [471, 377] on icon at bounding box center [481, 374] width 27 height 30
click at [471, 376] on icon at bounding box center [481, 374] width 27 height 30
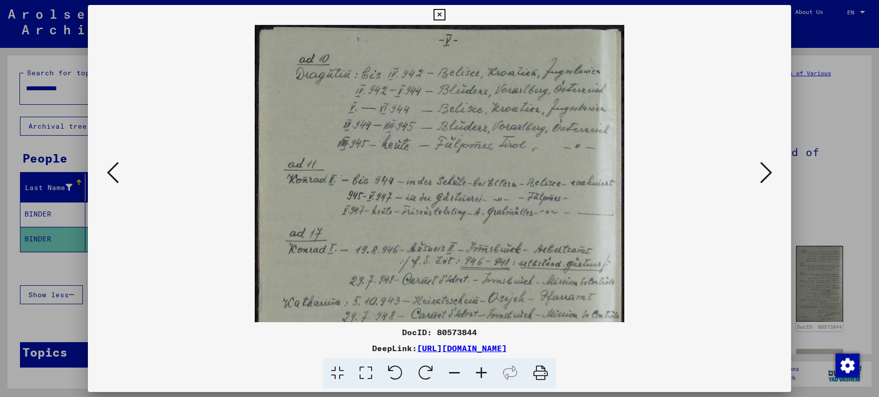
click at [470, 376] on icon at bounding box center [481, 374] width 27 height 30
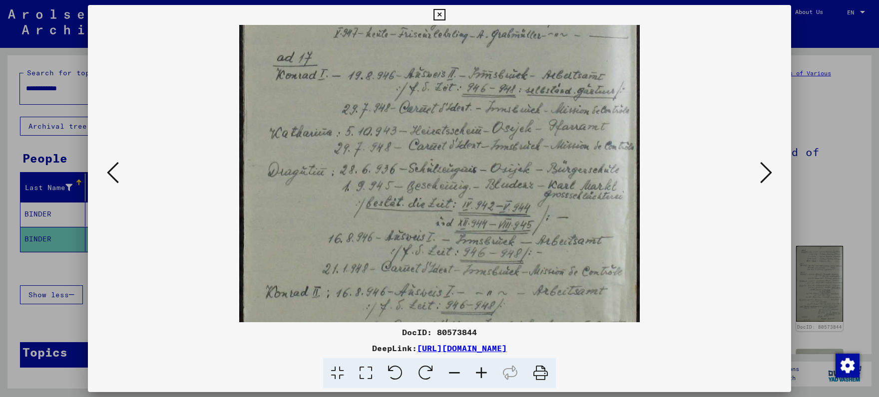
scroll to position [194, 0]
drag, startPoint x: 362, startPoint y: 204, endPoint x: 315, endPoint y: 115, distance: 100.7
click at [315, 115] on img at bounding box center [439, 154] width 400 height 647
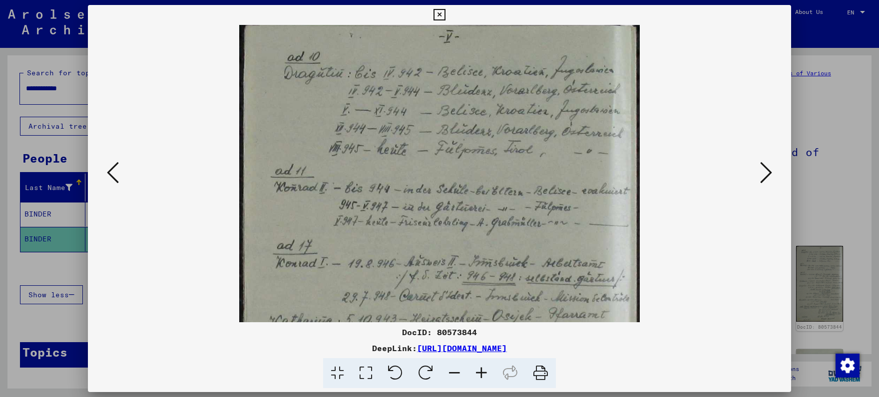
scroll to position [1, 0]
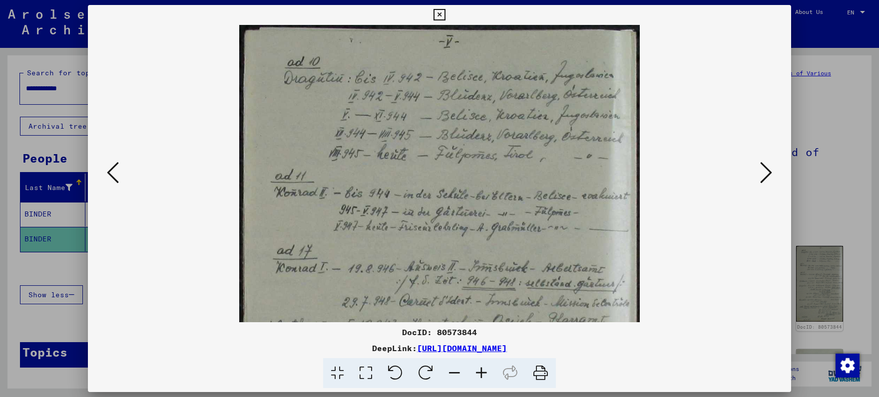
drag, startPoint x: 505, startPoint y: 73, endPoint x: 453, endPoint y: 225, distance: 160.0
click at [469, 269] on img at bounding box center [439, 348] width 400 height 647
click at [759, 176] on div at bounding box center [439, 174] width 703 height 298
click at [763, 176] on icon at bounding box center [766, 173] width 12 height 24
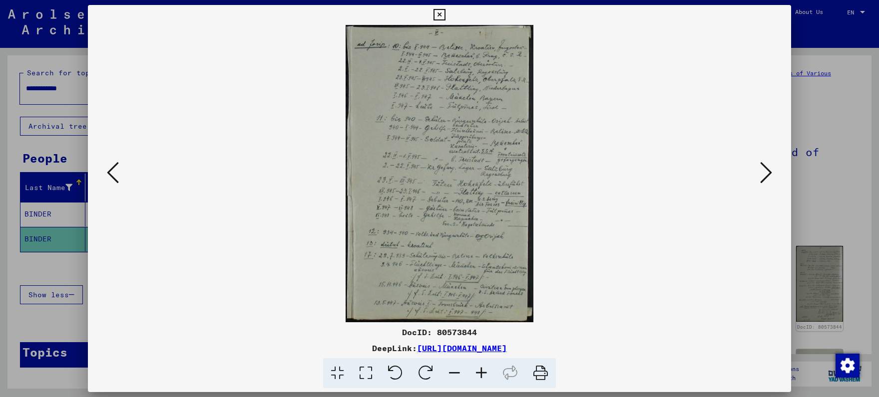
click at [763, 177] on icon at bounding box center [766, 173] width 12 height 24
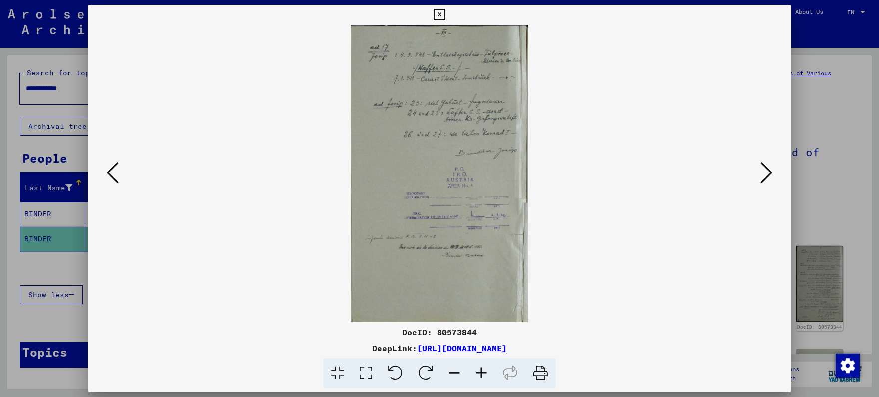
click at [763, 177] on icon at bounding box center [766, 173] width 12 height 24
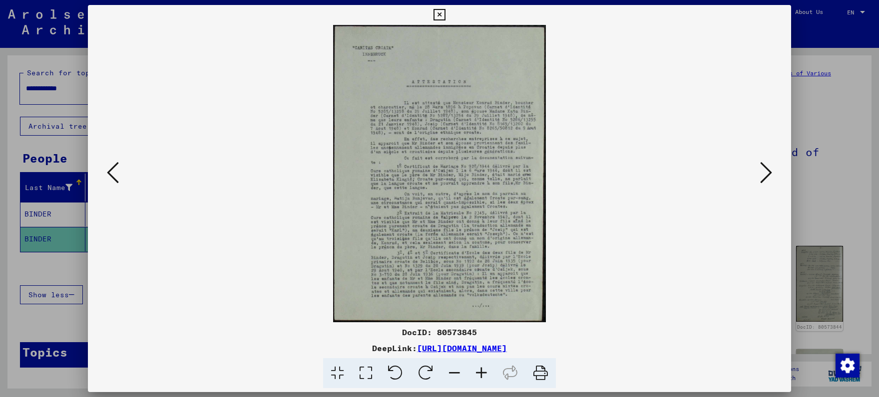
click at [482, 370] on icon at bounding box center [481, 374] width 27 height 30
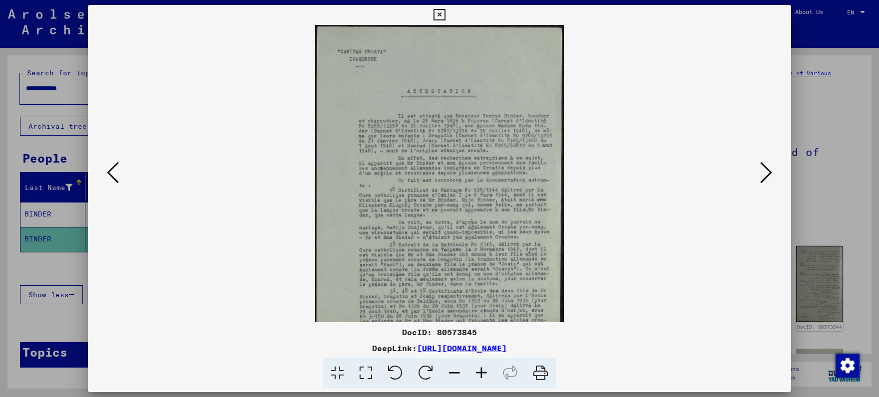
click at [482, 370] on icon at bounding box center [481, 374] width 27 height 30
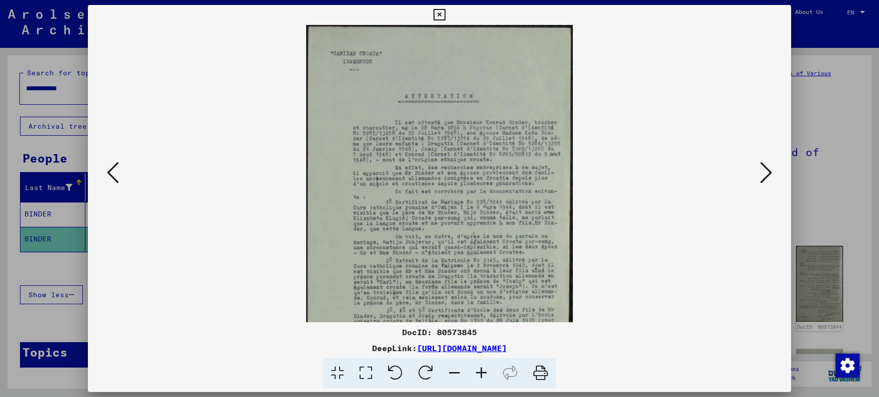
click at [482, 370] on icon at bounding box center [481, 374] width 27 height 30
click at [481, 369] on icon at bounding box center [481, 374] width 27 height 30
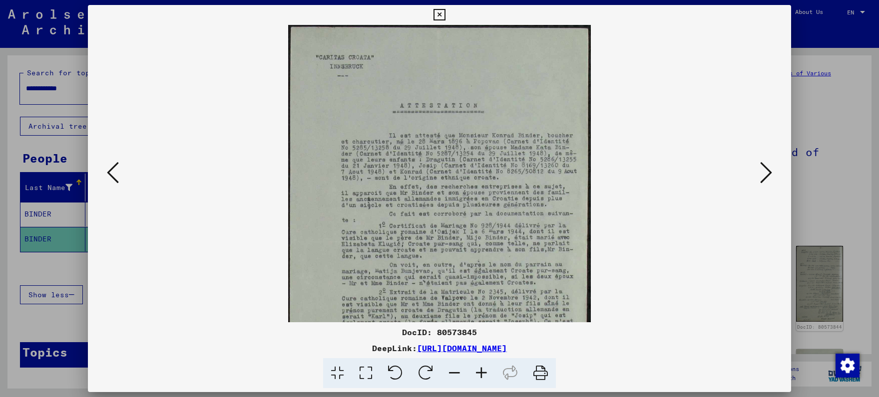
click at [481, 369] on icon at bounding box center [481, 374] width 27 height 30
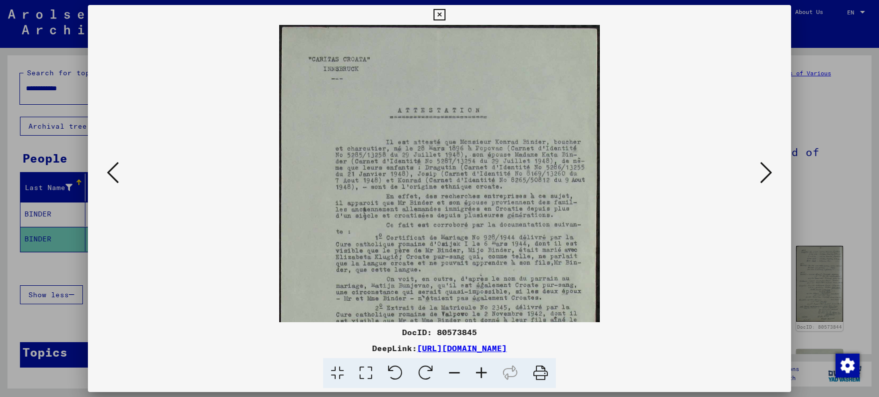
click at [481, 369] on icon at bounding box center [481, 374] width 27 height 30
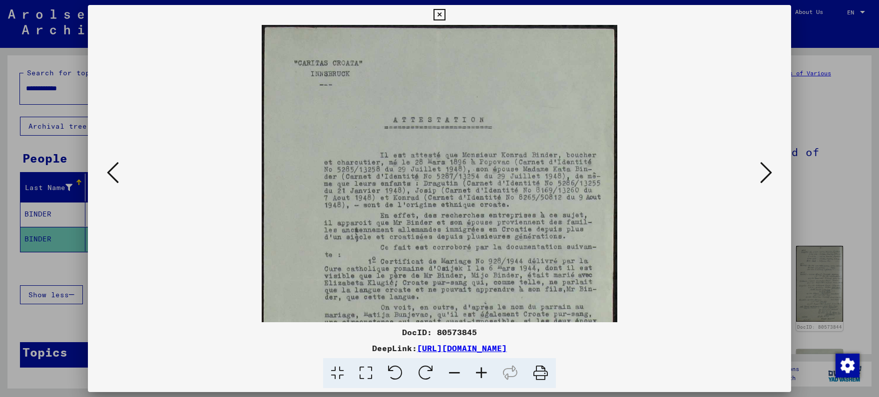
click at [481, 369] on icon at bounding box center [481, 374] width 27 height 30
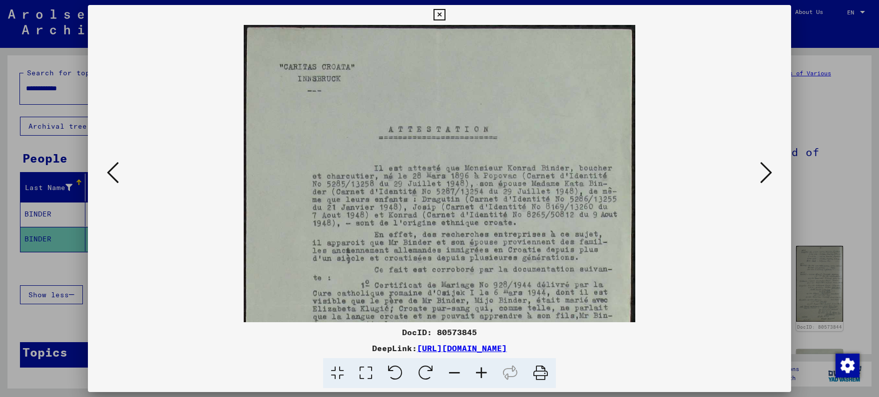
click at [481, 369] on icon at bounding box center [481, 374] width 27 height 30
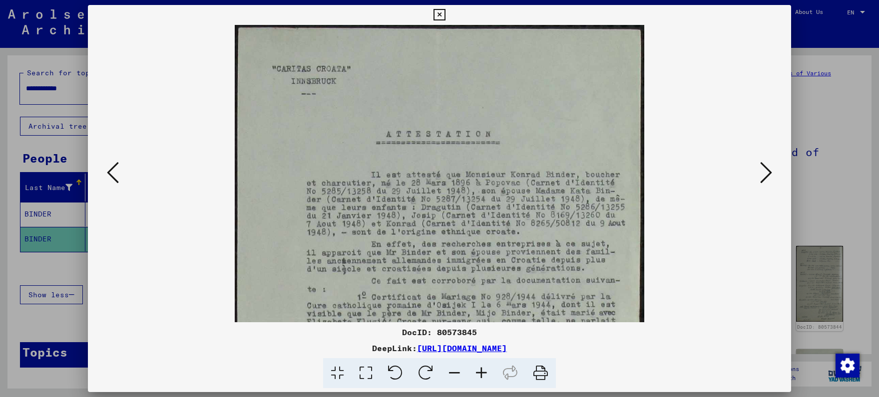
click at [481, 369] on icon at bounding box center [481, 374] width 27 height 30
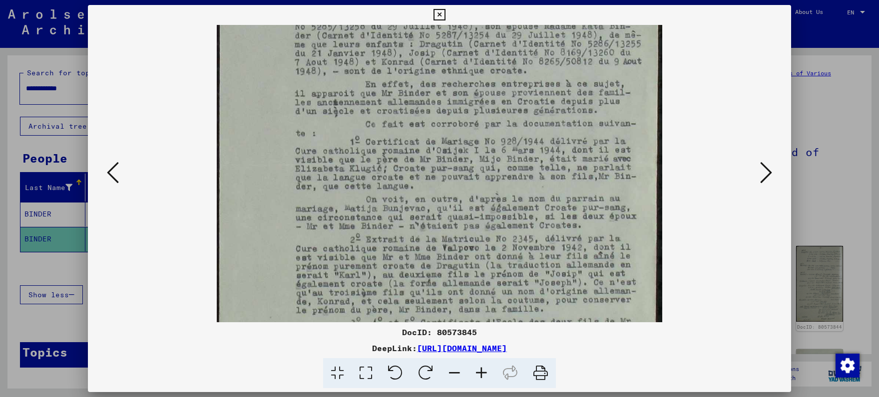
scroll to position [189, 0]
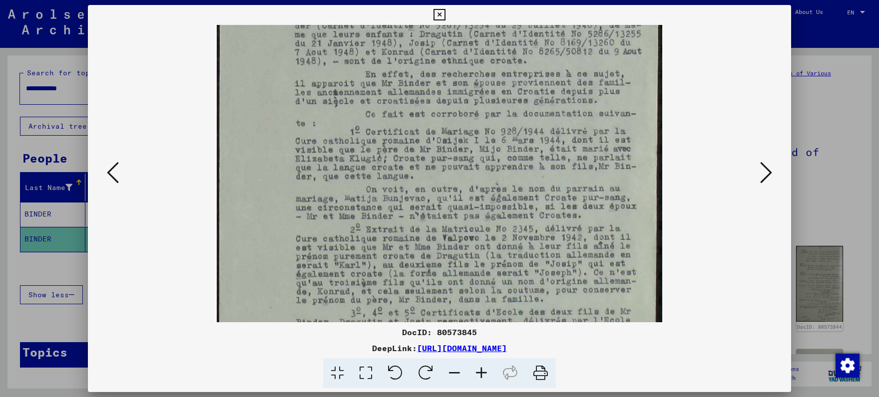
drag, startPoint x: 451, startPoint y: 288, endPoint x: 437, endPoint y: 99, distance: 188.8
click at [437, 99] on img at bounding box center [439, 147] width 445 height 622
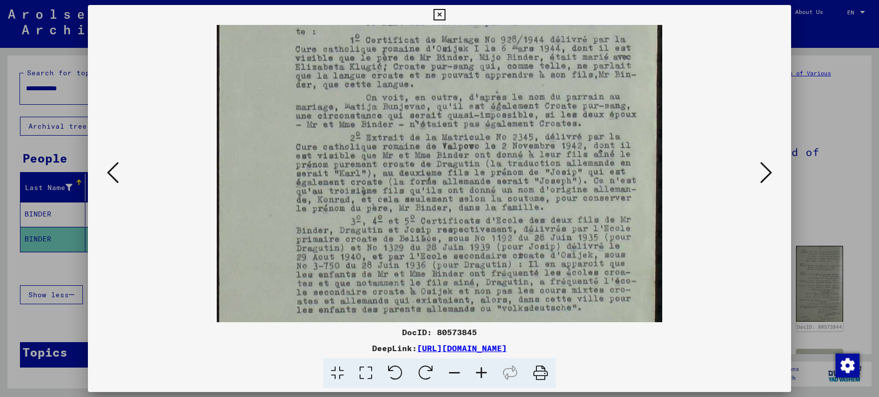
scroll to position [282, 0]
drag, startPoint x: 449, startPoint y: 256, endPoint x: 429, endPoint y: 160, distance: 97.9
click at [429, 160] on img at bounding box center [439, 54] width 445 height 622
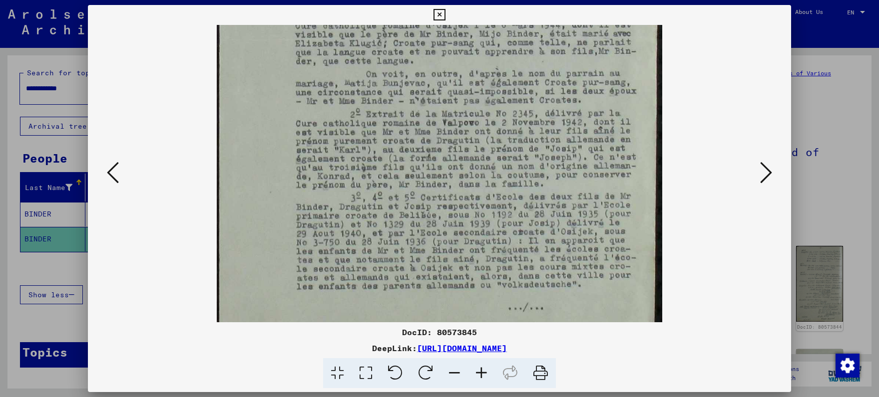
scroll to position [324, 0]
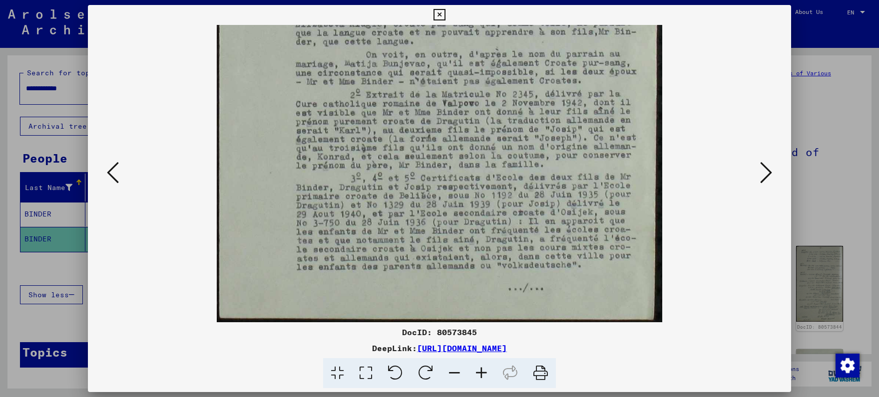
drag, startPoint x: 390, startPoint y: 220, endPoint x: 390, endPoint y: 130, distance: 89.9
click at [390, 130] on img at bounding box center [439, 12] width 445 height 622
click at [764, 173] on icon at bounding box center [766, 173] width 12 height 24
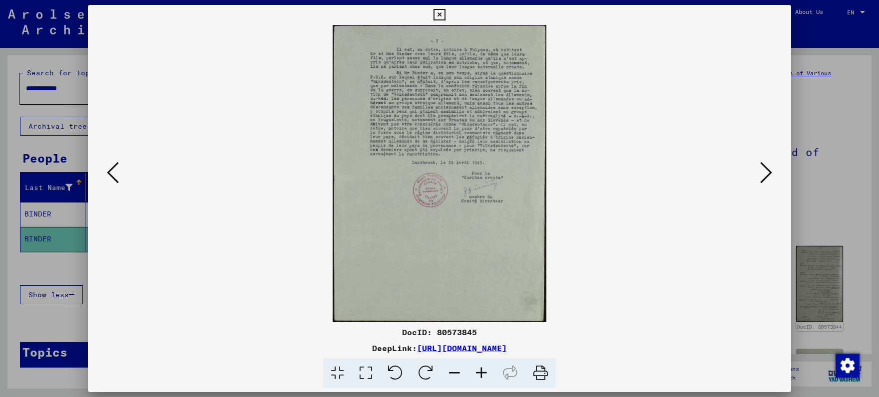
scroll to position [0, 0]
click at [485, 369] on icon at bounding box center [481, 374] width 27 height 30
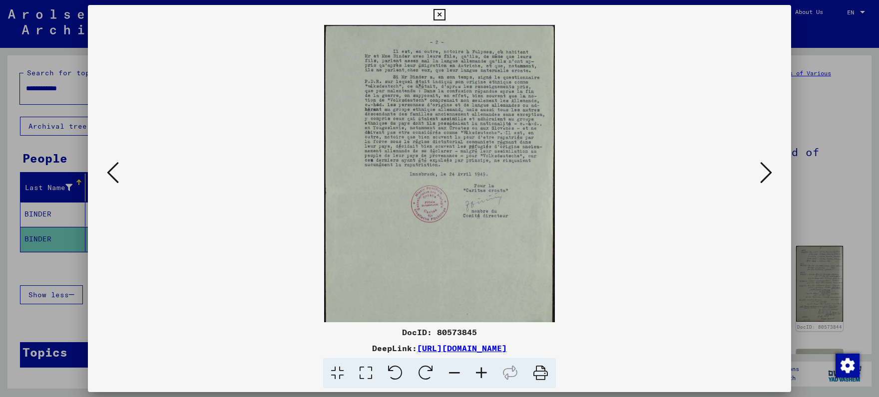
click at [484, 368] on icon at bounding box center [481, 374] width 27 height 30
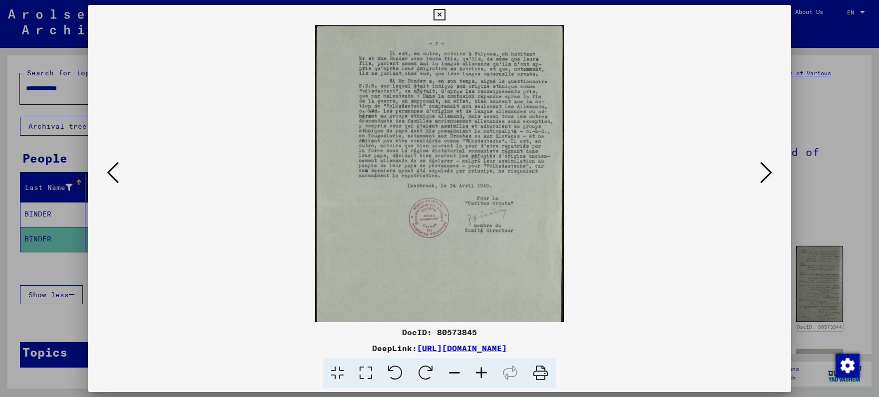
click at [483, 368] on icon at bounding box center [481, 374] width 27 height 30
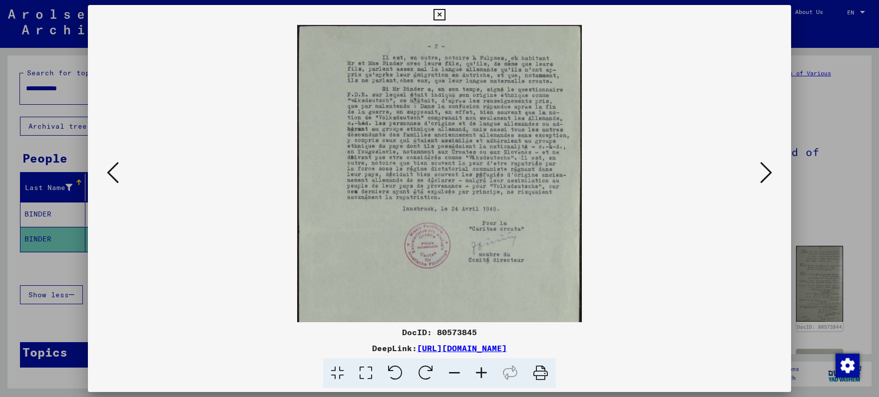
click at [483, 368] on icon at bounding box center [481, 374] width 27 height 30
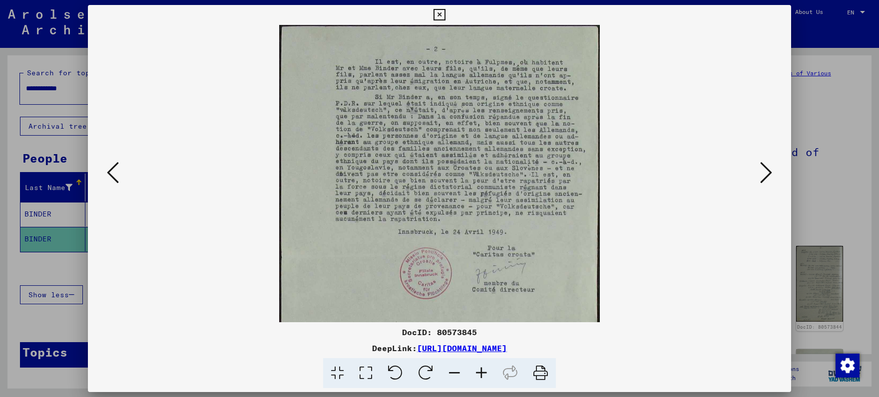
click at [483, 368] on icon at bounding box center [481, 374] width 27 height 30
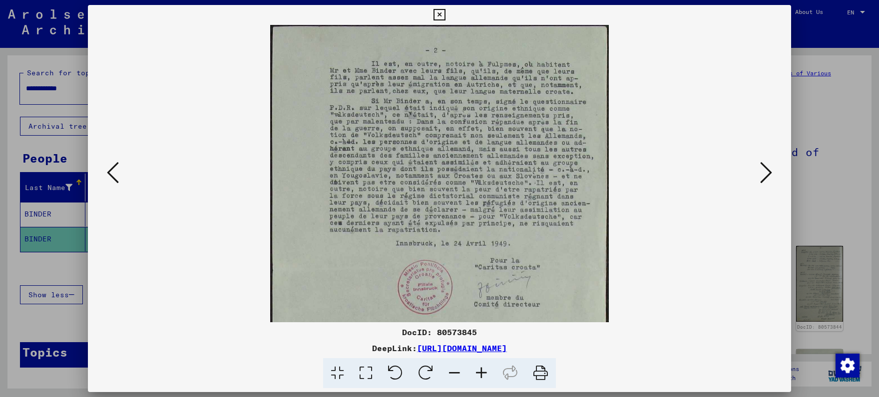
click at [482, 368] on icon at bounding box center [481, 374] width 27 height 30
click at [481, 367] on icon at bounding box center [481, 374] width 27 height 30
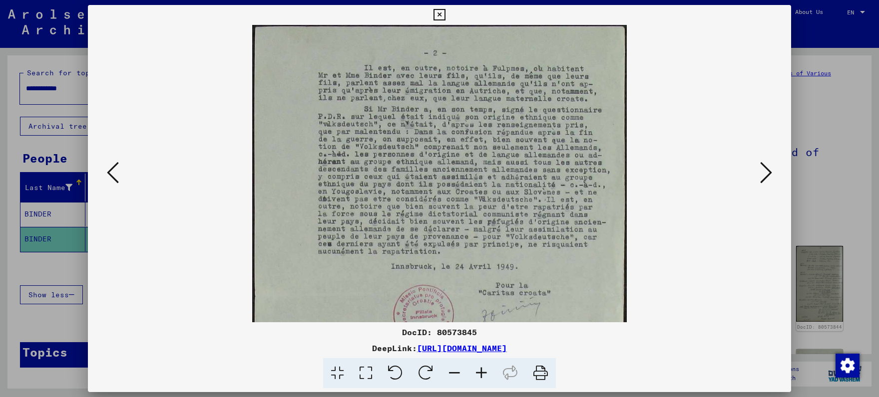
click at [480, 367] on icon at bounding box center [481, 374] width 27 height 30
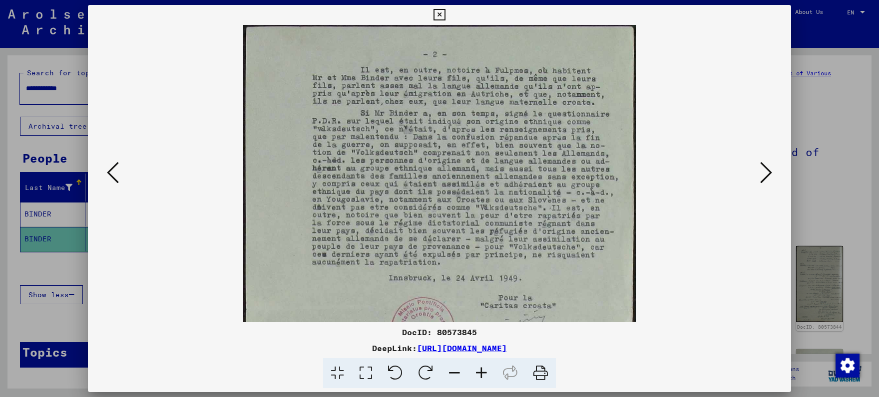
click at [480, 366] on icon at bounding box center [481, 374] width 27 height 30
click at [479, 366] on icon at bounding box center [481, 374] width 27 height 30
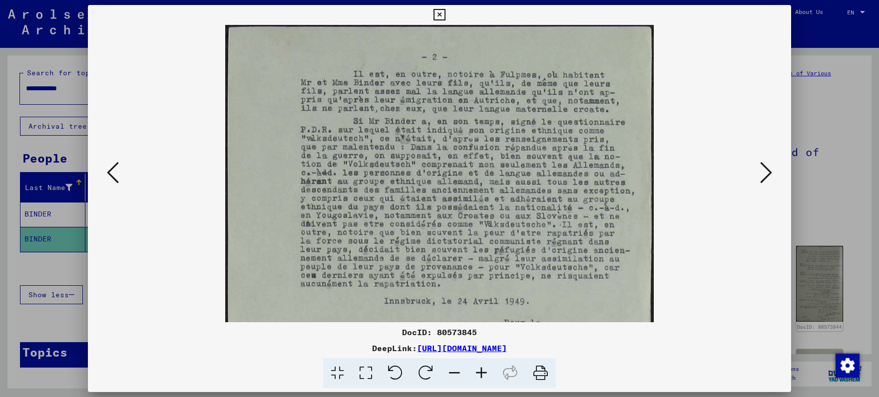
click at [478, 365] on icon at bounding box center [481, 374] width 27 height 30
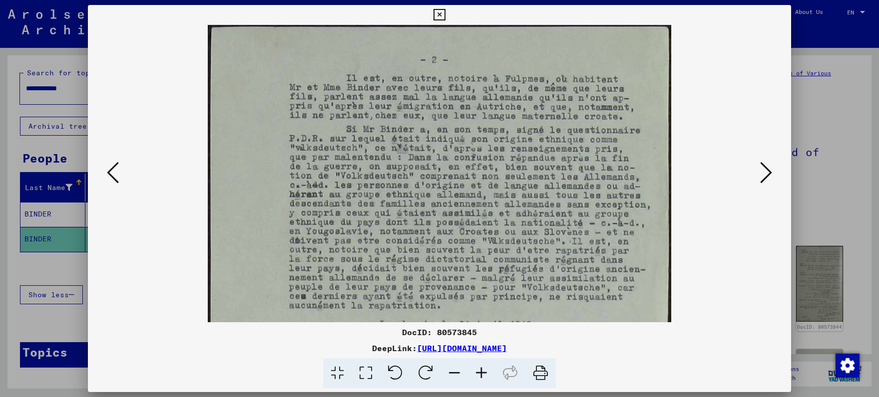
click at [478, 365] on icon at bounding box center [481, 374] width 27 height 30
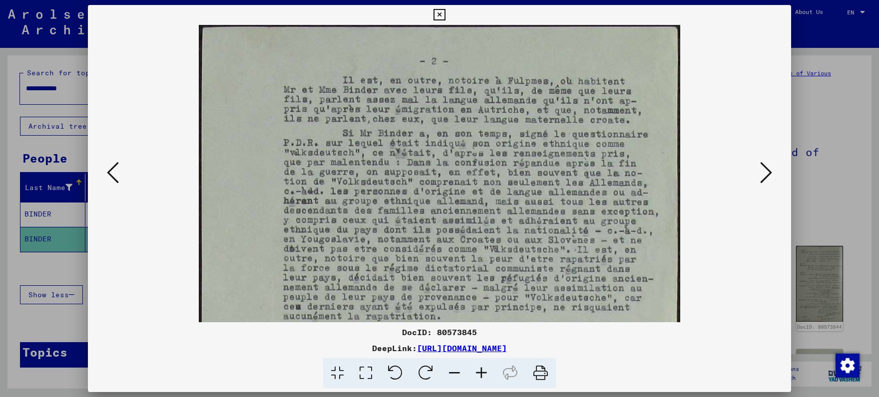
click at [478, 365] on icon at bounding box center [481, 374] width 27 height 30
click at [477, 365] on icon at bounding box center [481, 374] width 27 height 30
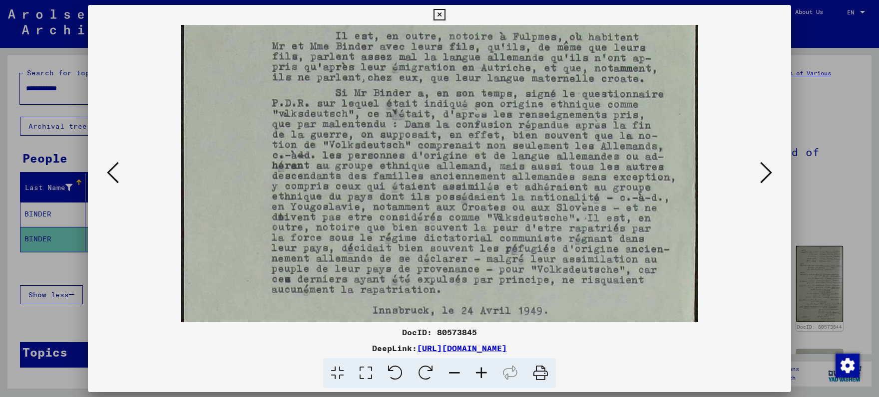
scroll to position [75, 0]
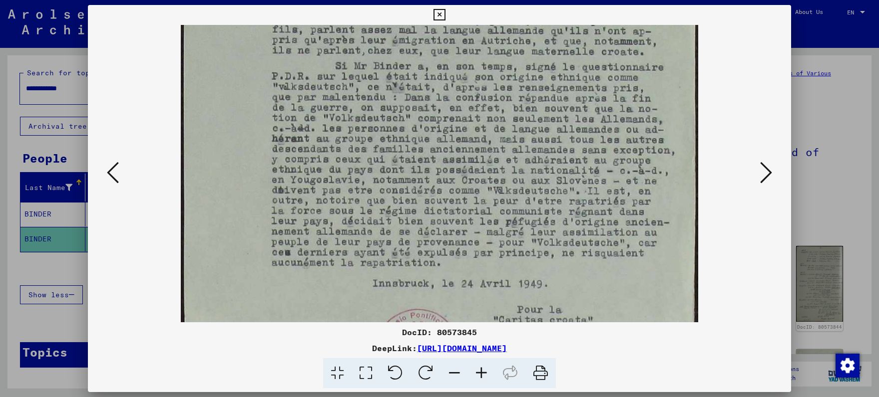
drag, startPoint x: 445, startPoint y: 186, endPoint x: 421, endPoint y: 117, distance: 72.8
click at [421, 117] on img at bounding box center [439, 311] width 517 height 722
click at [768, 173] on icon at bounding box center [766, 173] width 12 height 24
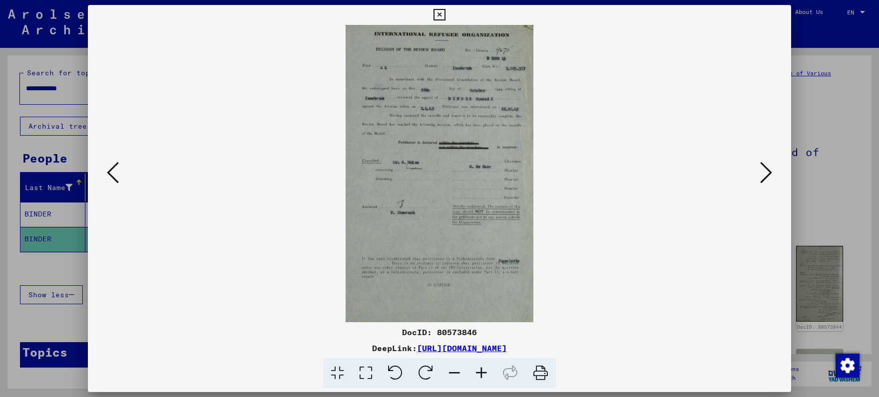
click at [768, 173] on icon at bounding box center [766, 173] width 12 height 24
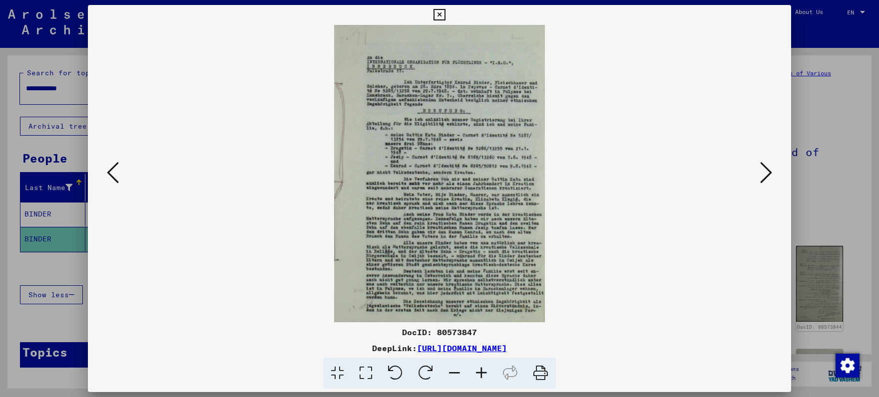
click at [482, 377] on icon at bounding box center [481, 374] width 27 height 30
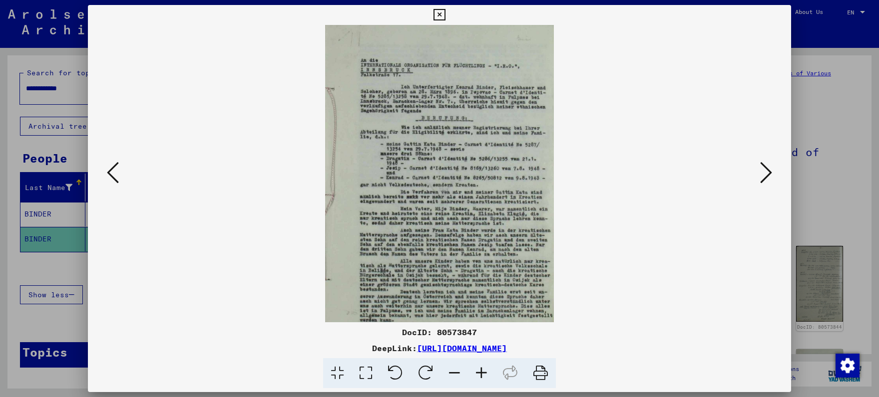
click at [482, 377] on icon at bounding box center [481, 374] width 27 height 30
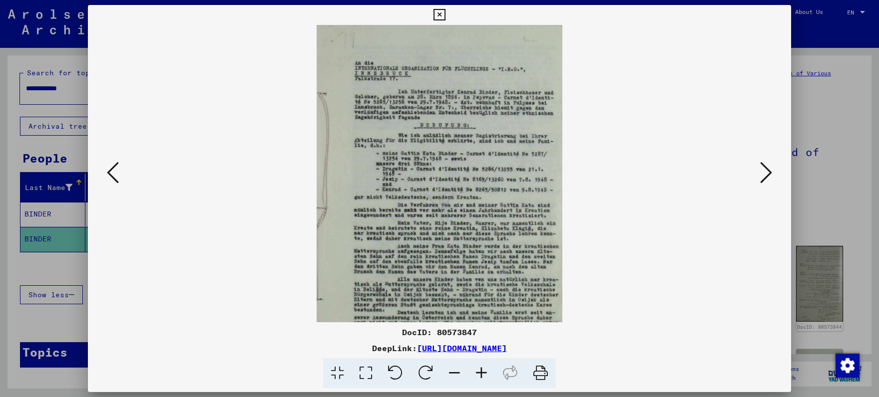
click at [482, 377] on icon at bounding box center [481, 374] width 27 height 30
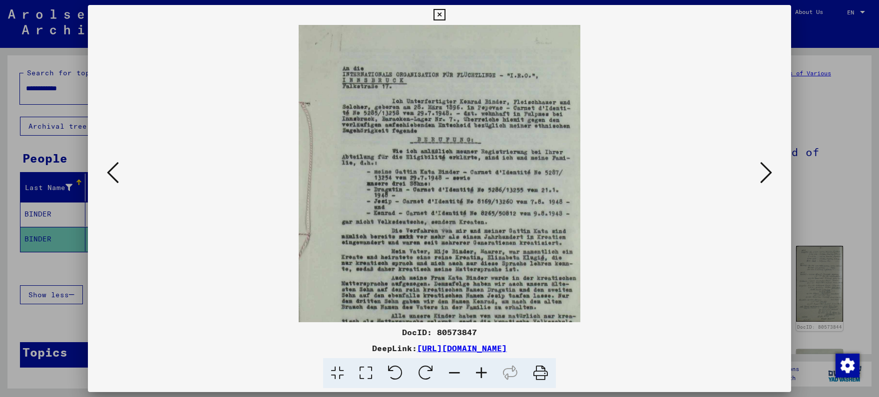
click at [482, 377] on icon at bounding box center [481, 374] width 27 height 30
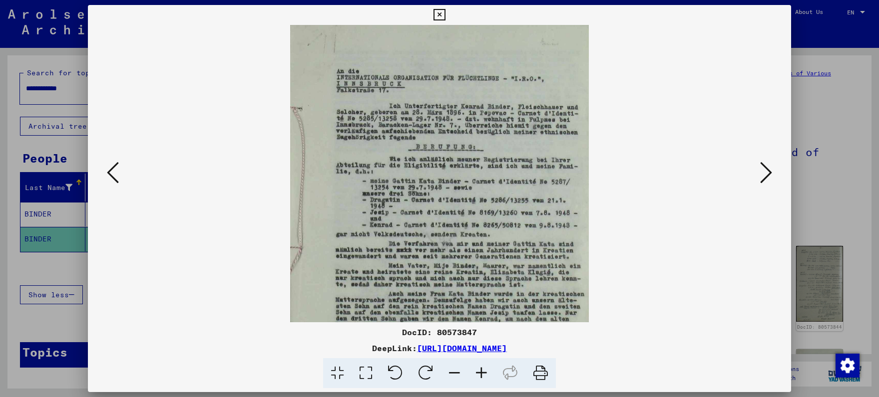
click at [482, 377] on icon at bounding box center [481, 374] width 27 height 30
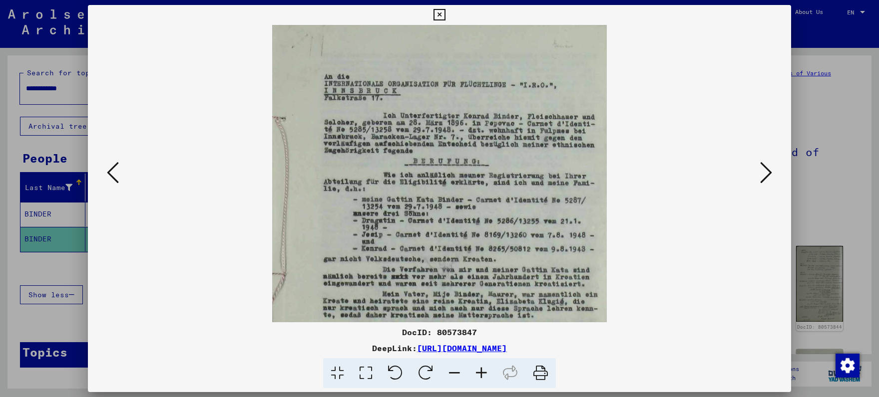
click at [482, 377] on icon at bounding box center [481, 374] width 27 height 30
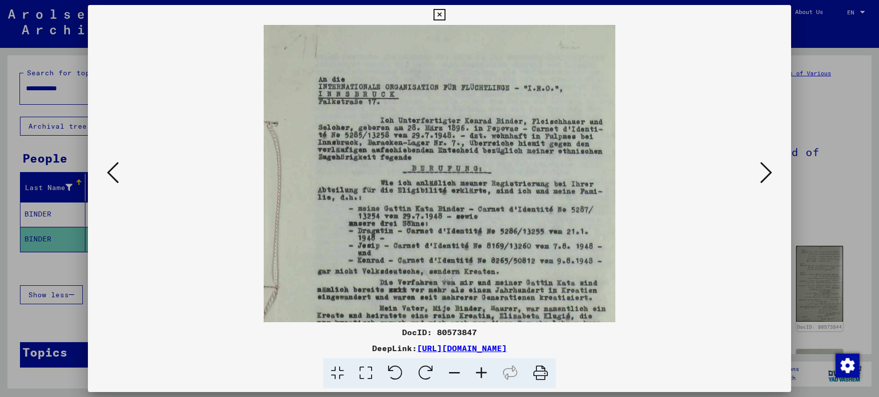
click at [482, 376] on icon at bounding box center [481, 374] width 27 height 30
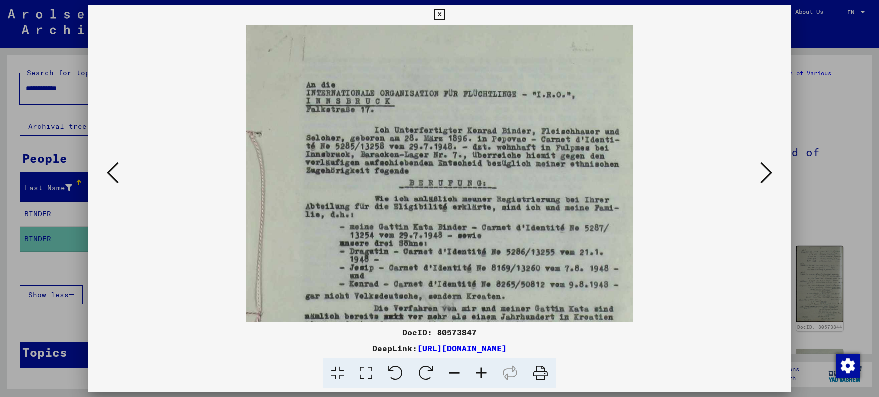
click at [482, 376] on icon at bounding box center [481, 374] width 27 height 30
click at [481, 375] on icon at bounding box center [481, 374] width 27 height 30
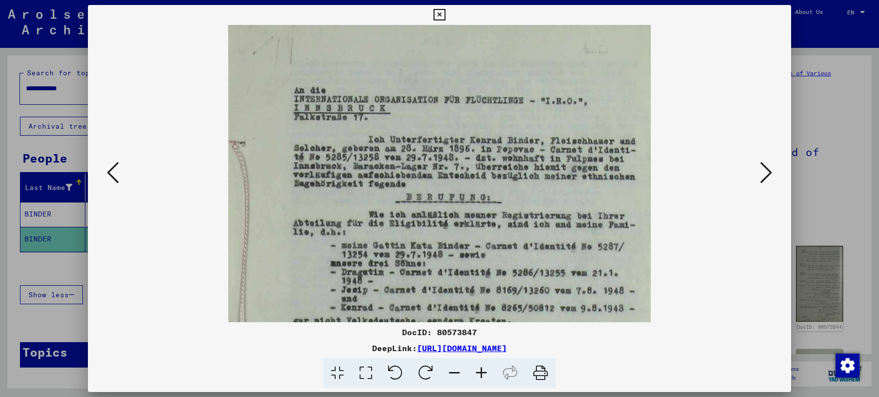
click at [480, 375] on icon at bounding box center [481, 374] width 27 height 30
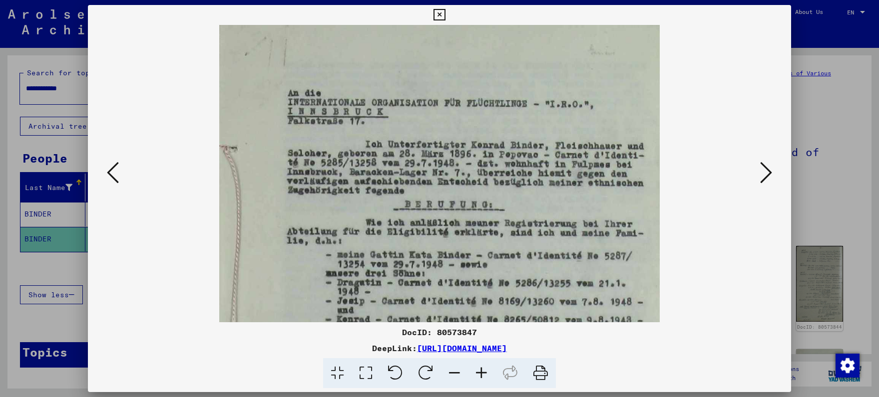
click at [479, 374] on icon at bounding box center [481, 374] width 27 height 30
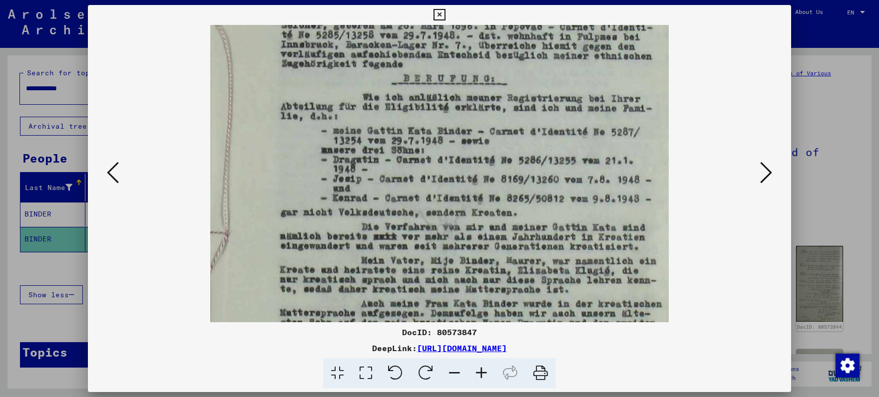
scroll to position [142, 0]
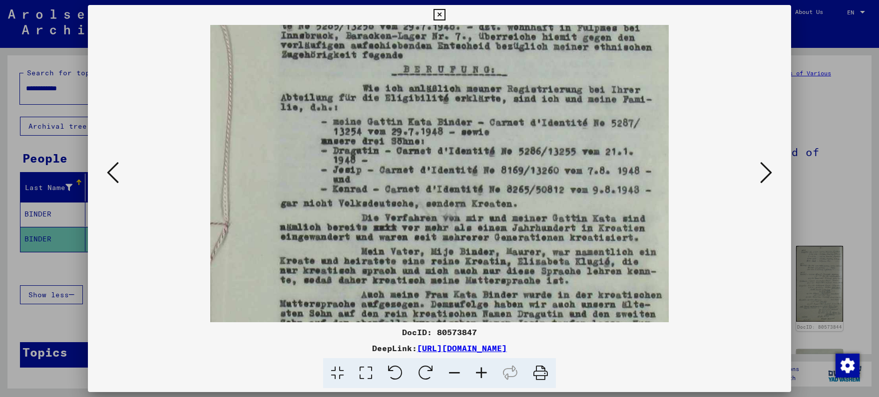
drag, startPoint x: 425, startPoint y: 273, endPoint x: 382, endPoint y: 150, distance: 130.8
click at [382, 150] on img at bounding box center [439, 206] width 458 height 647
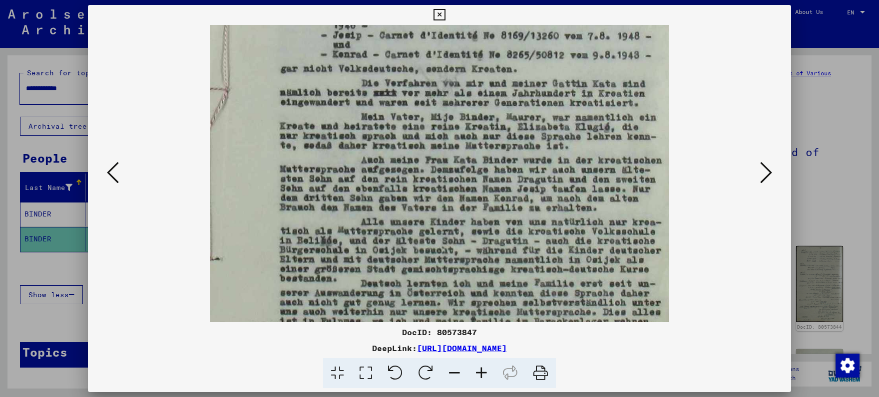
drag, startPoint x: 430, startPoint y: 270, endPoint x: 402, endPoint y: 134, distance: 138.3
click at [402, 134] on img at bounding box center [439, 71] width 458 height 647
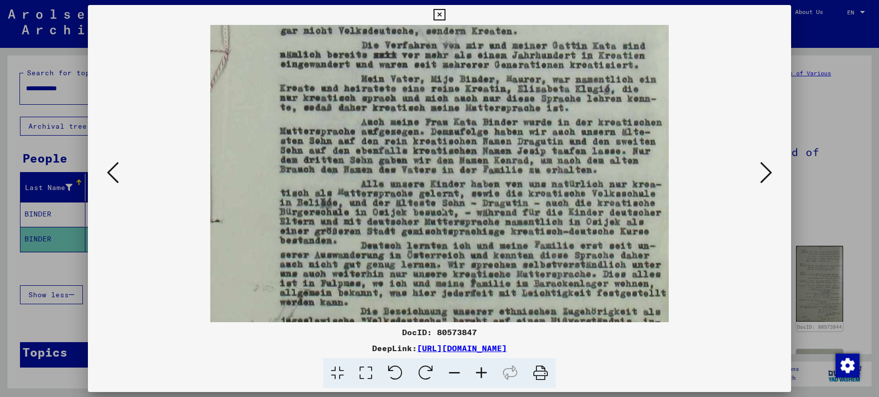
scroll to position [350, 0]
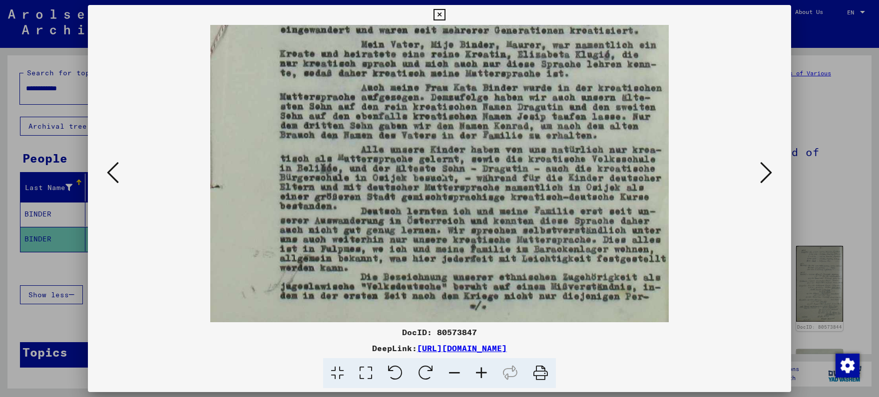
drag, startPoint x: 431, startPoint y: 242, endPoint x: 415, endPoint y: 156, distance: 87.4
click at [764, 174] on icon at bounding box center [766, 173] width 12 height 24
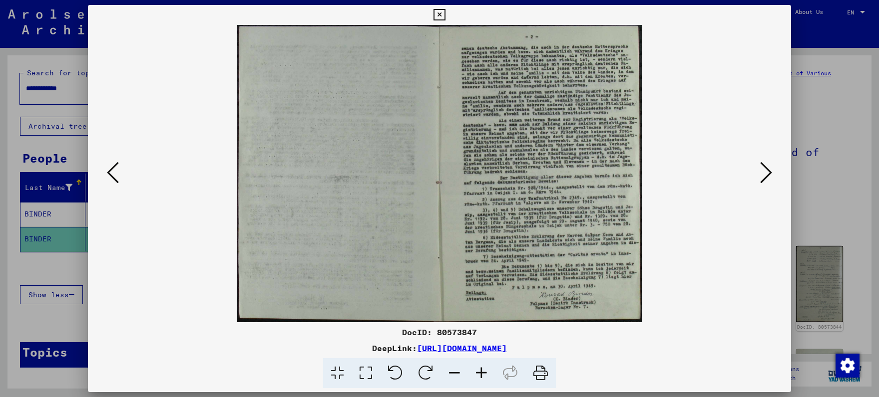
scroll to position [0, 0]
click at [762, 174] on icon at bounding box center [766, 173] width 12 height 24
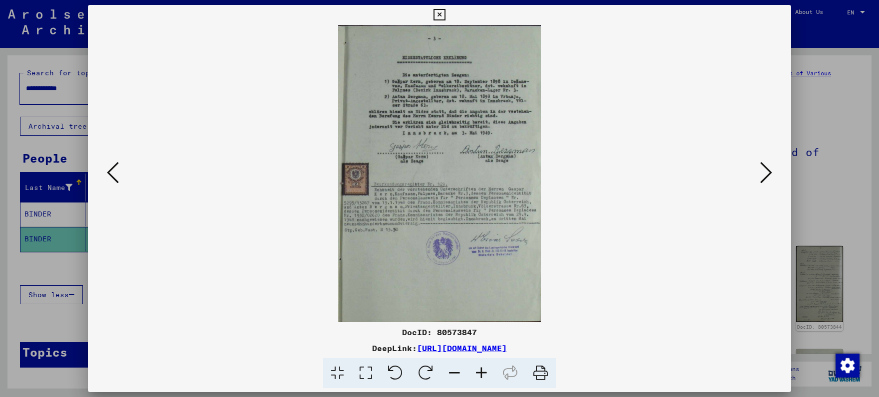
click at [762, 174] on icon at bounding box center [766, 173] width 12 height 24
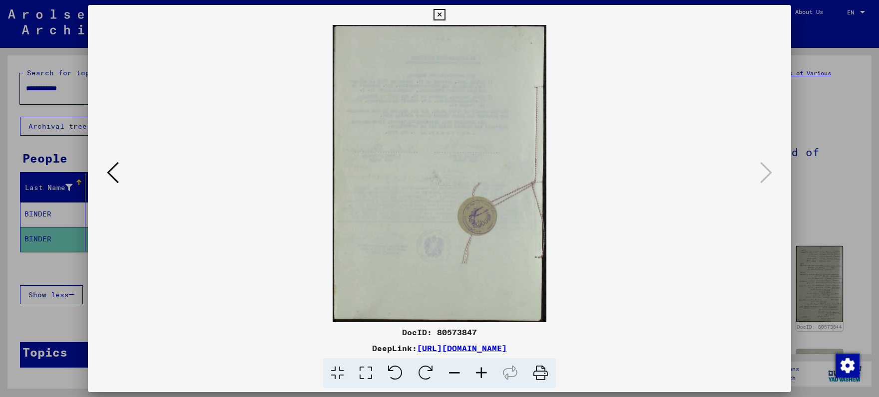
click at [445, 14] on icon at bounding box center [438, 15] width 11 height 12
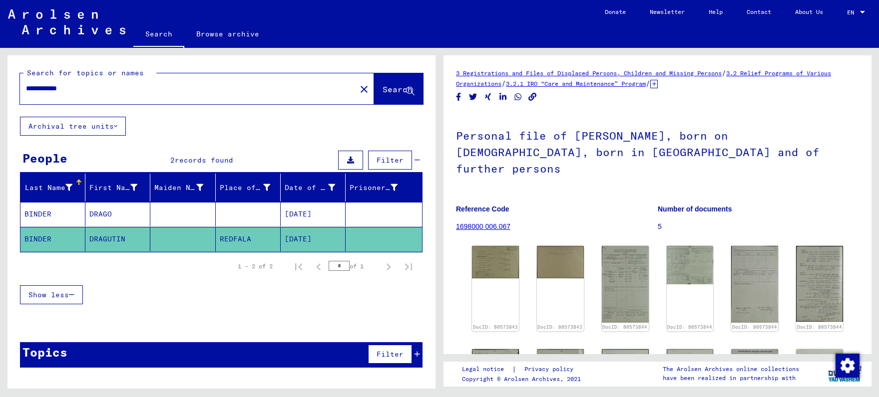
drag, startPoint x: 99, startPoint y: 85, endPoint x: 0, endPoint y: 77, distance: 99.2
click at [26, 83] on input "**********" at bounding box center [188, 88] width 324 height 10
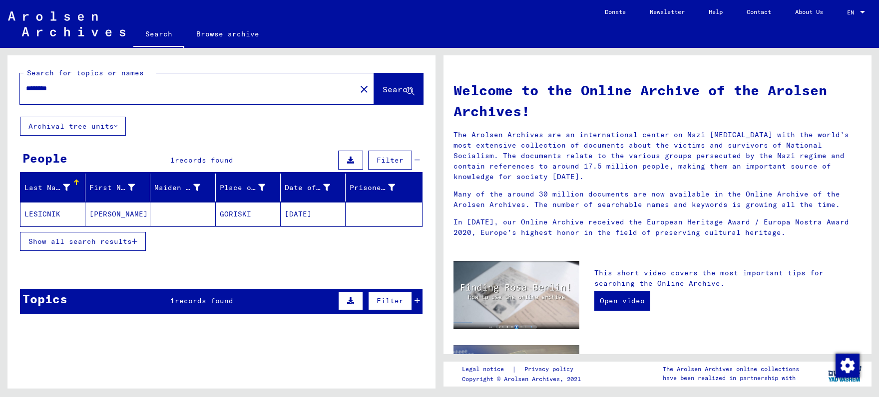
click at [203, 215] on mat-cell at bounding box center [182, 214] width 65 height 24
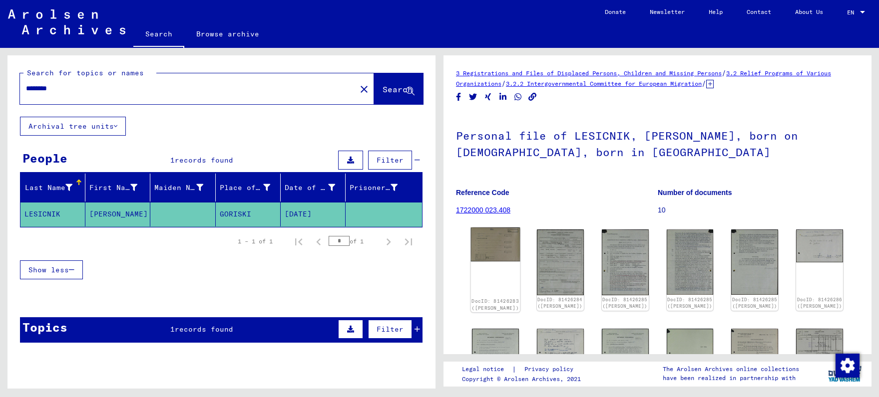
click at [501, 238] on img at bounding box center [495, 245] width 49 height 34
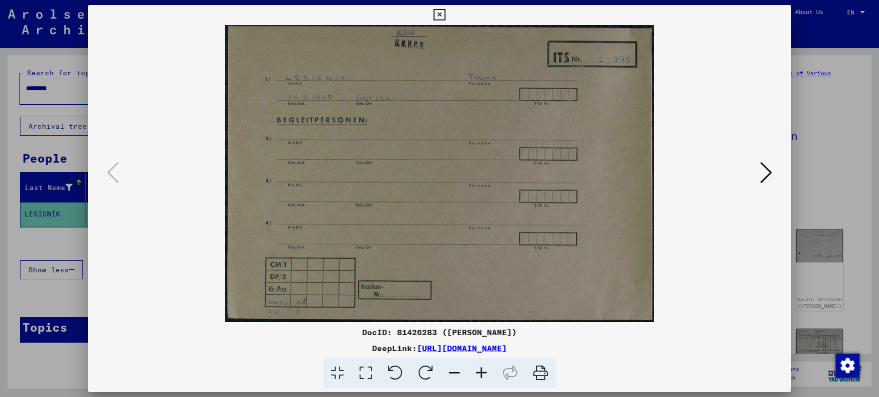
click at [762, 173] on icon at bounding box center [766, 173] width 12 height 24
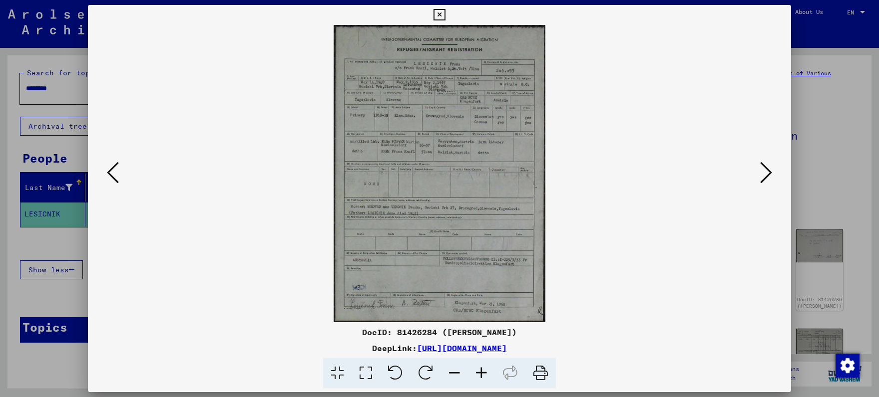
click at [762, 173] on icon at bounding box center [766, 173] width 12 height 24
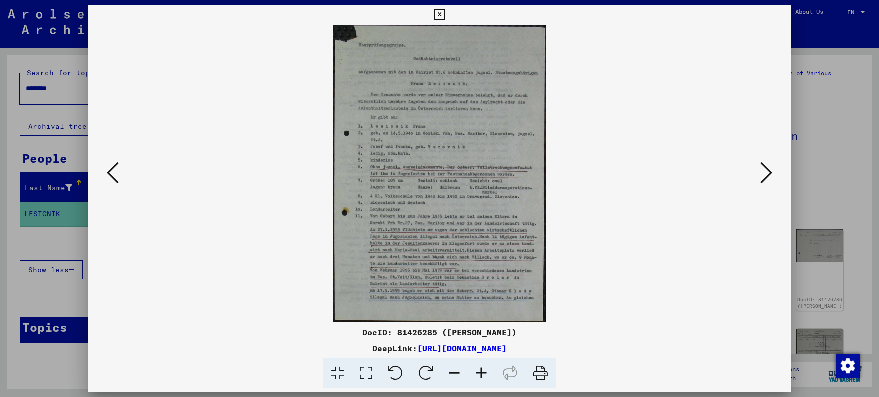
click at [480, 365] on icon at bounding box center [481, 374] width 27 height 30
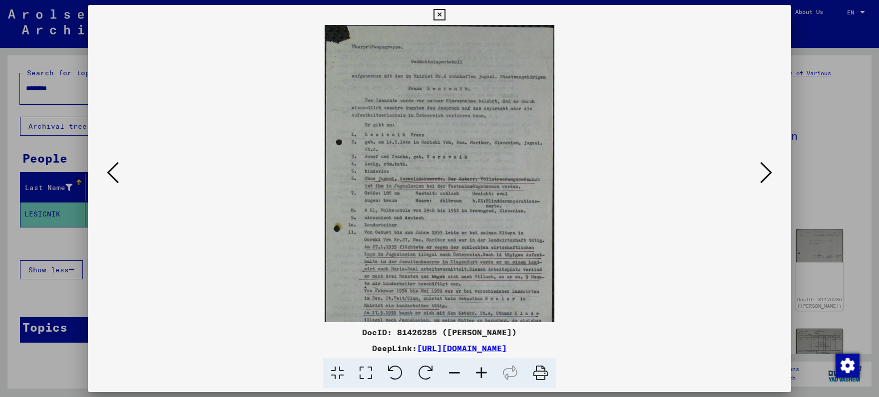
click at [480, 365] on icon at bounding box center [481, 374] width 27 height 30
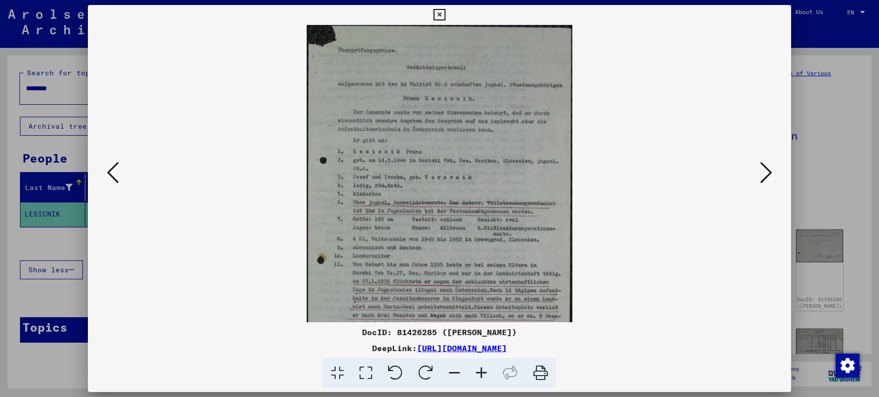
click at [481, 365] on icon at bounding box center [481, 374] width 27 height 30
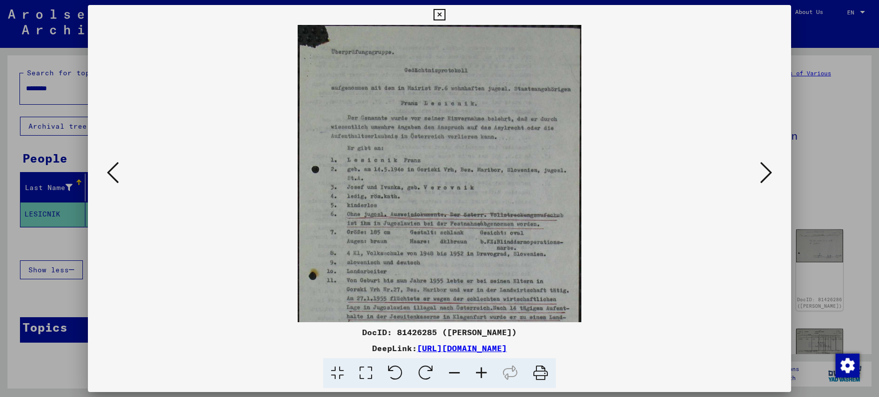
click at [481, 365] on icon at bounding box center [481, 374] width 27 height 30
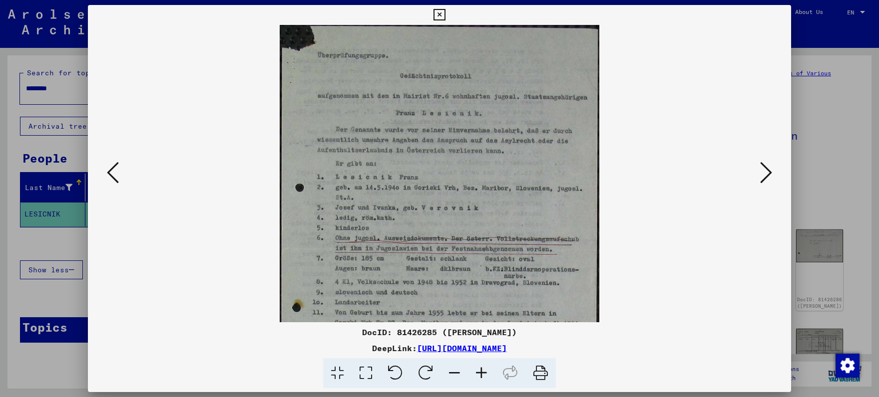
click at [481, 365] on icon at bounding box center [481, 374] width 27 height 30
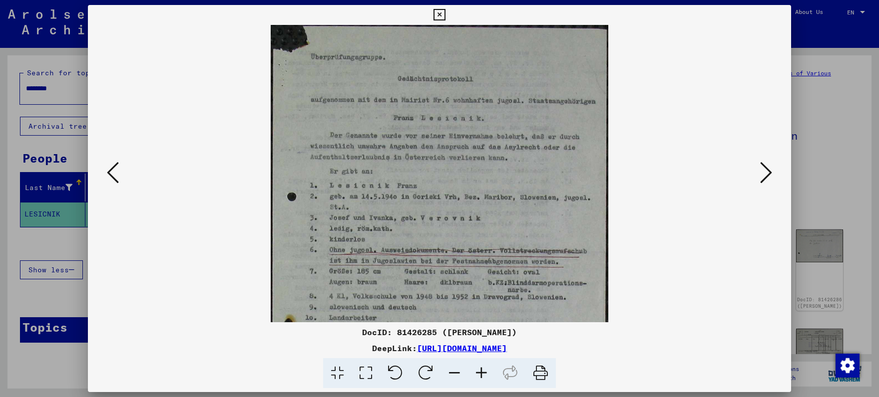
click at [481, 365] on icon at bounding box center [481, 374] width 27 height 30
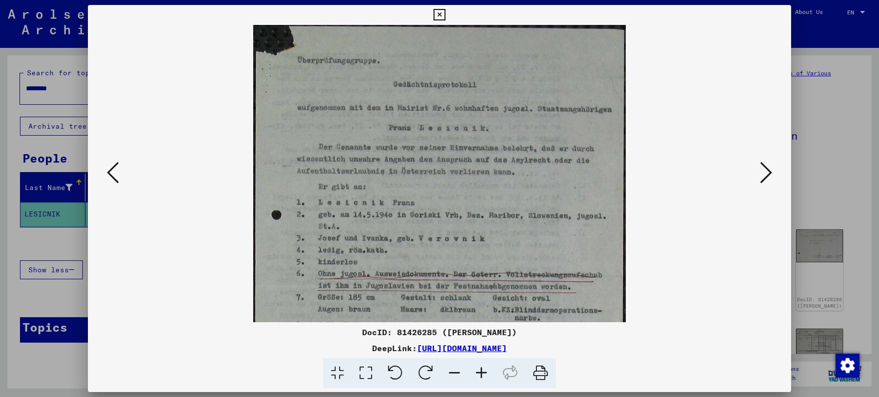
click at [481, 365] on icon at bounding box center [481, 374] width 27 height 30
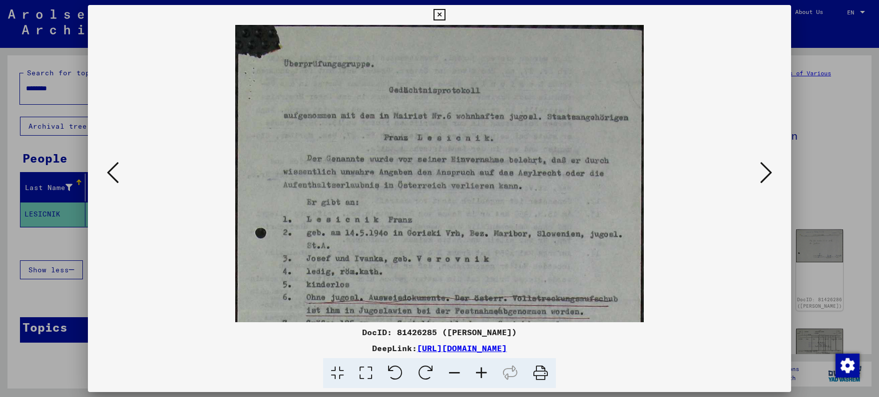
click at [481, 365] on icon at bounding box center [481, 374] width 27 height 30
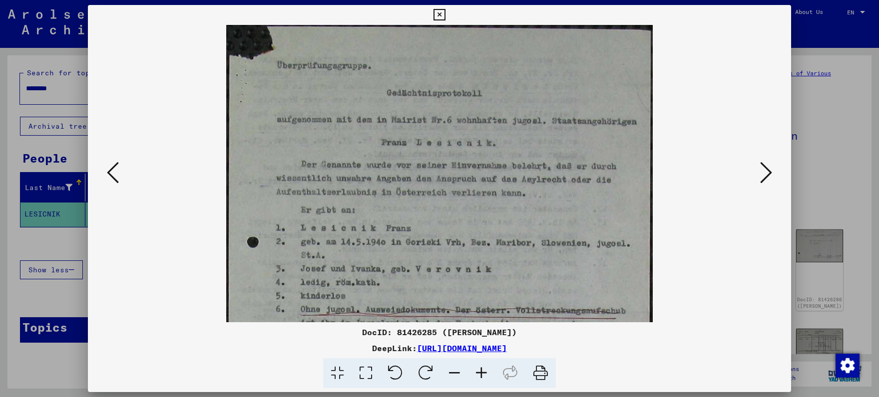
click at [481, 365] on icon at bounding box center [481, 374] width 27 height 30
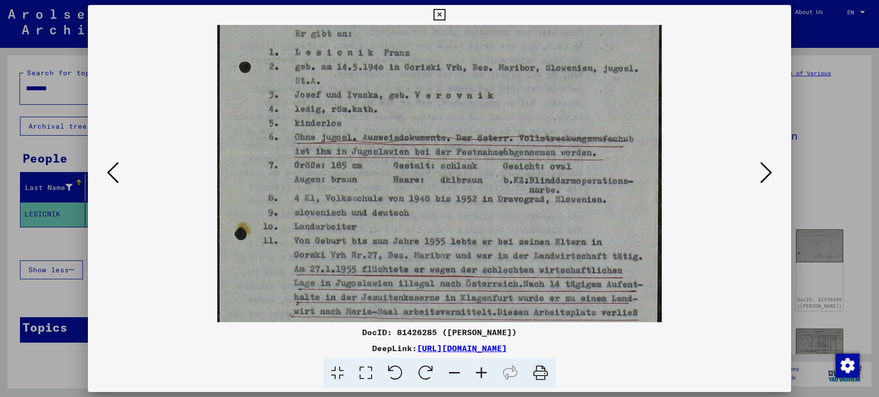
scroll to position [196, 0]
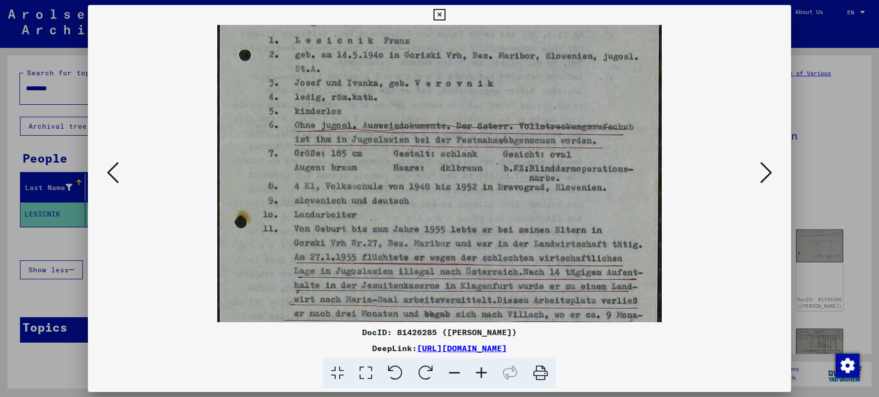
drag, startPoint x: 443, startPoint y: 295, endPoint x: 404, endPoint y: 99, distance: 200.2
click at [404, 99] on img at bounding box center [439, 140] width 444 height 622
click at [445, 12] on icon at bounding box center [438, 15] width 11 height 12
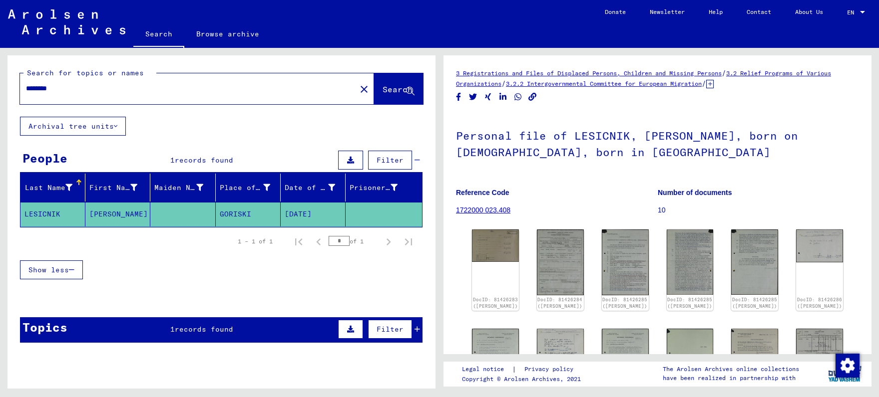
click at [239, 325] on div "Topics 1 records found Filter" at bounding box center [221, 330] width 402 height 25
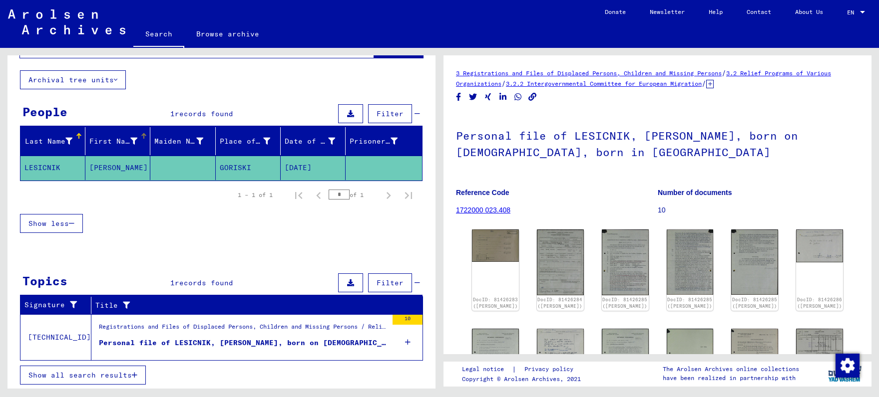
scroll to position [0, 0]
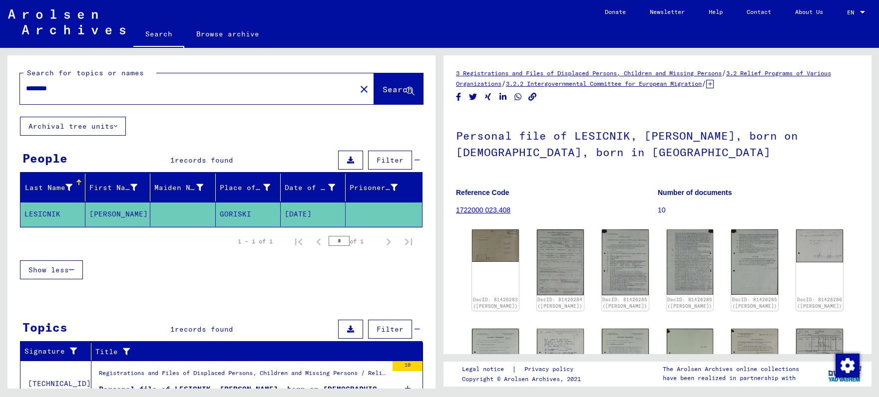
drag, startPoint x: 128, startPoint y: 87, endPoint x: 6, endPoint y: 88, distance: 122.3
click at [26, 83] on input "********" at bounding box center [188, 88] width 324 height 10
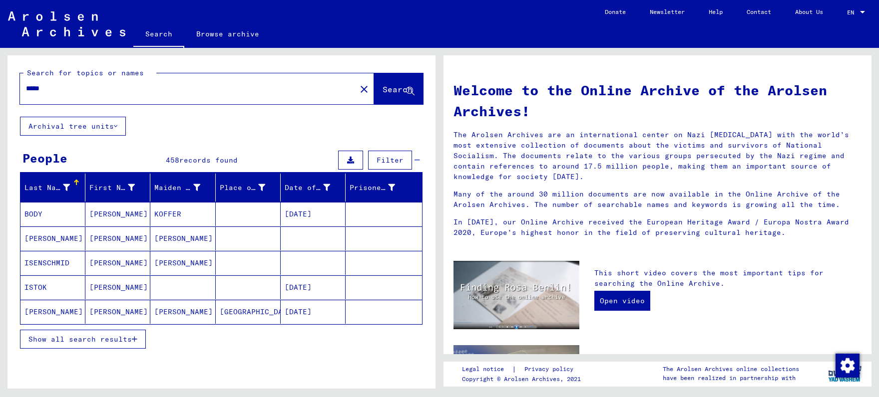
click at [182, 157] on span "records found" at bounding box center [208, 160] width 58 height 9
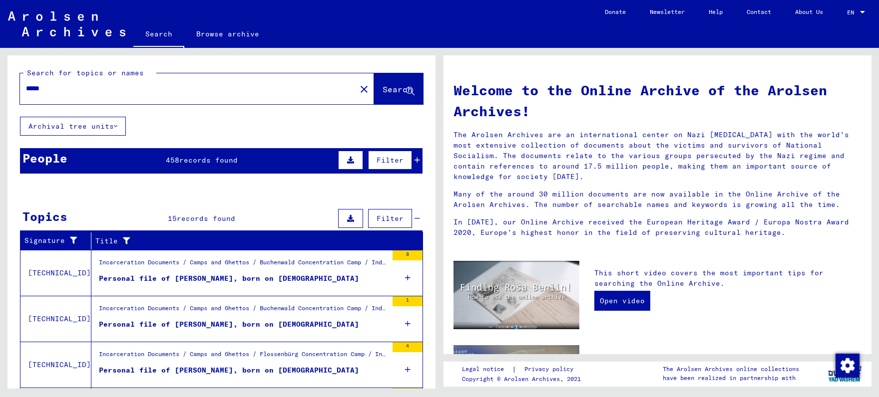
click at [182, 157] on span "records found" at bounding box center [208, 160] width 58 height 9
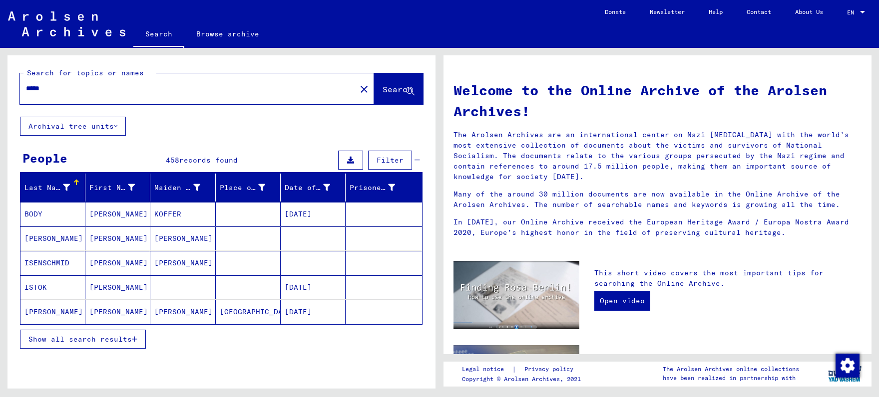
click at [122, 85] on input "*****" at bounding box center [185, 88] width 318 height 10
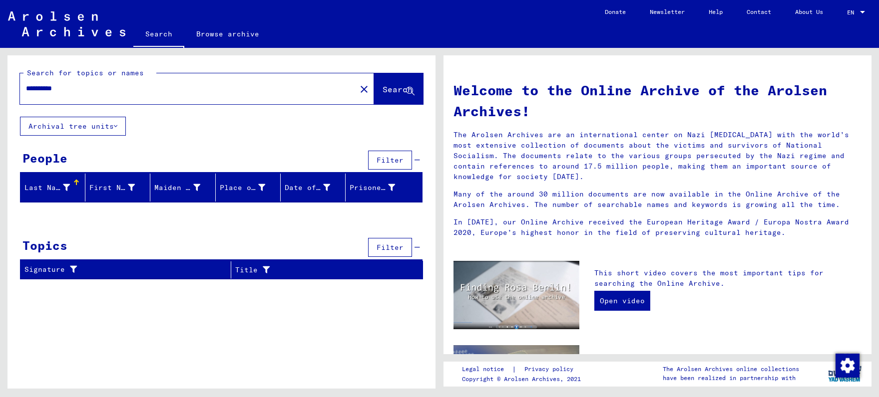
drag, startPoint x: 59, startPoint y: 88, endPoint x: 18, endPoint y: 86, distance: 40.5
click at [26, 86] on input "**********" at bounding box center [185, 88] width 318 height 10
click at [97, 92] on input "**********" at bounding box center [185, 88] width 318 height 10
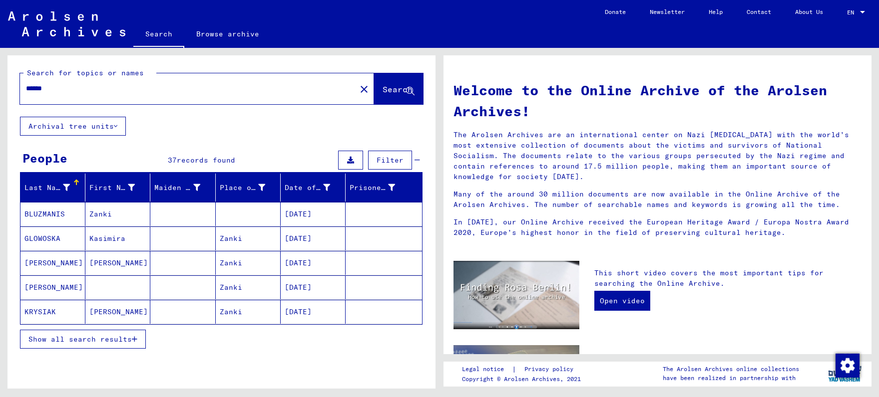
click at [82, 345] on button "Show all search results" at bounding box center [83, 339] width 126 height 19
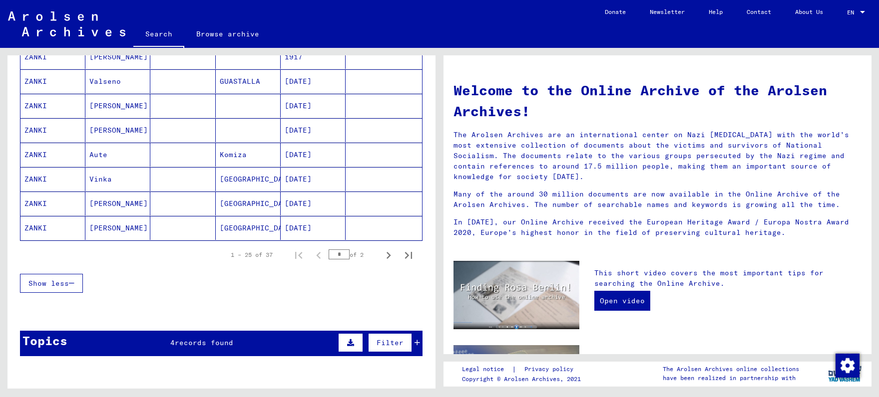
scroll to position [574, 0]
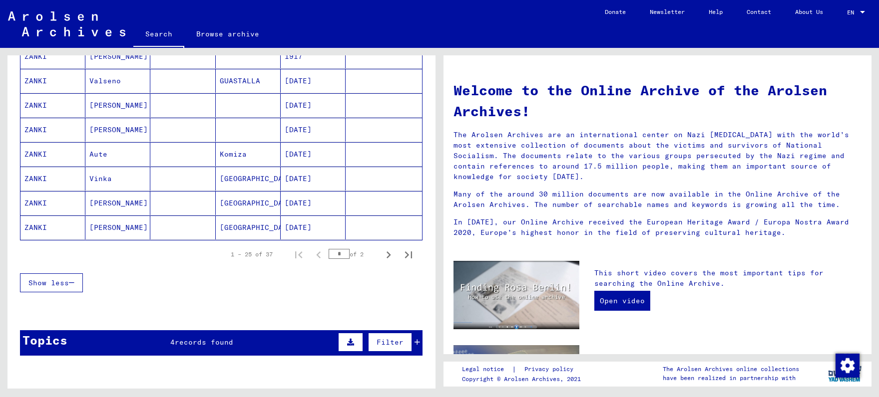
click at [145, 337] on div "Topics 4 records found Filter" at bounding box center [221, 343] width 402 height 25
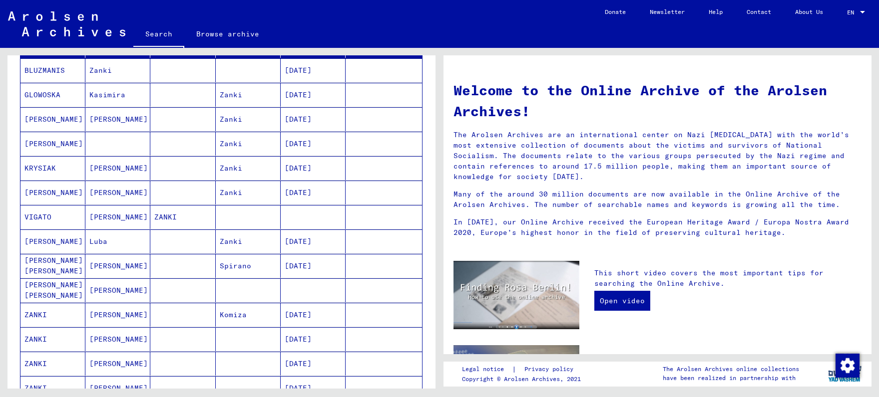
scroll to position [0, 0]
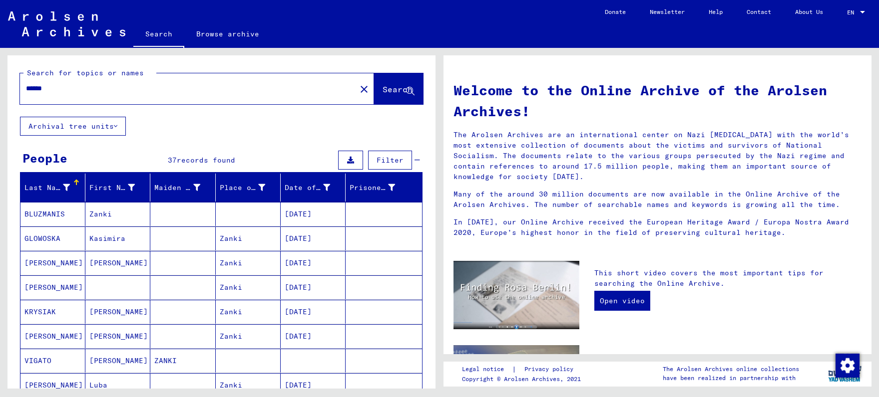
drag, startPoint x: 103, startPoint y: 90, endPoint x: 10, endPoint y: 93, distance: 92.9
click at [26, 93] on input "*****" at bounding box center [185, 88] width 318 height 10
type input "**********"
